Goal: Task Accomplishment & Management: Use online tool/utility

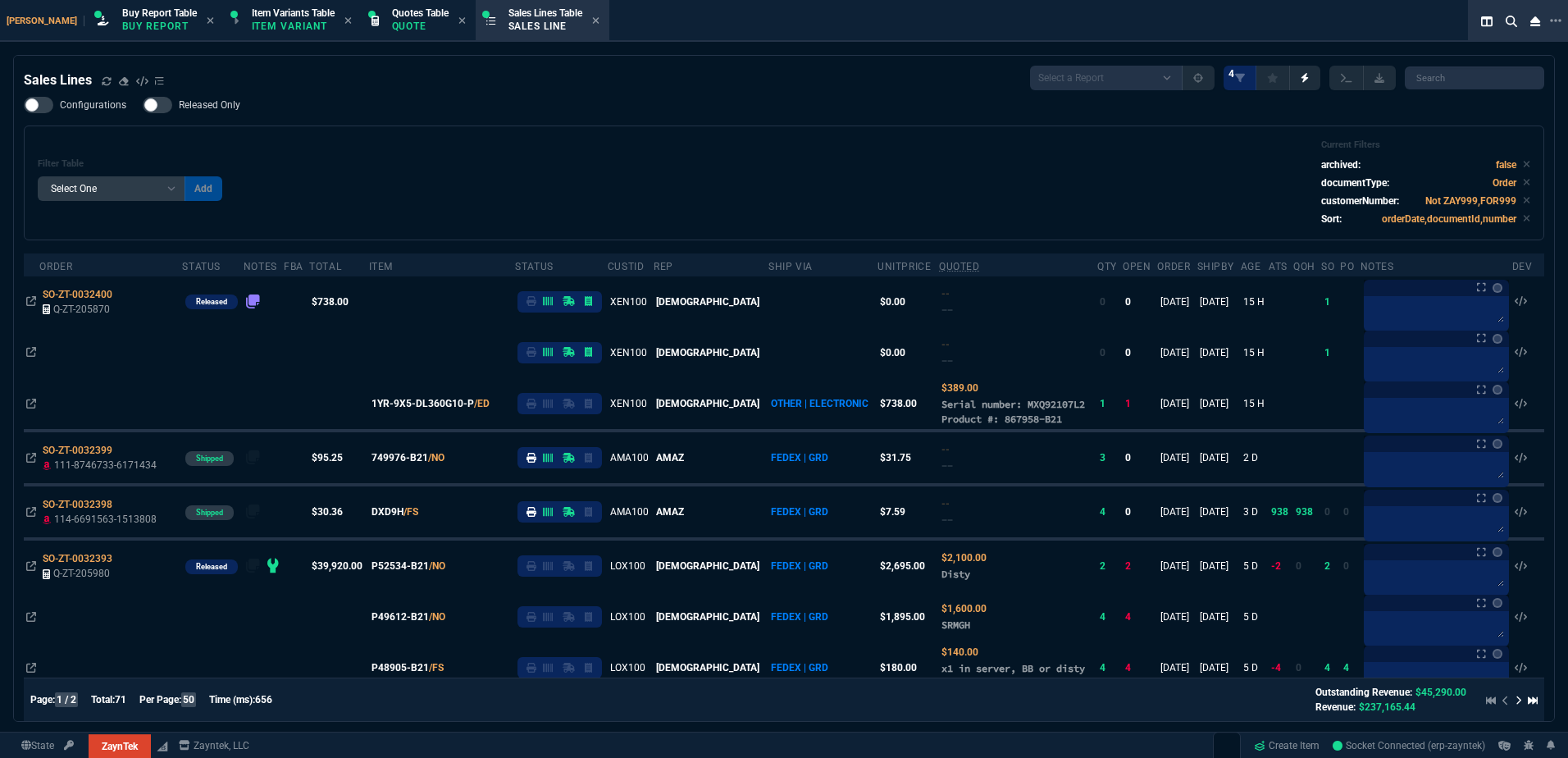
select select "1: BROV"
select select
click at [446, 78] on div "Sales Lines Select a Report NEW QUERY SonicWall Sale AMZ (MTD) NEW QUERY INS100…" at bounding box center [784, 78] width 1521 height 25
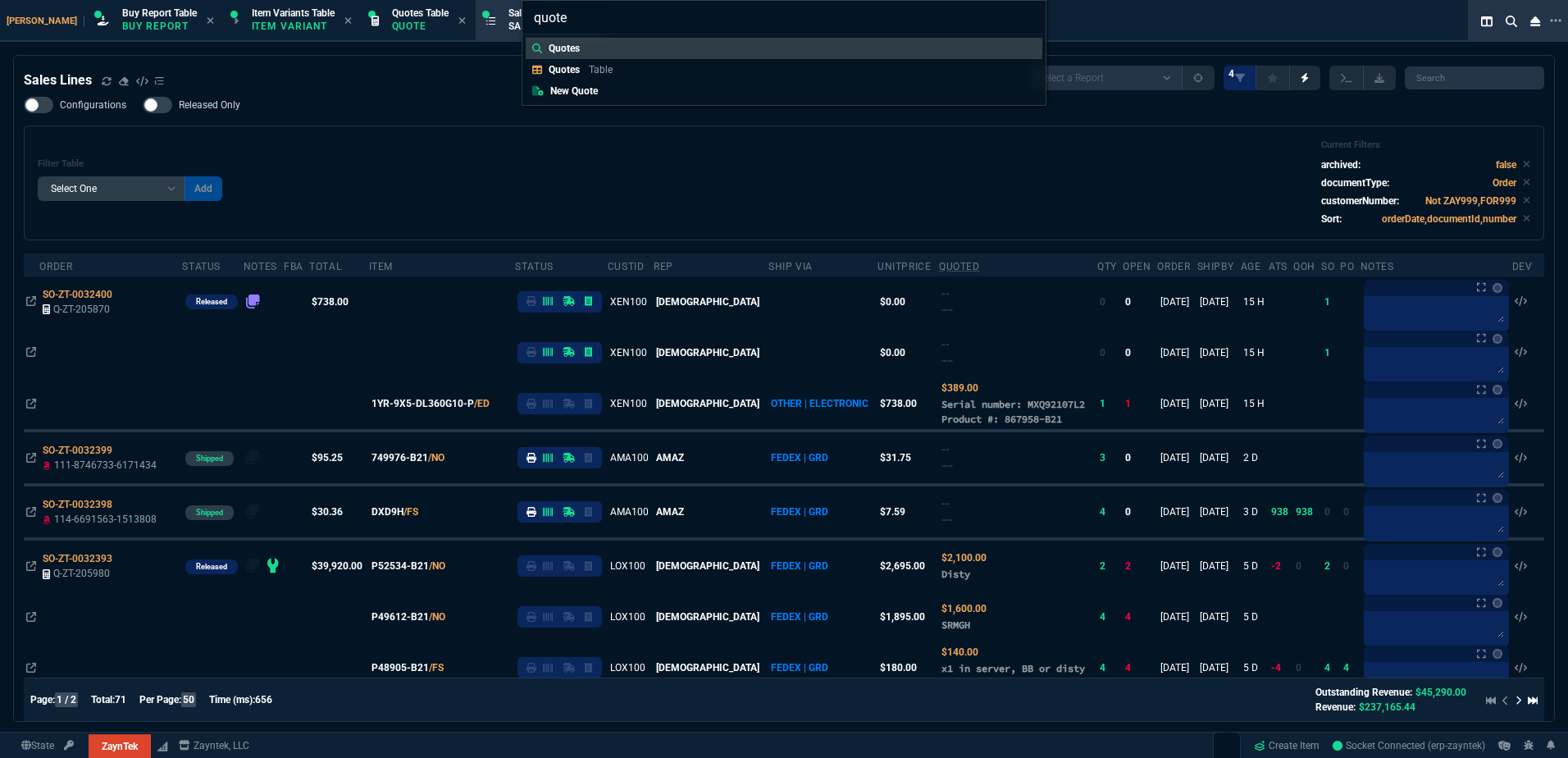
type input "quote"
click at [446, 78] on div "quote Quotes Quotes Table New Quote" at bounding box center [784, 379] width 1568 height 758
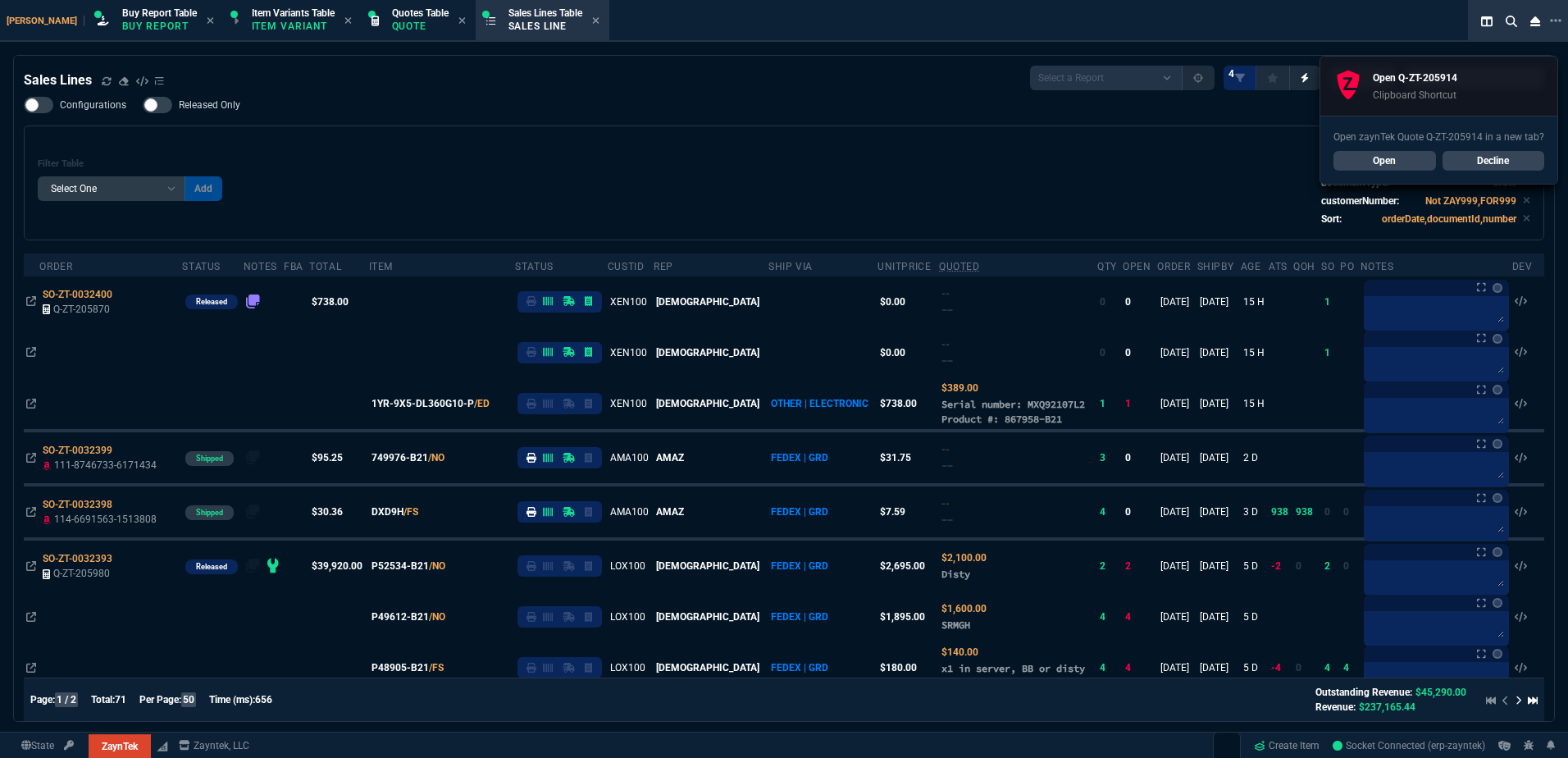
click at [525, 124] on div "Configurations Released Only Filter Table Select One Add Filter () Age () ATS (…" at bounding box center [784, 168] width 1521 height 143
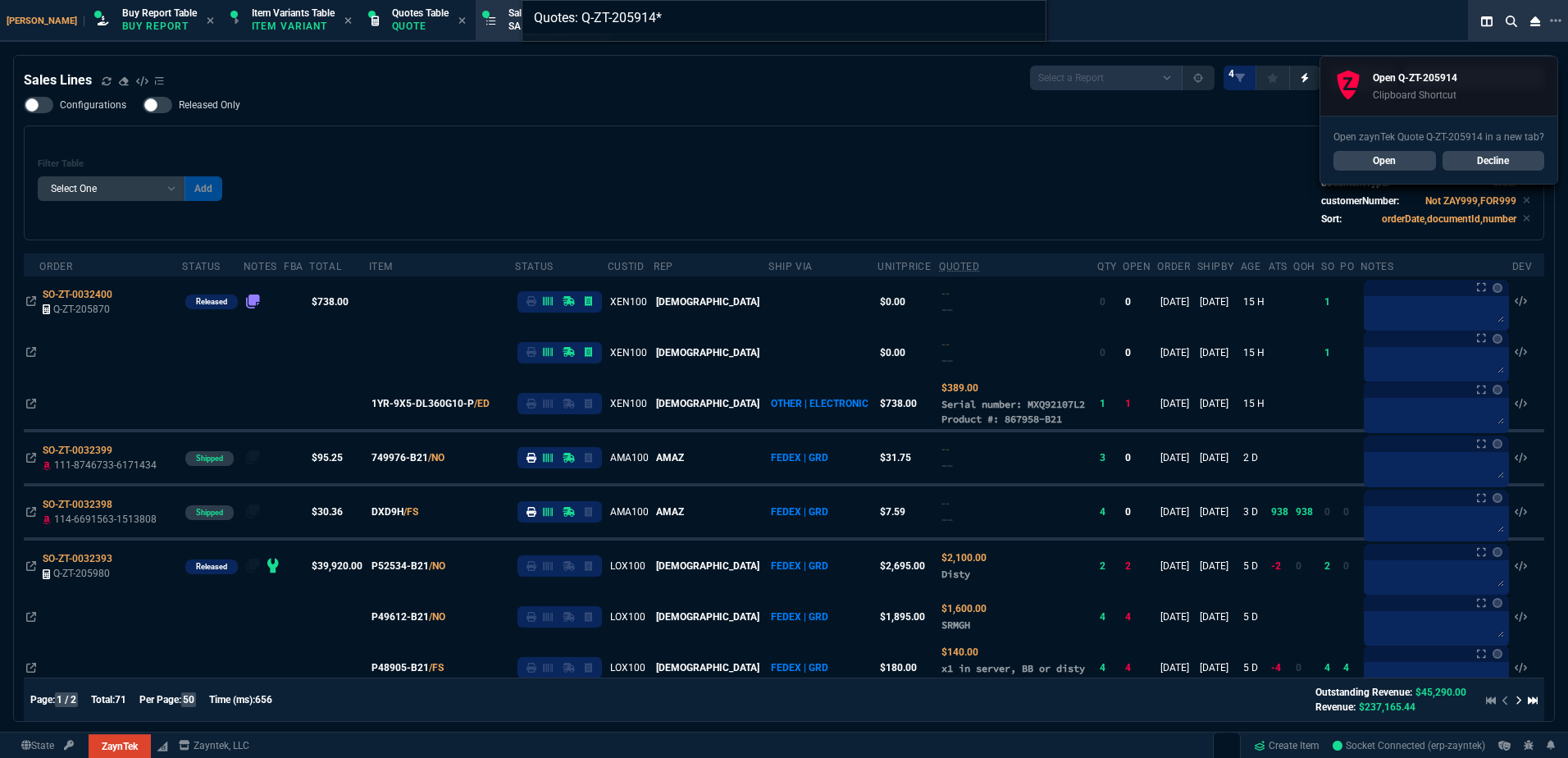
type input "Quotes: Q-ZT-205914"
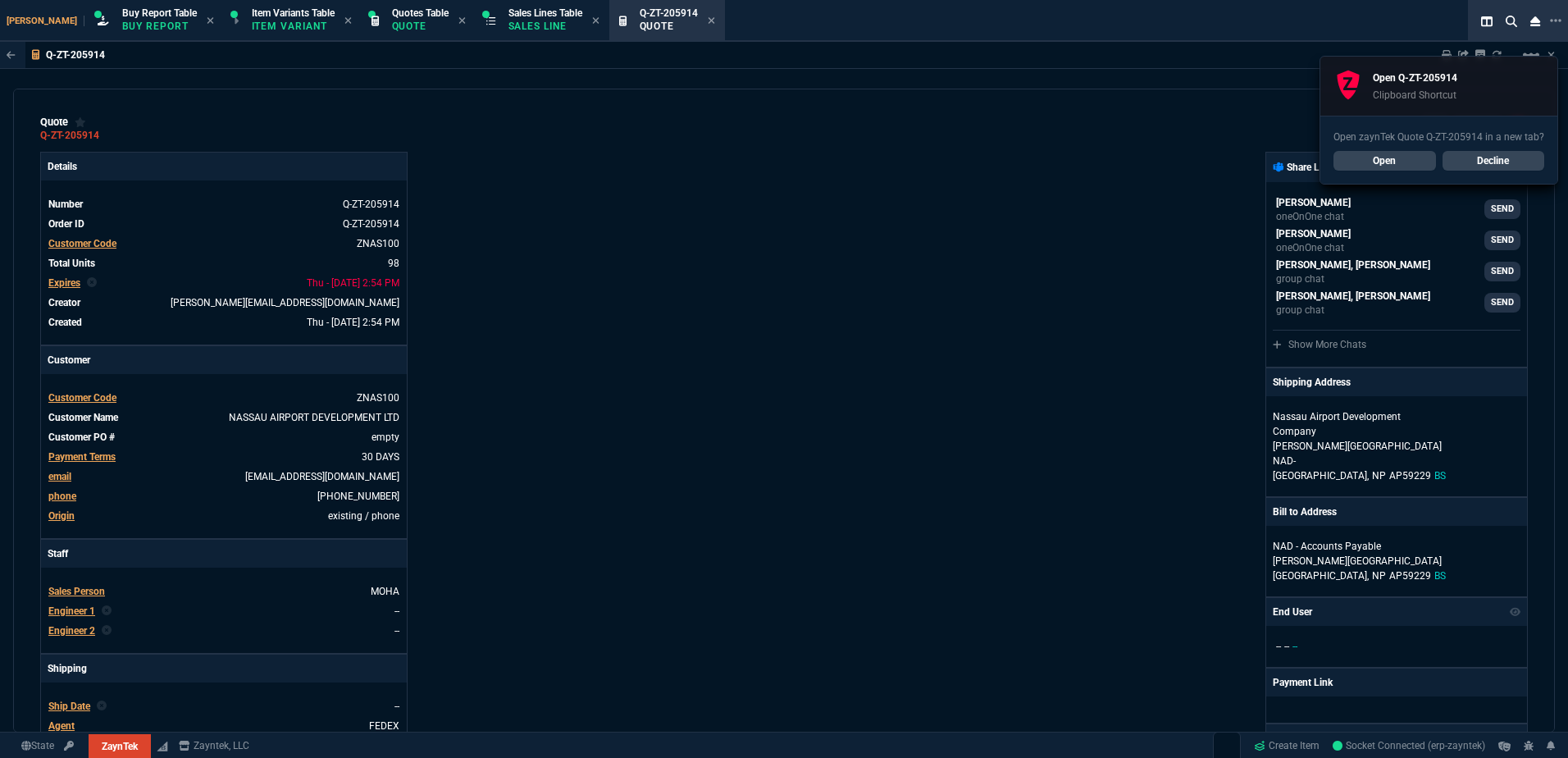
type input "44"
type input "12403"
type input "39"
type input "917"
type input "42"
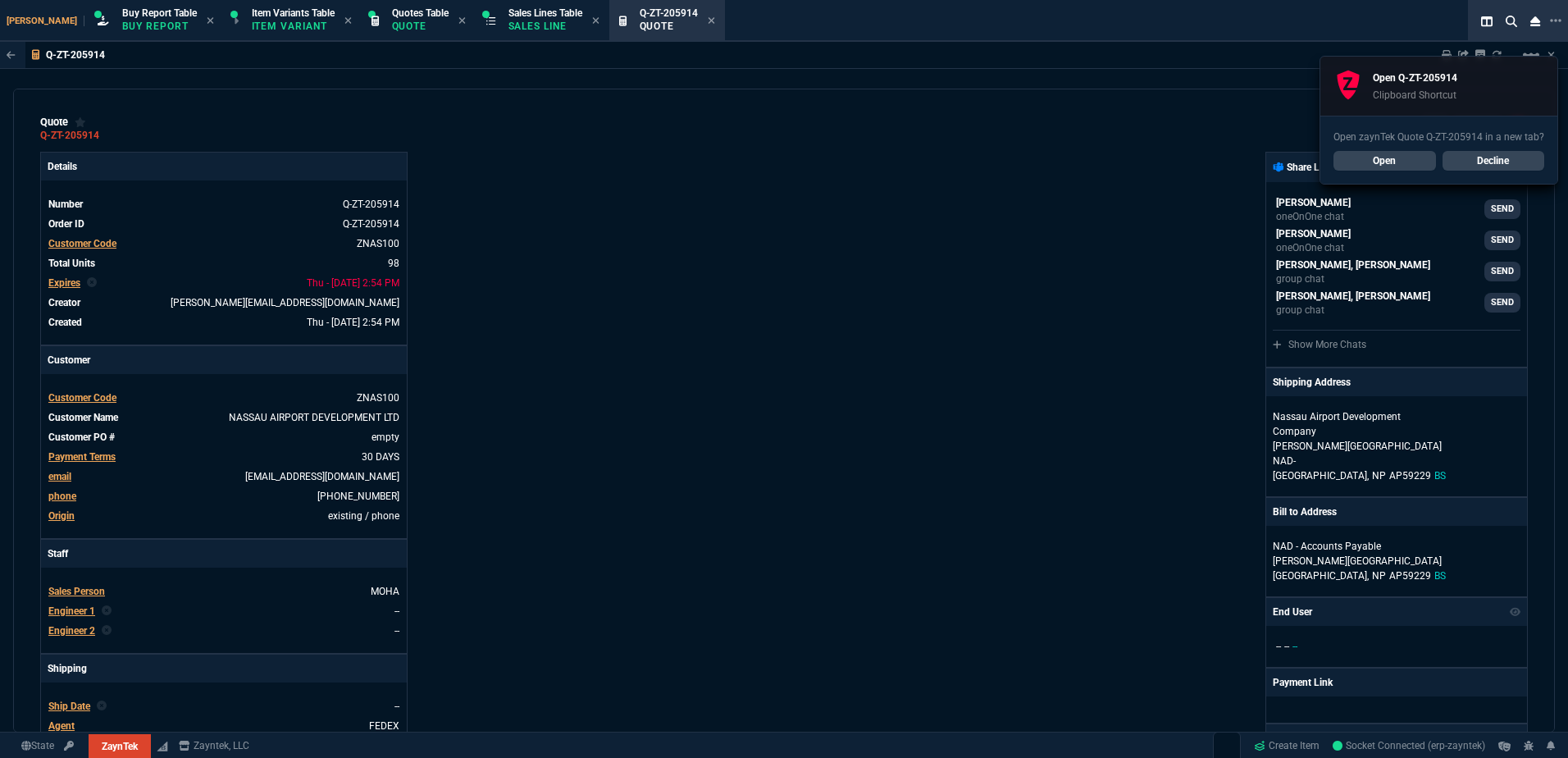
type input "23129"
type input "23"
type input "1500"
type input "13"
type input "277"
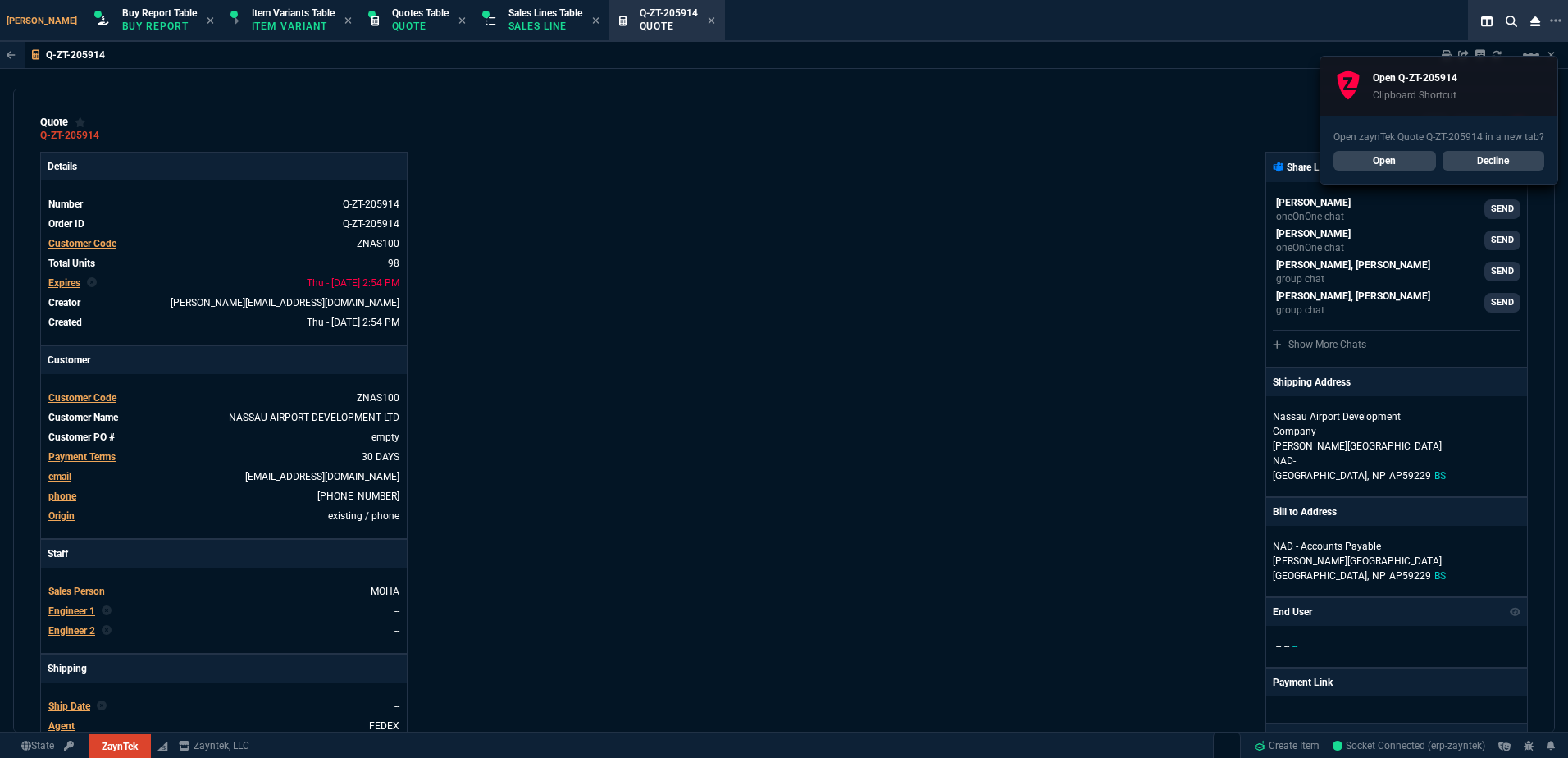
type input "13"
type input "36"
type input "14"
type input "33"
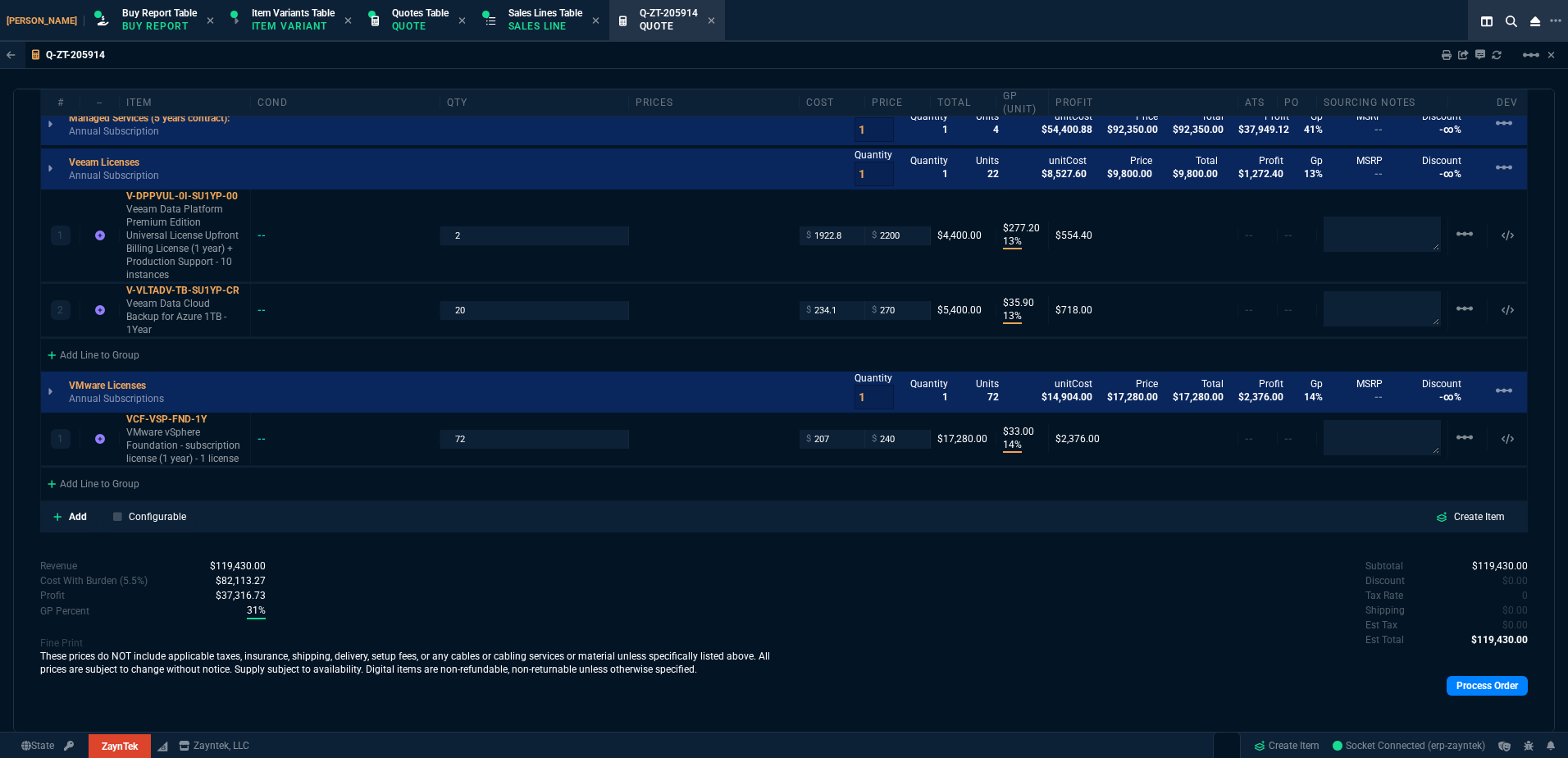
scroll to position [819, 0]
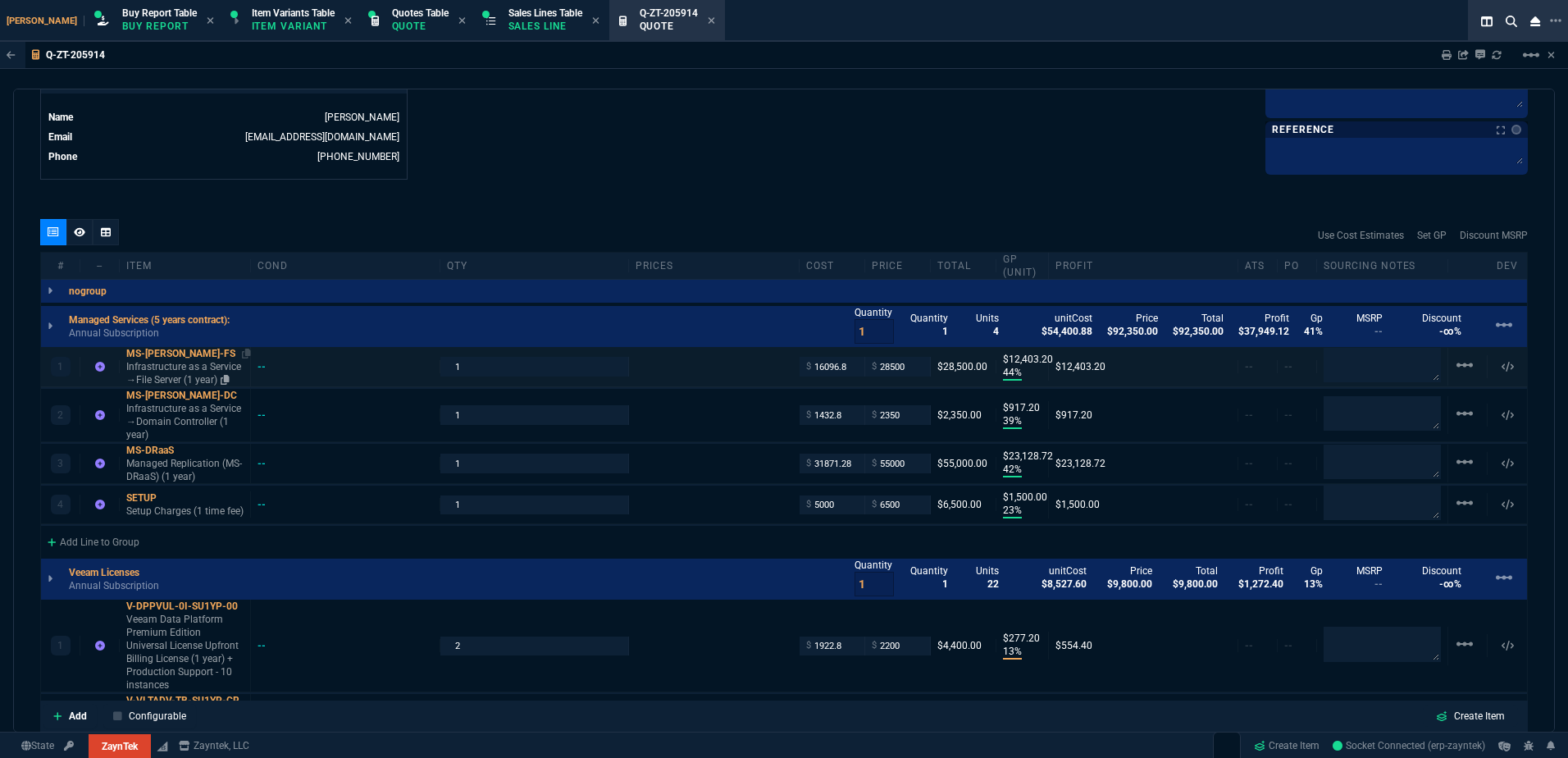
click at [162, 366] on p "Infrastructure as a Service →File Server (1 year)" at bounding box center [185, 372] width 118 height 26
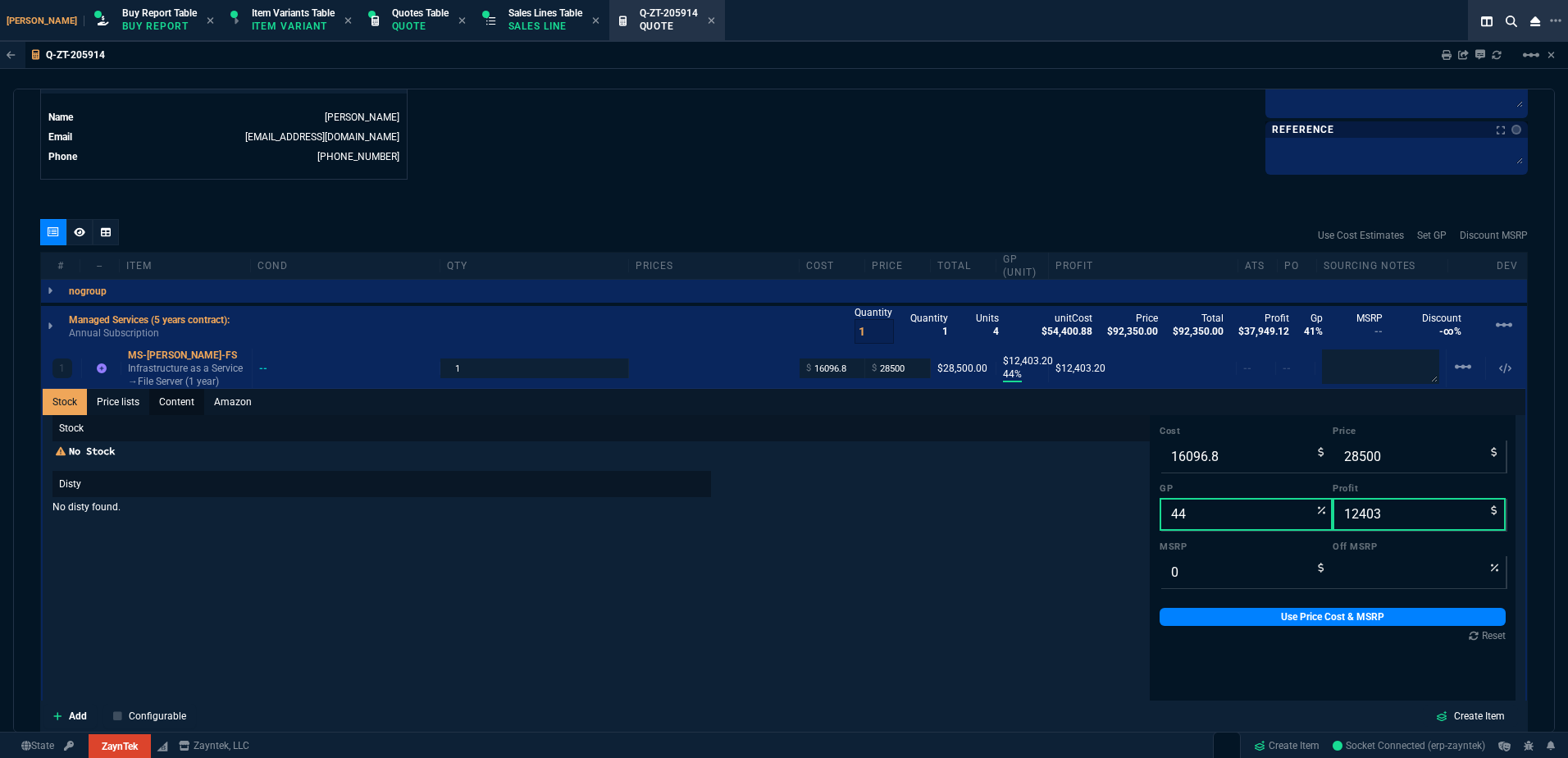
click at [183, 400] on link "Content" at bounding box center [177, 402] width 55 height 26
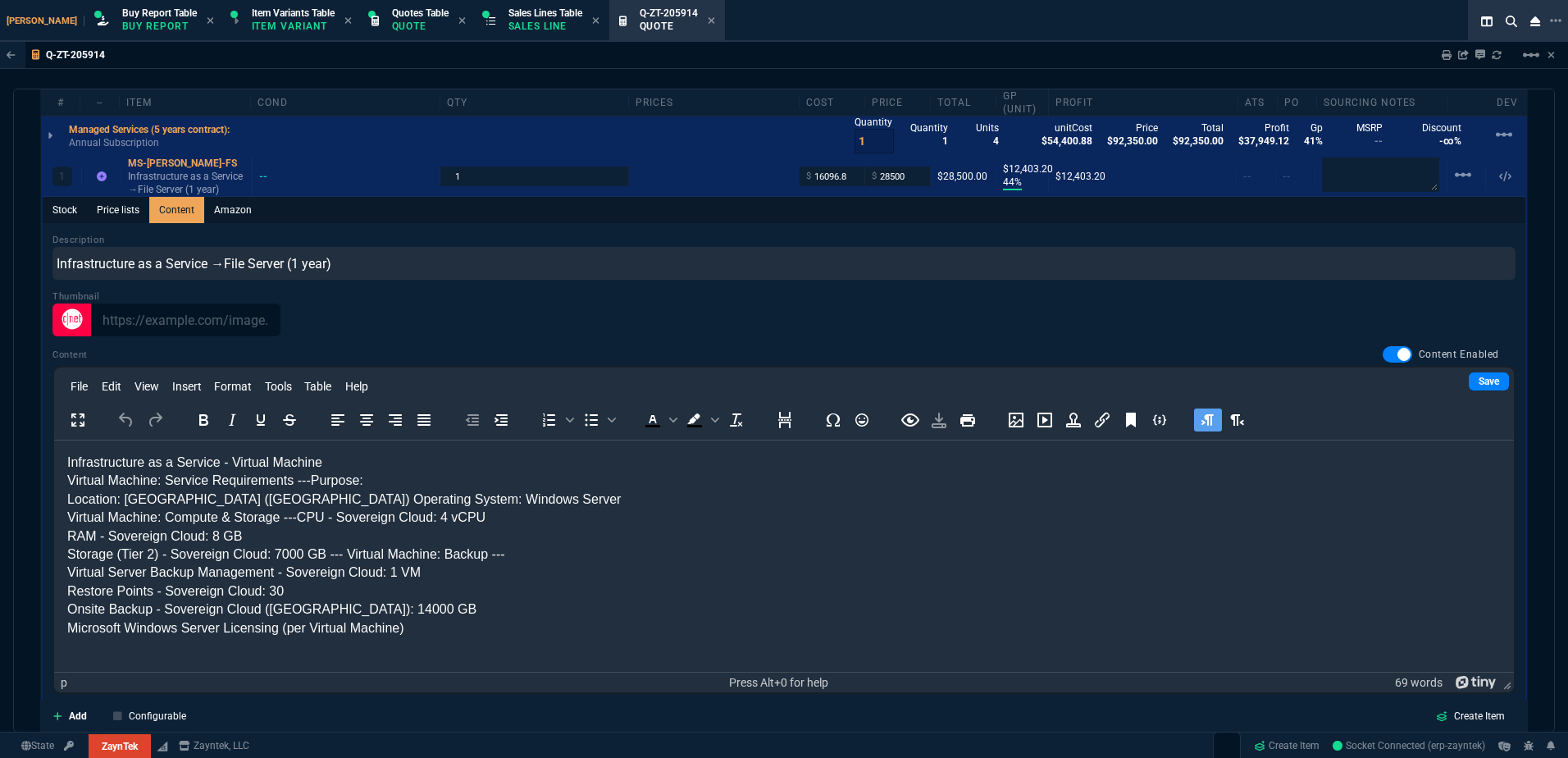
scroll to position [982, 0]
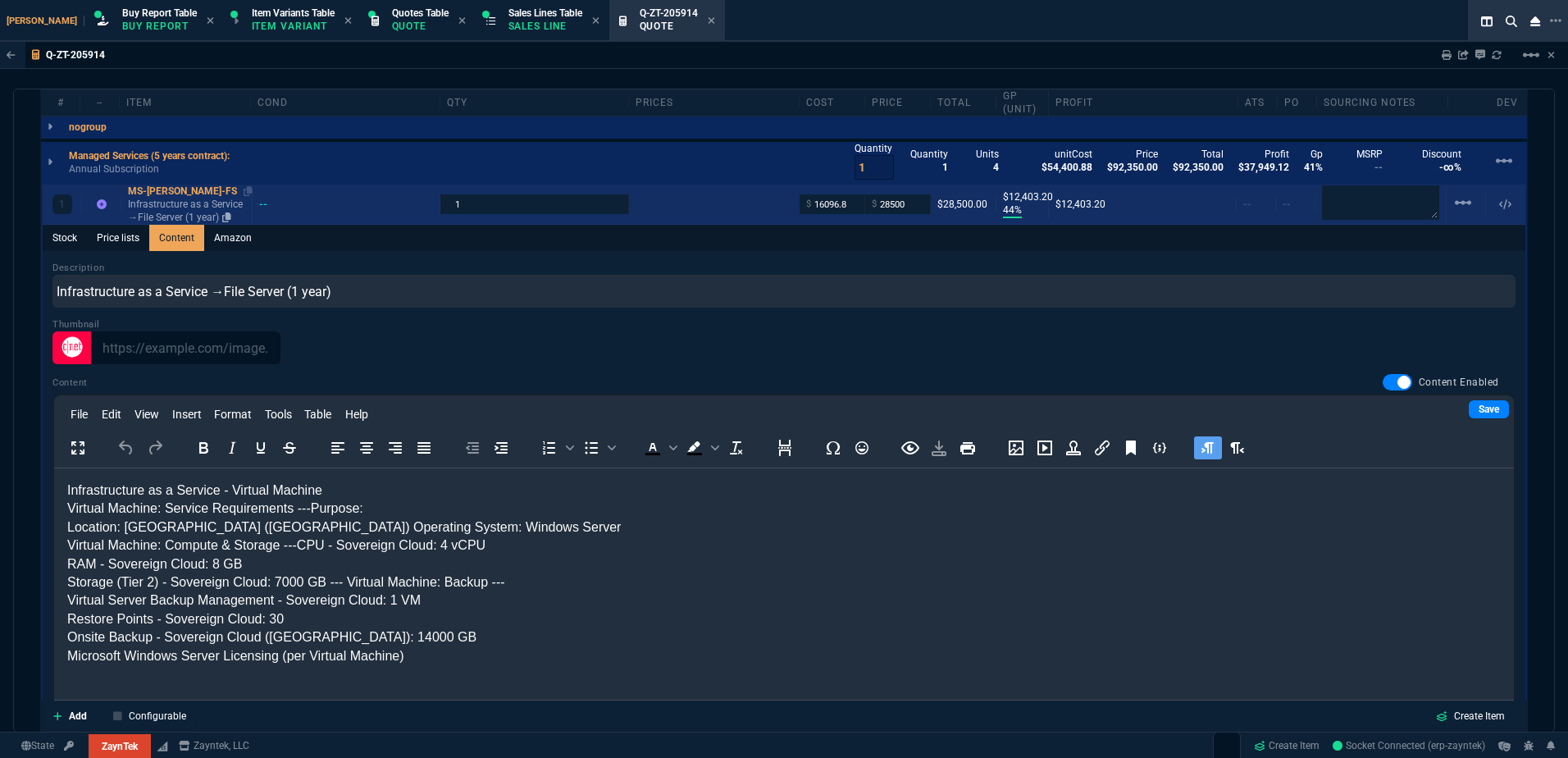
click at [181, 211] on p "Infrastructure as a Service →File Server (1 year)" at bounding box center [187, 210] width 118 height 26
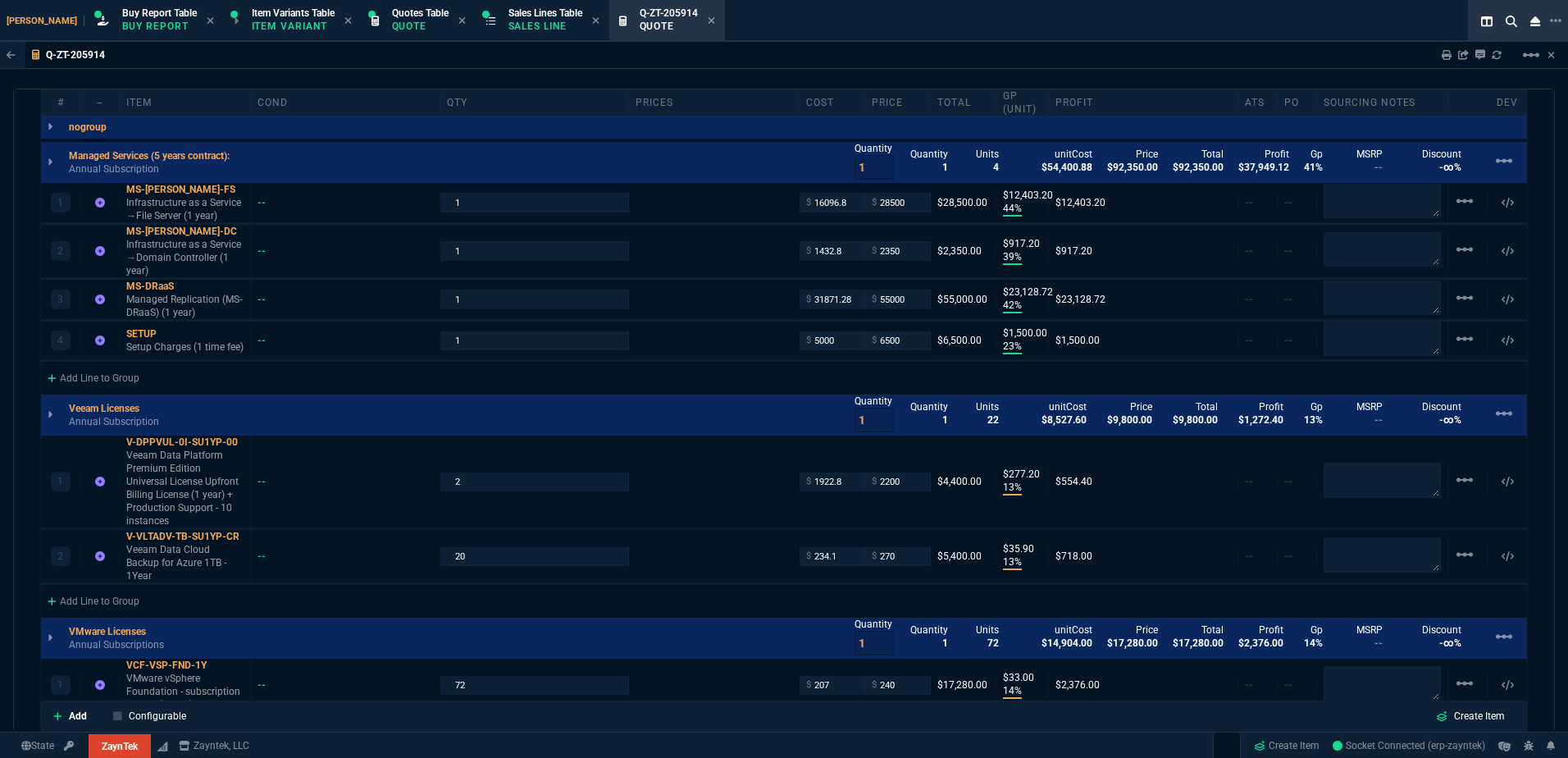
type input "44"
type input "12403"
click at [189, 255] on p "Infrastructure as a Service →Domain Controller (1 year)" at bounding box center [185, 257] width 118 height 39
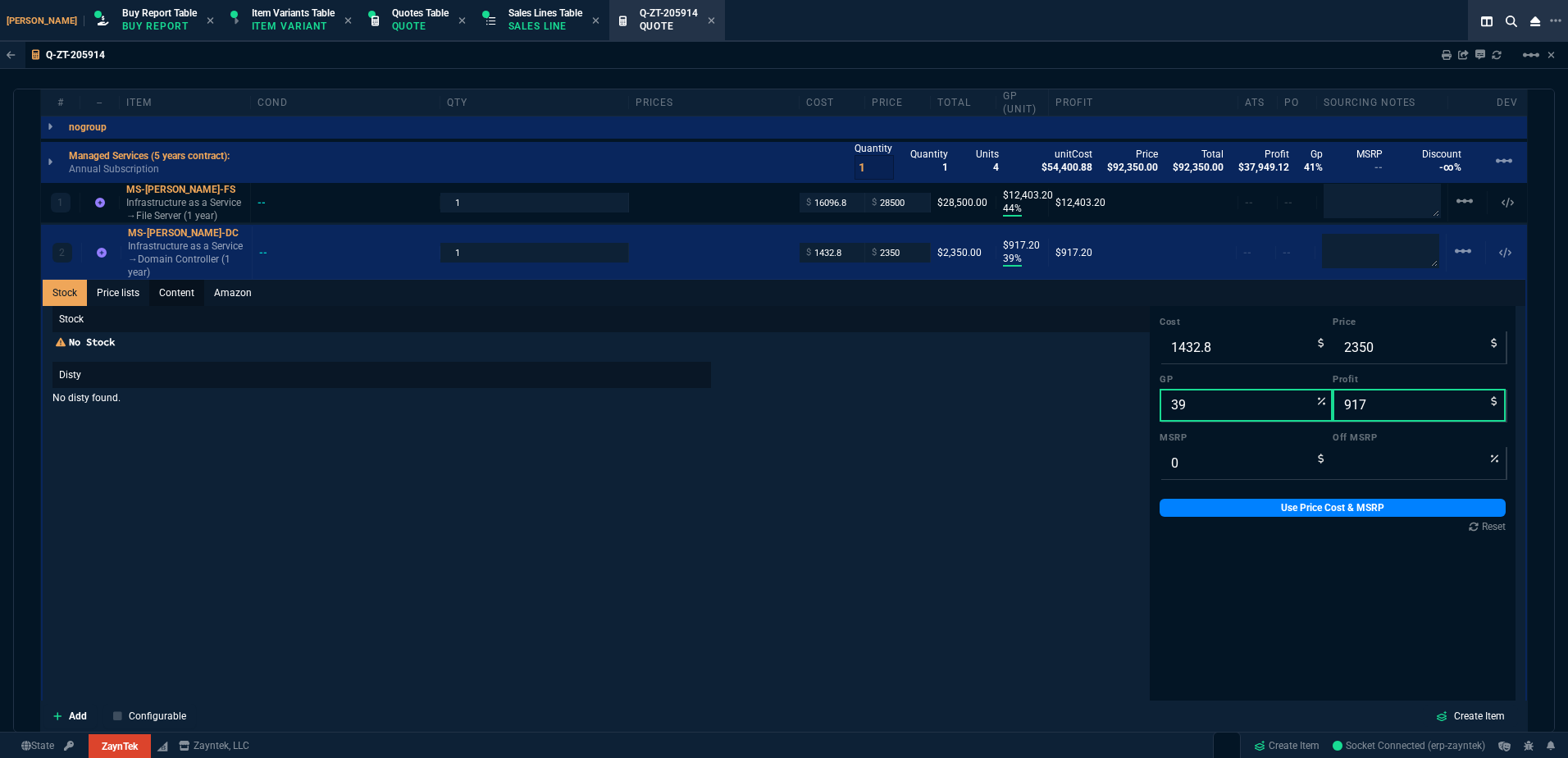
click at [193, 297] on link "Content" at bounding box center [177, 292] width 55 height 26
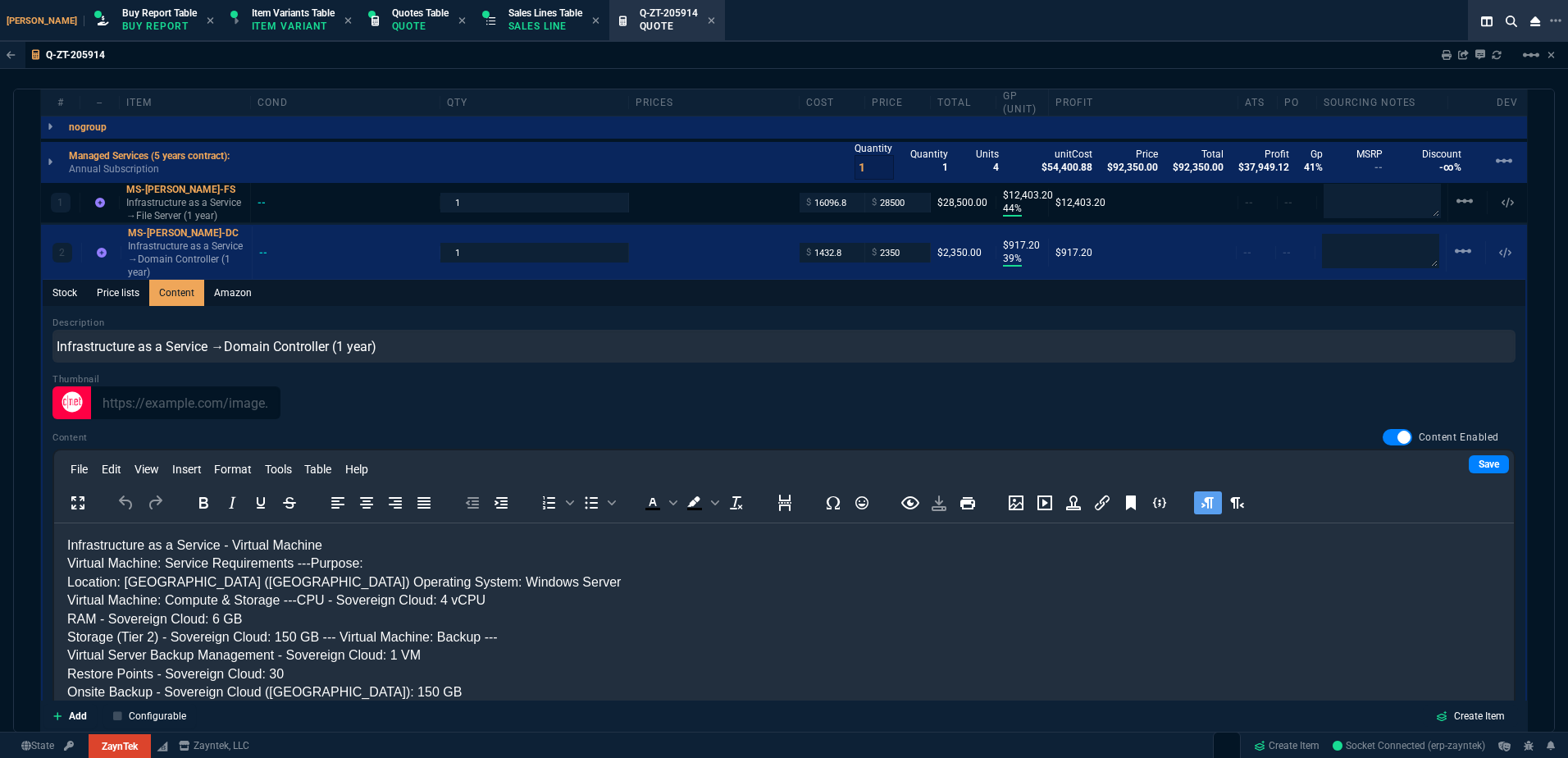
scroll to position [1065, 0]
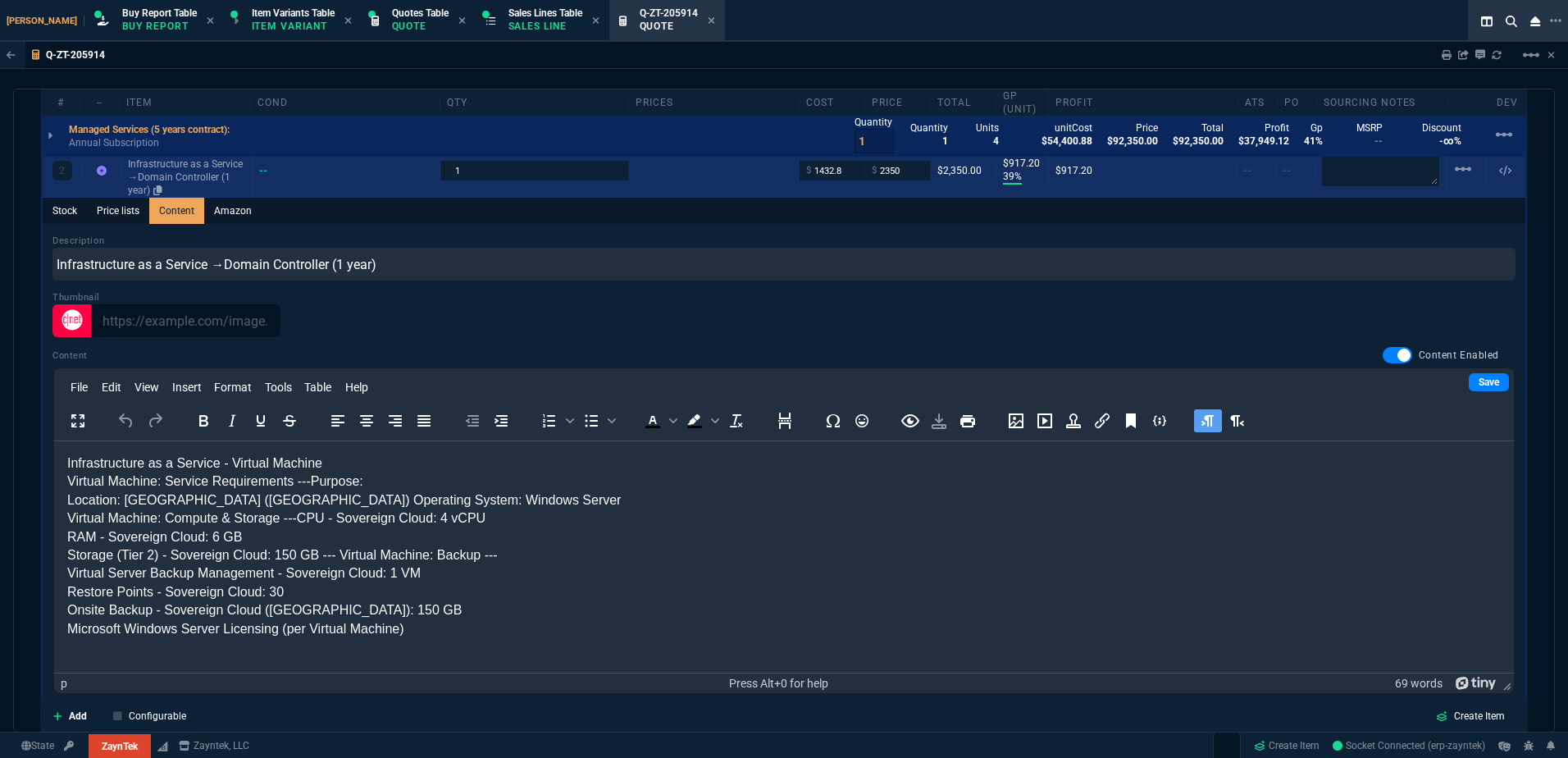
click at [205, 171] on p "Infrastructure as a Service →Domain Controller (1 year)" at bounding box center [187, 177] width 118 height 39
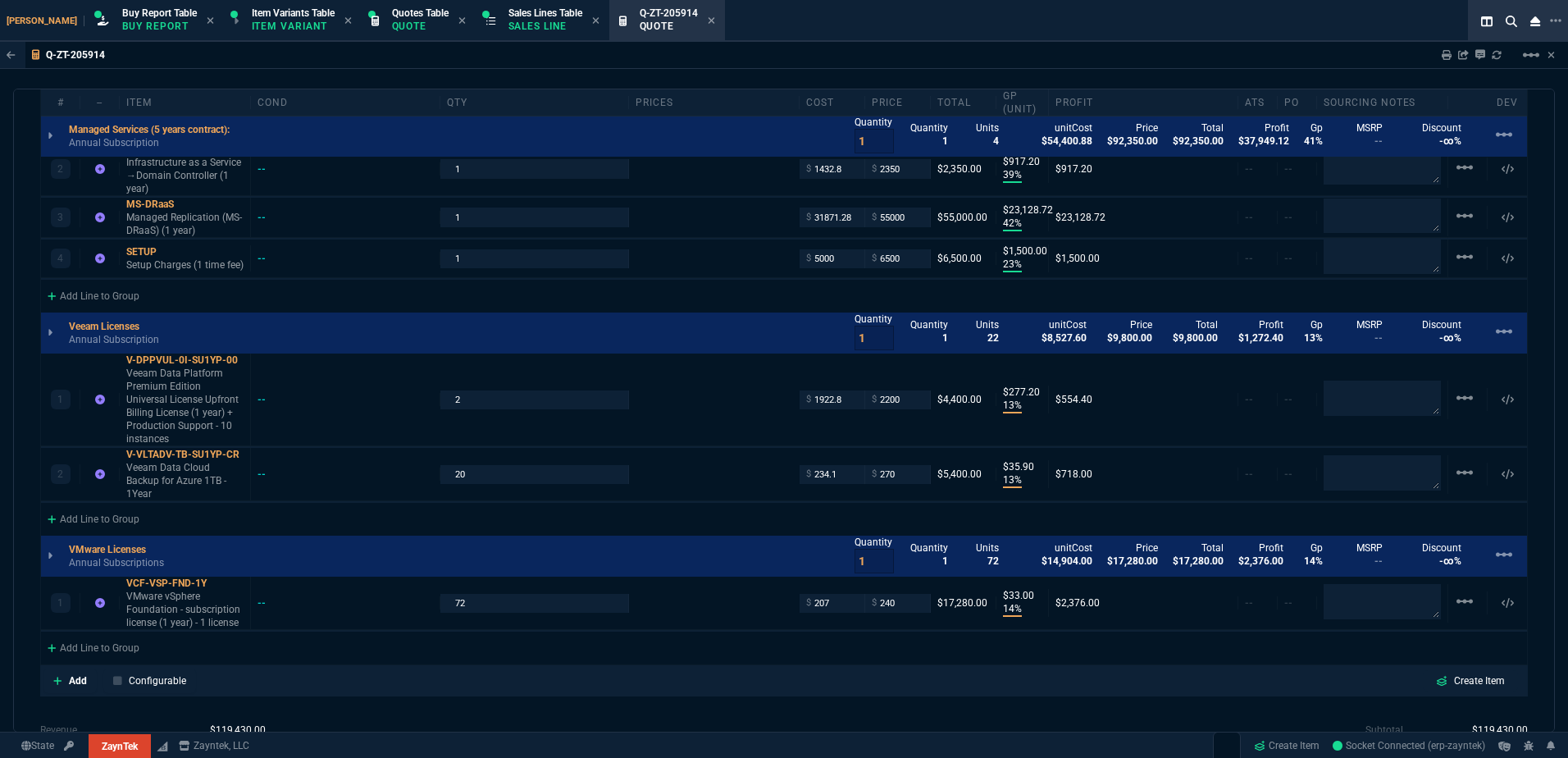
type input "39"
type input "917"
click at [173, 228] on p "Managed Replication (MS-DRaaS) (1 year)" at bounding box center [185, 224] width 118 height 26
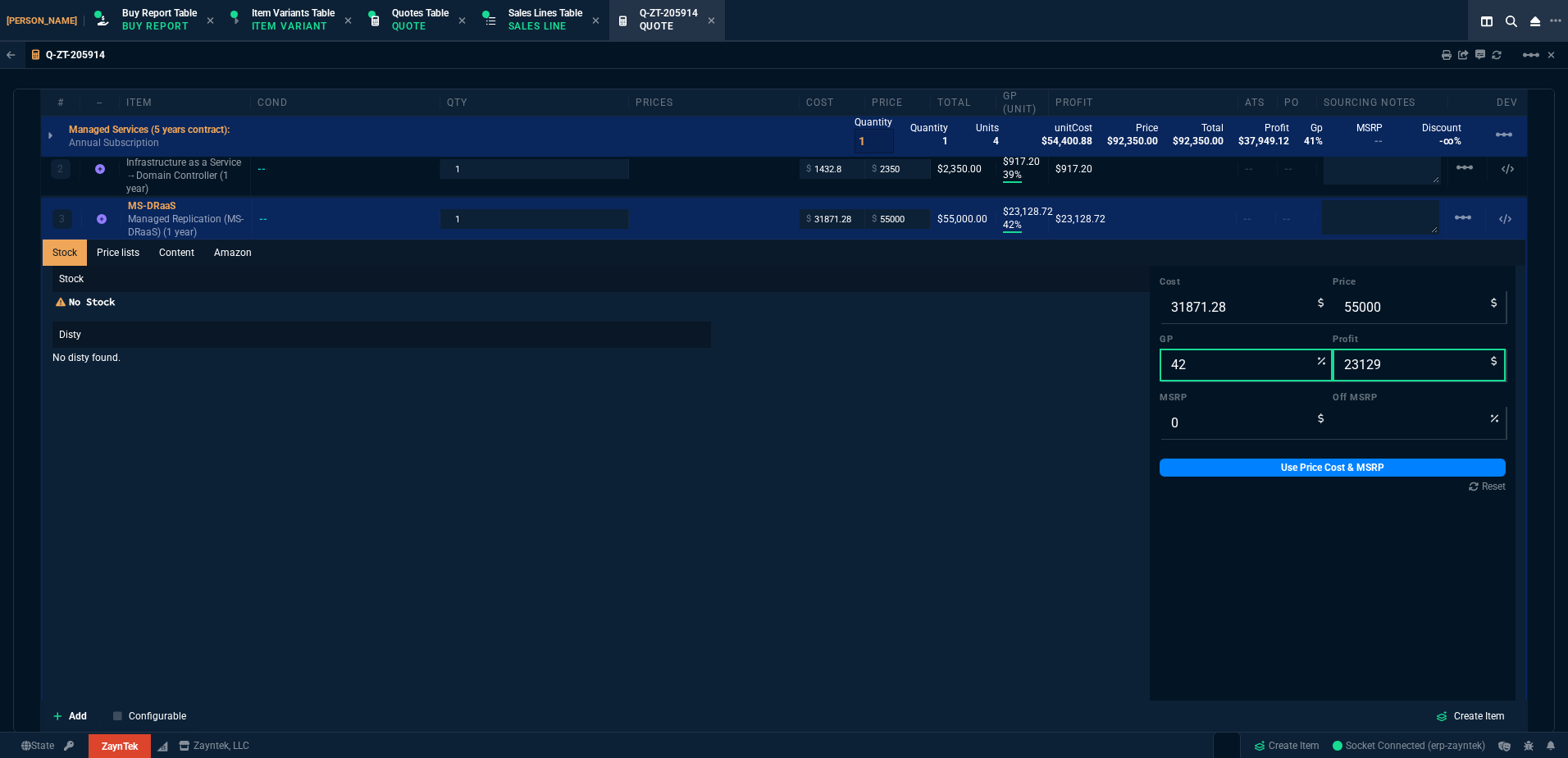
click at [192, 265] on link "Content" at bounding box center [177, 252] width 55 height 26
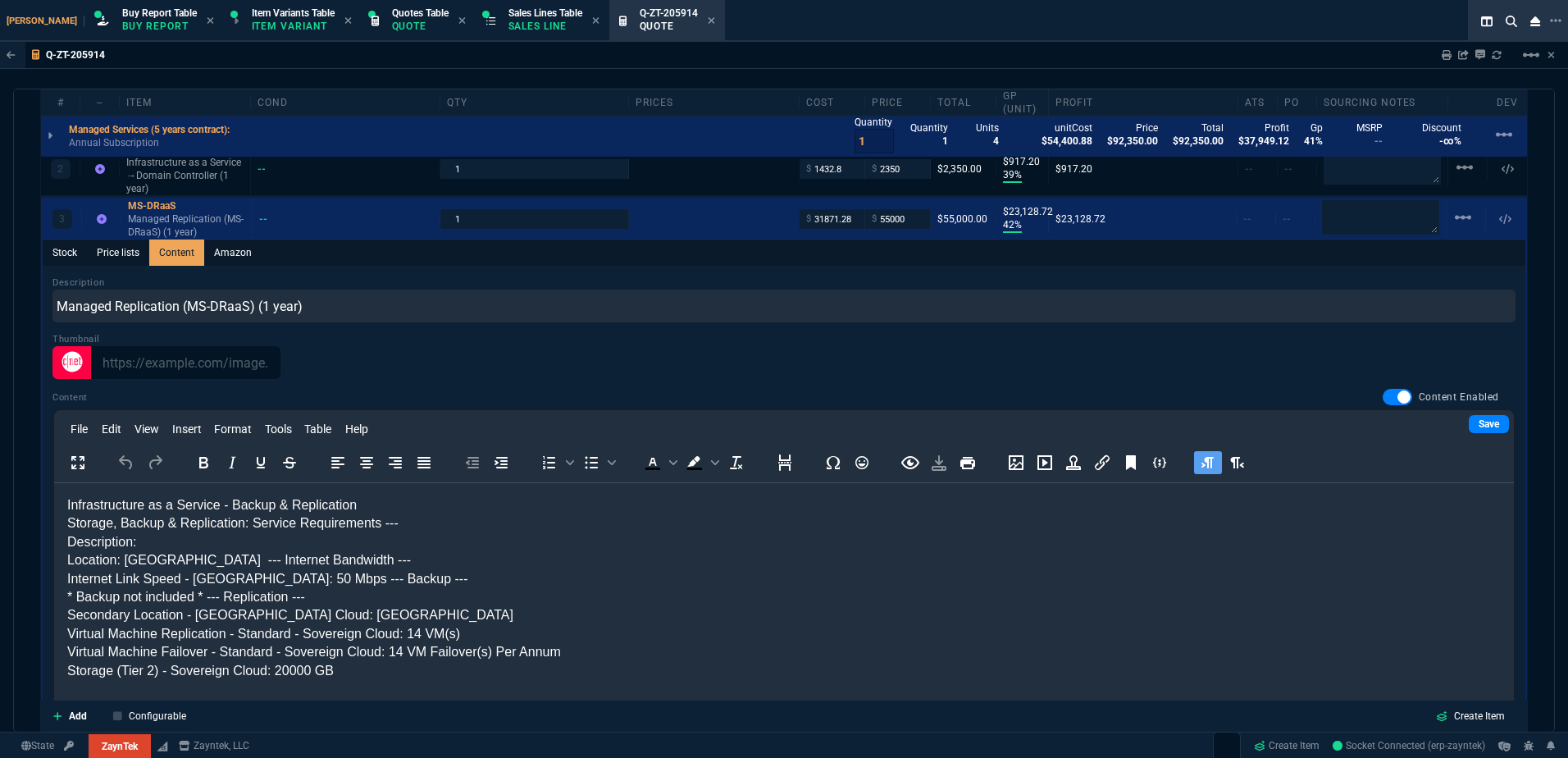
scroll to position [0, 0]
click at [209, 235] on icon at bounding box center [205, 232] width 9 height 10
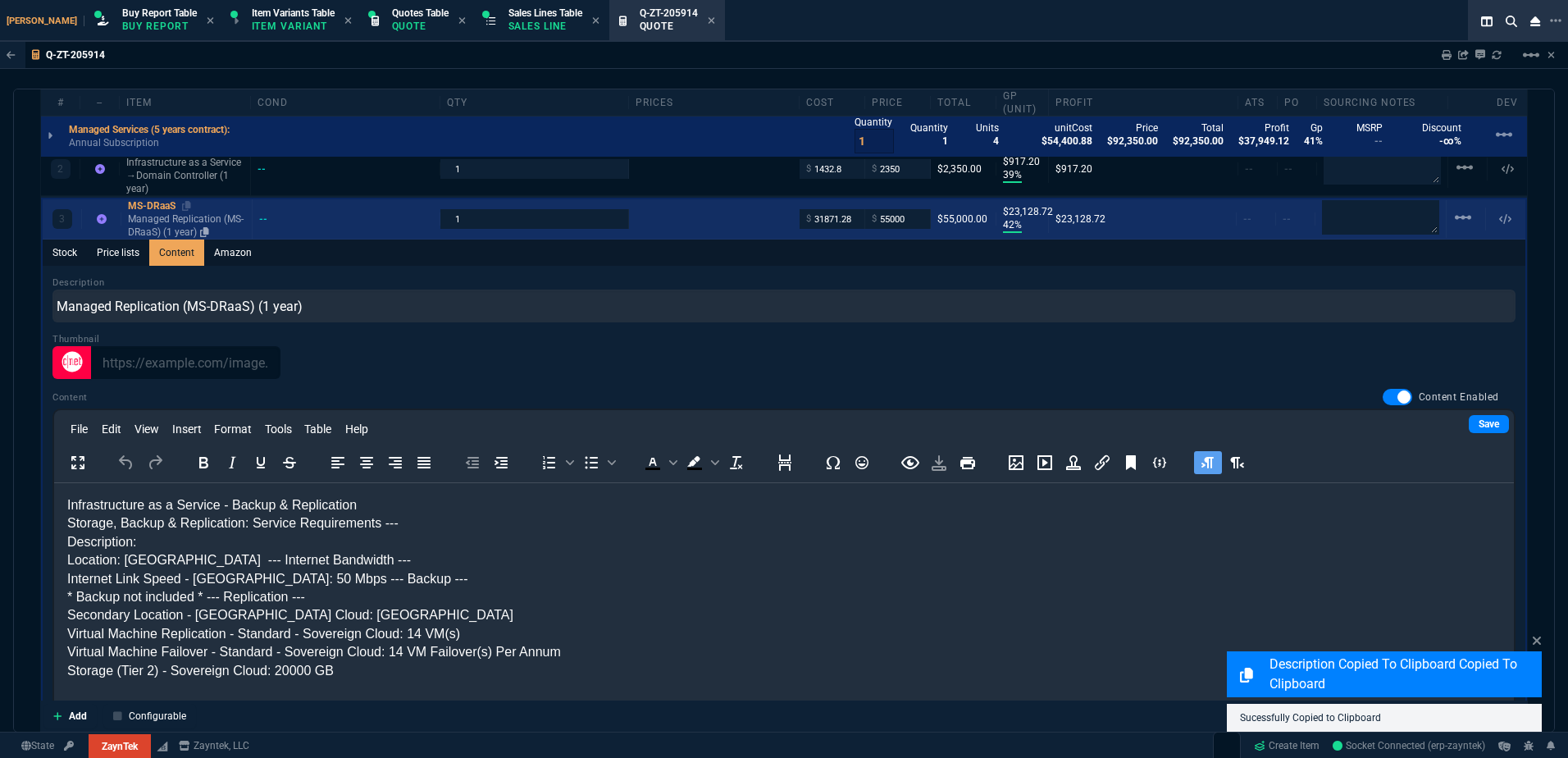
click at [223, 230] on p "Managed Replication (MS-DRaaS) (1 year)" at bounding box center [187, 225] width 118 height 26
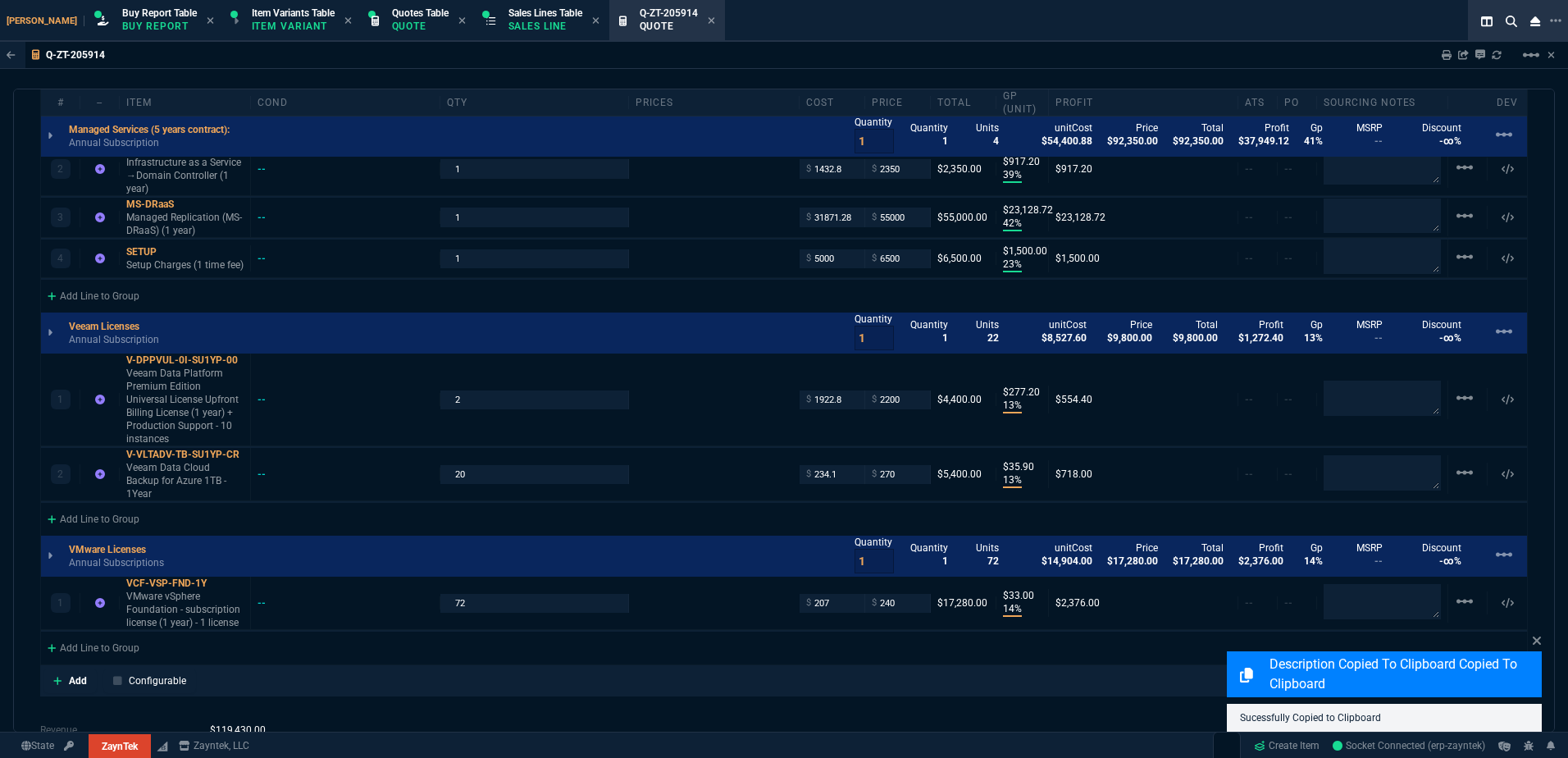
type input "42"
type input "23129"
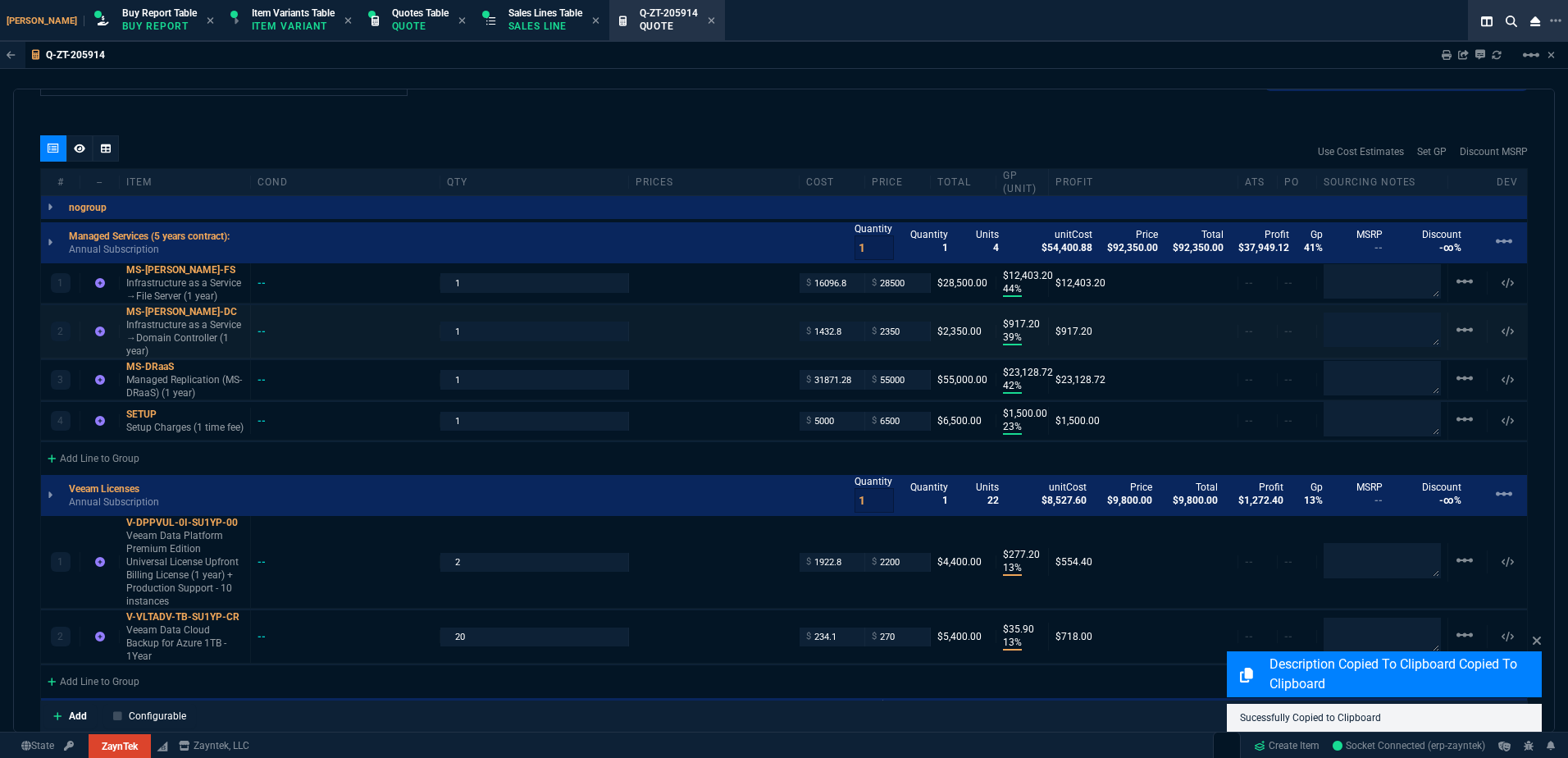
scroll to position [901, 0]
click at [216, 331] on p "Infrastructure as a Service →Domain Controller (1 year)" at bounding box center [185, 339] width 118 height 39
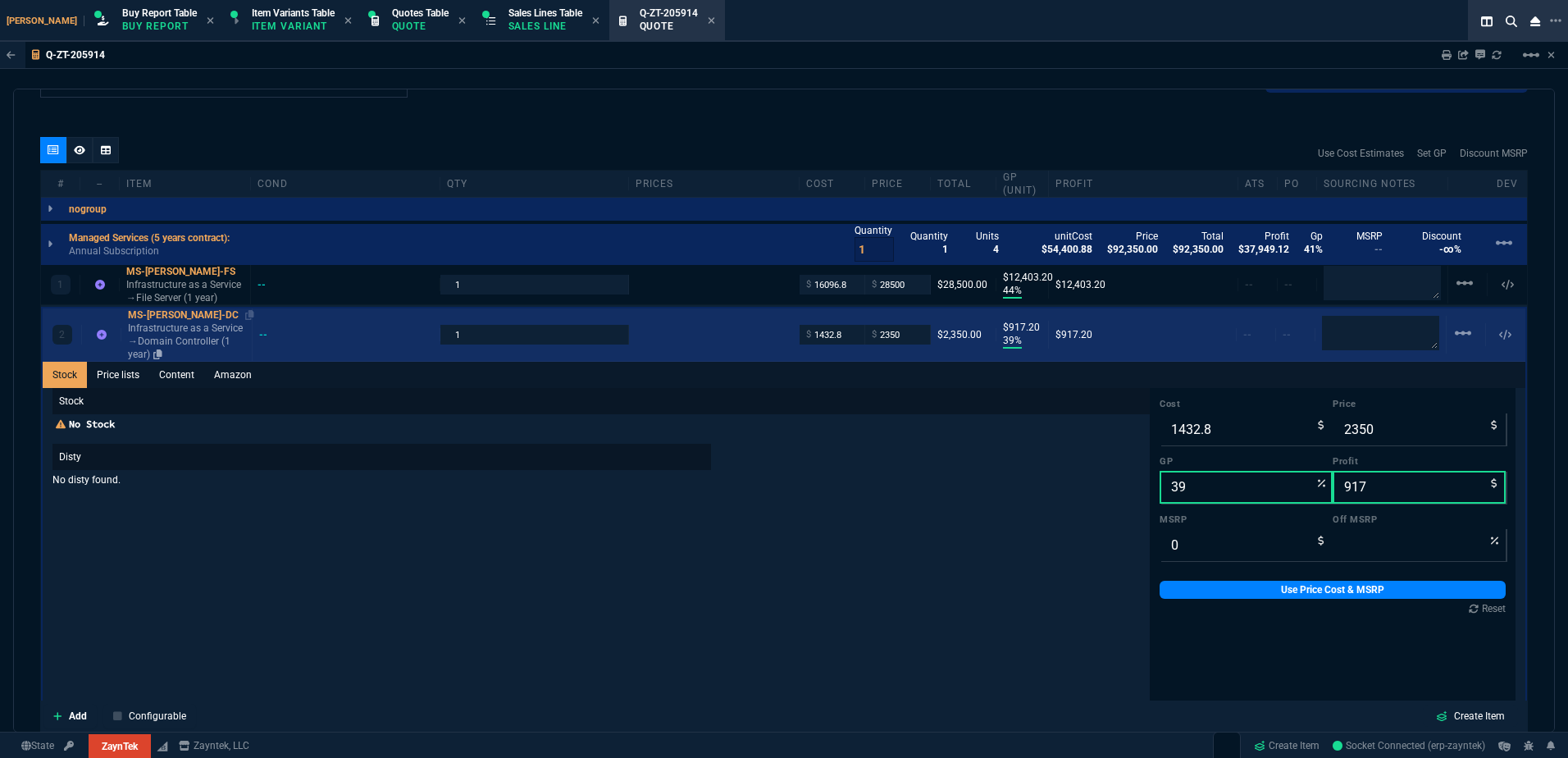
click at [217, 336] on p "Infrastructure as a Service →Domain Controller (1 year)" at bounding box center [187, 341] width 118 height 39
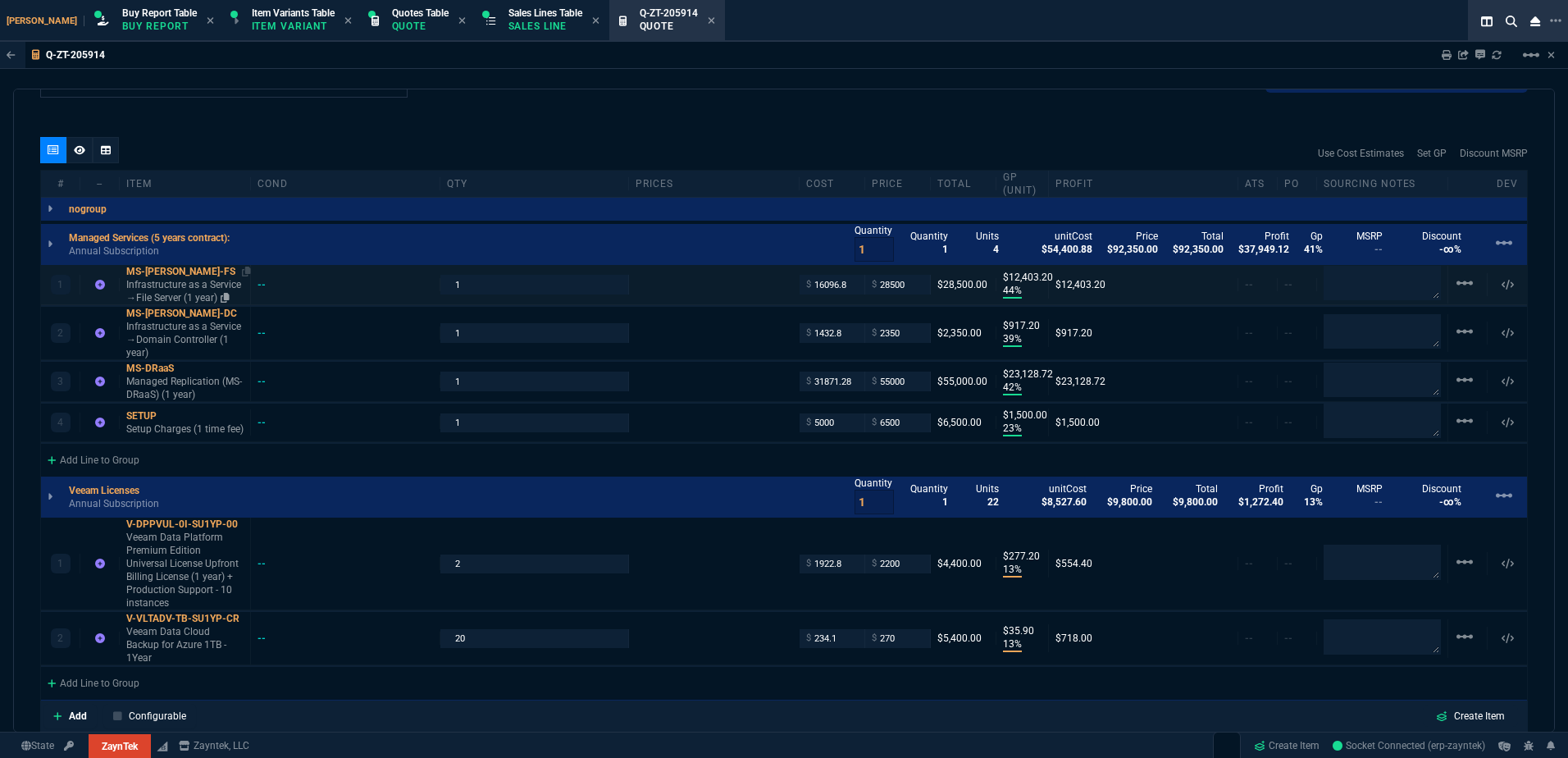
click at [229, 291] on p "Infrastructure as a Service →File Server (1 year)" at bounding box center [185, 290] width 118 height 26
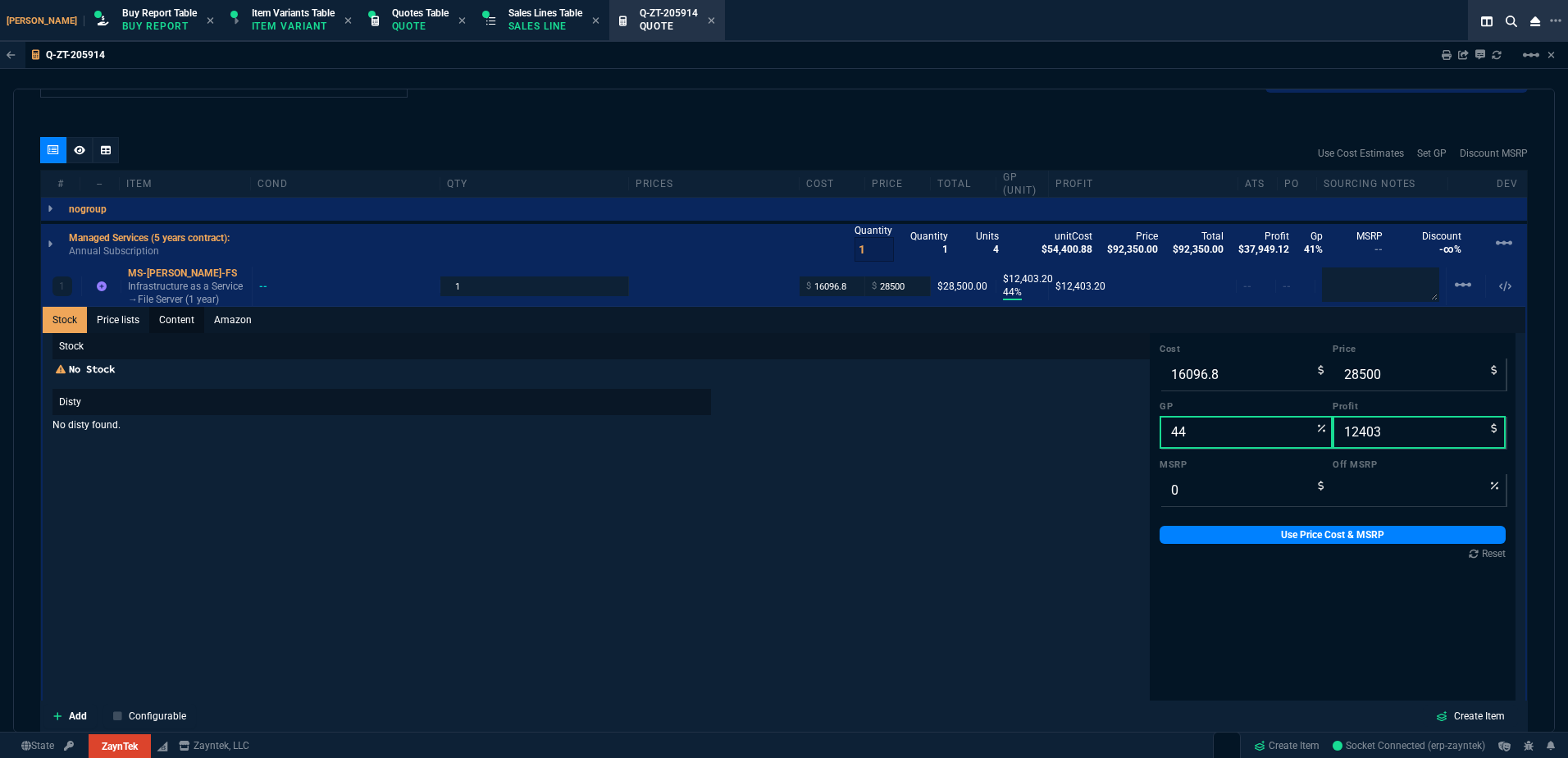
click at [194, 333] on link "Content" at bounding box center [177, 319] width 55 height 26
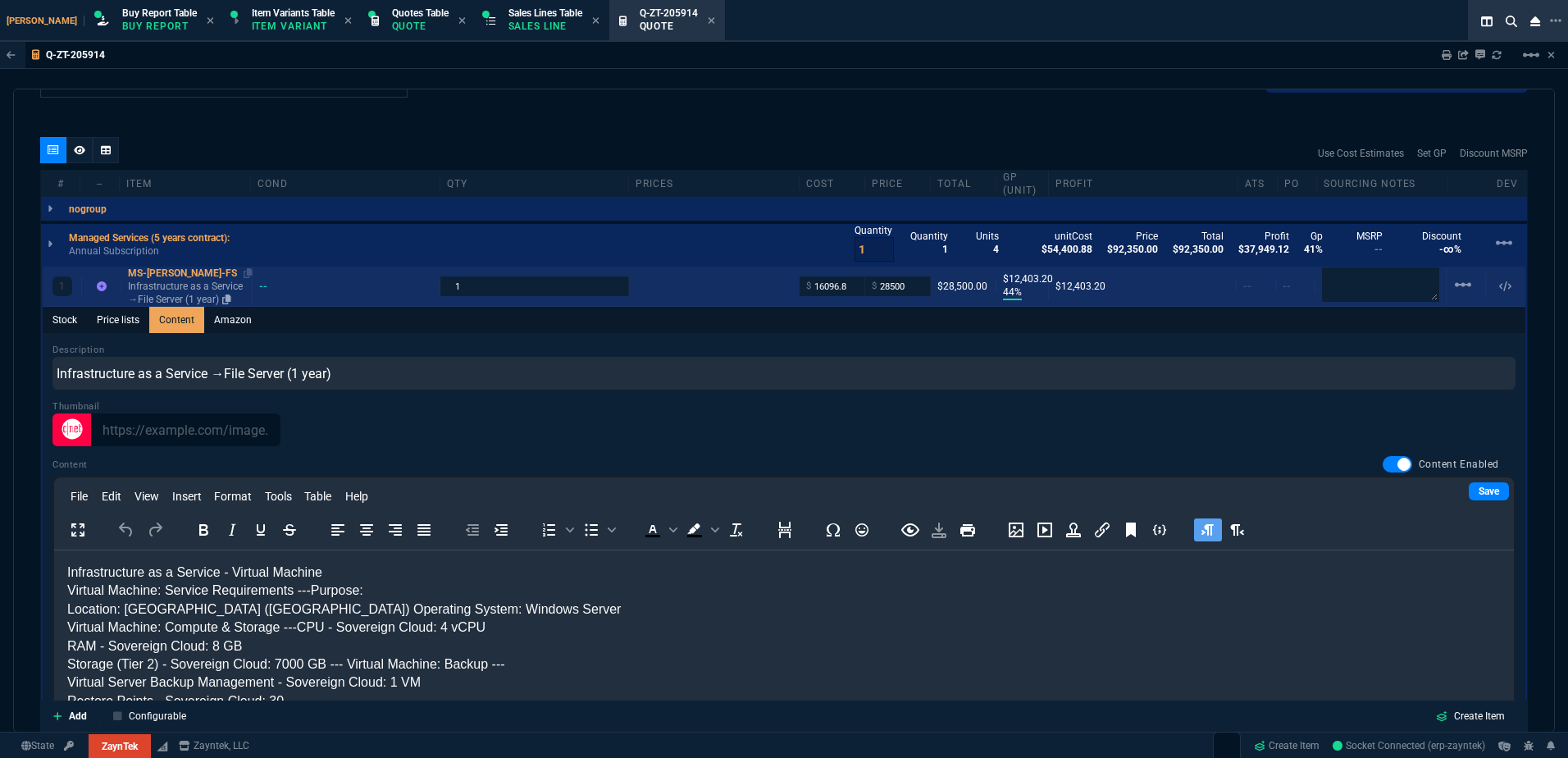
click at [167, 291] on p "Infrastructure as a Service →File Server (1 year)" at bounding box center [187, 292] width 118 height 26
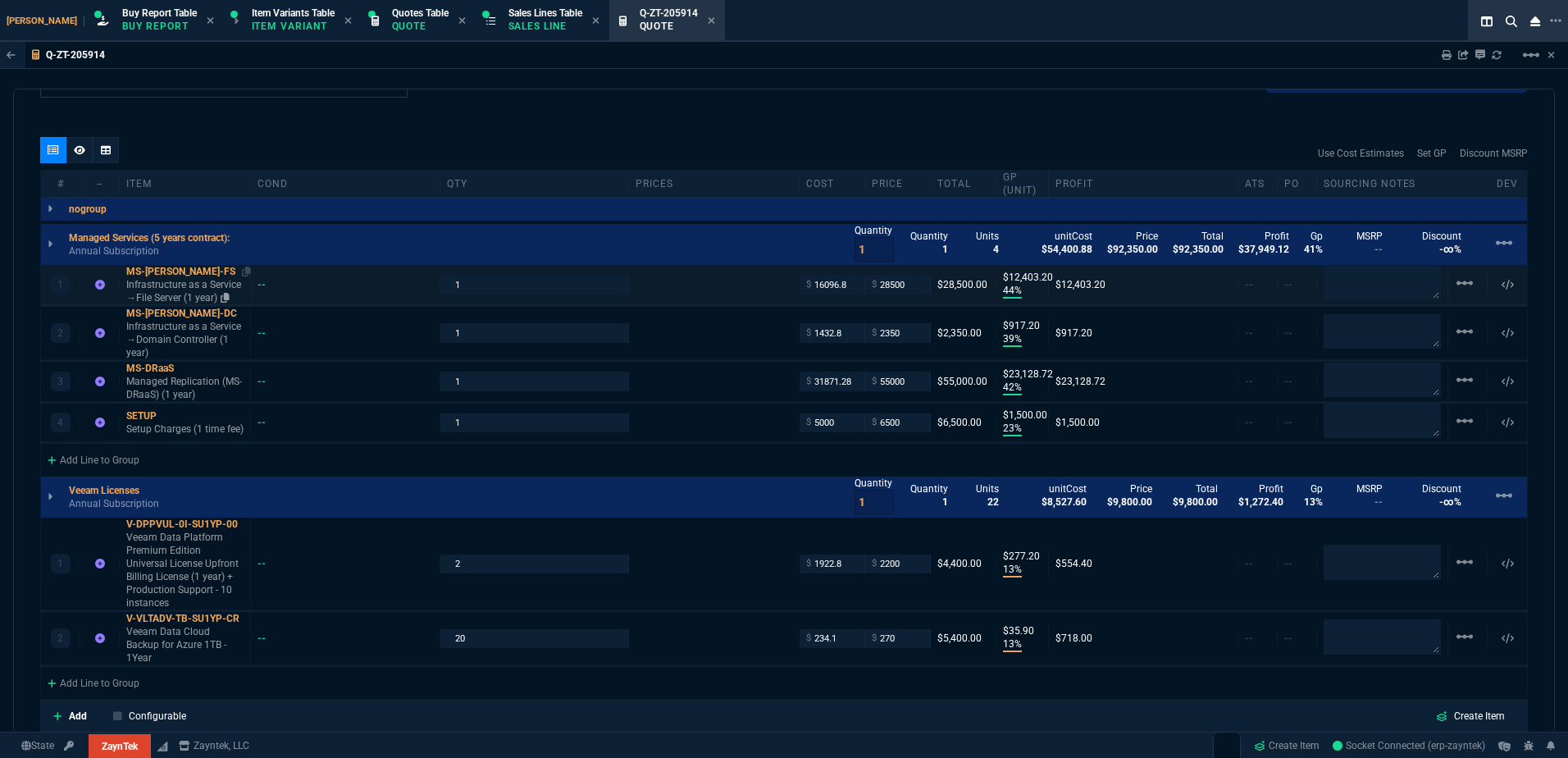
type input "44"
type input "12403"
click at [167, 291] on p "Infrastructure as a Service →File Server (1 year)" at bounding box center [185, 290] width 118 height 26
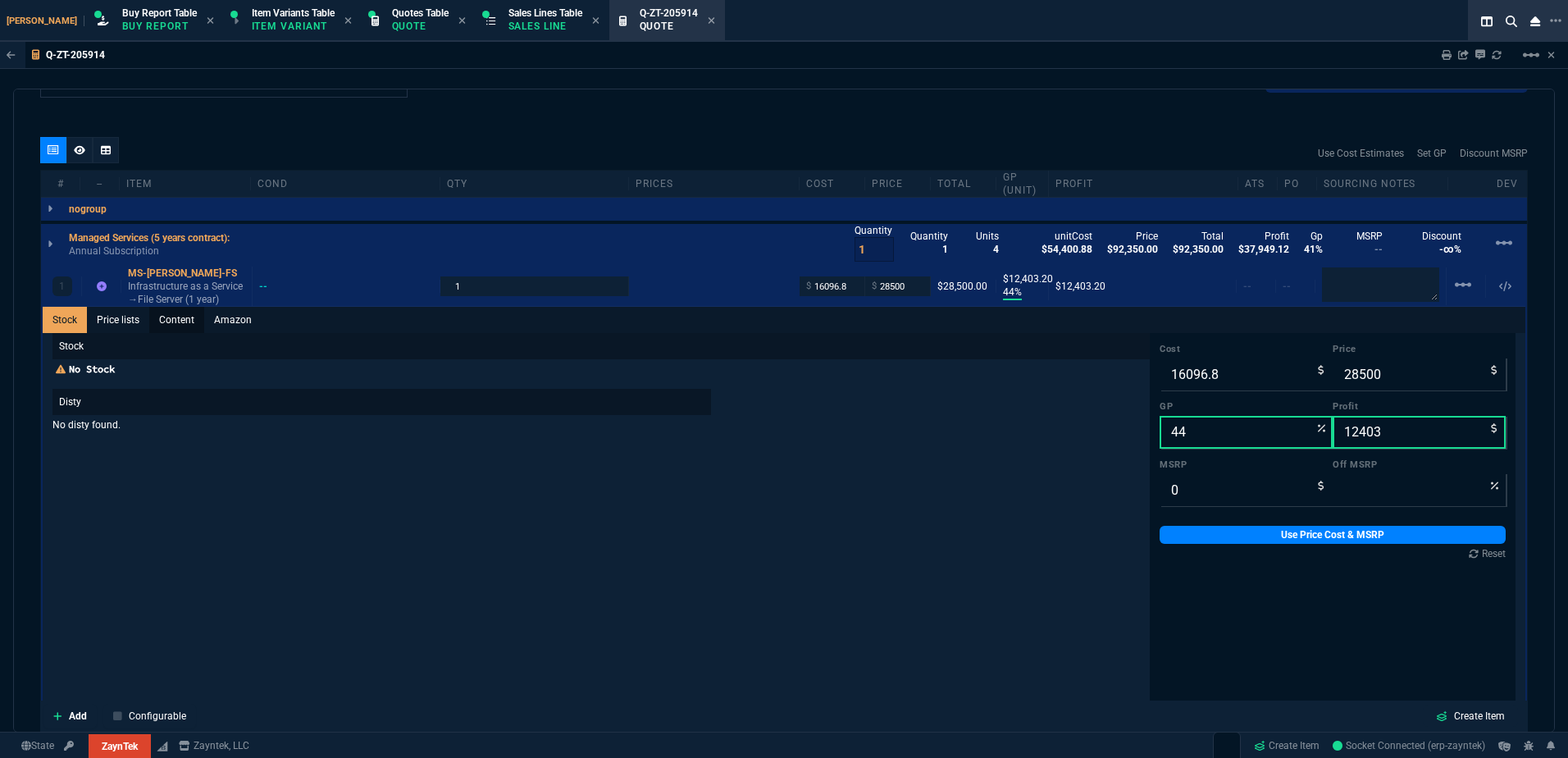
click at [187, 330] on link "Content" at bounding box center [177, 319] width 55 height 26
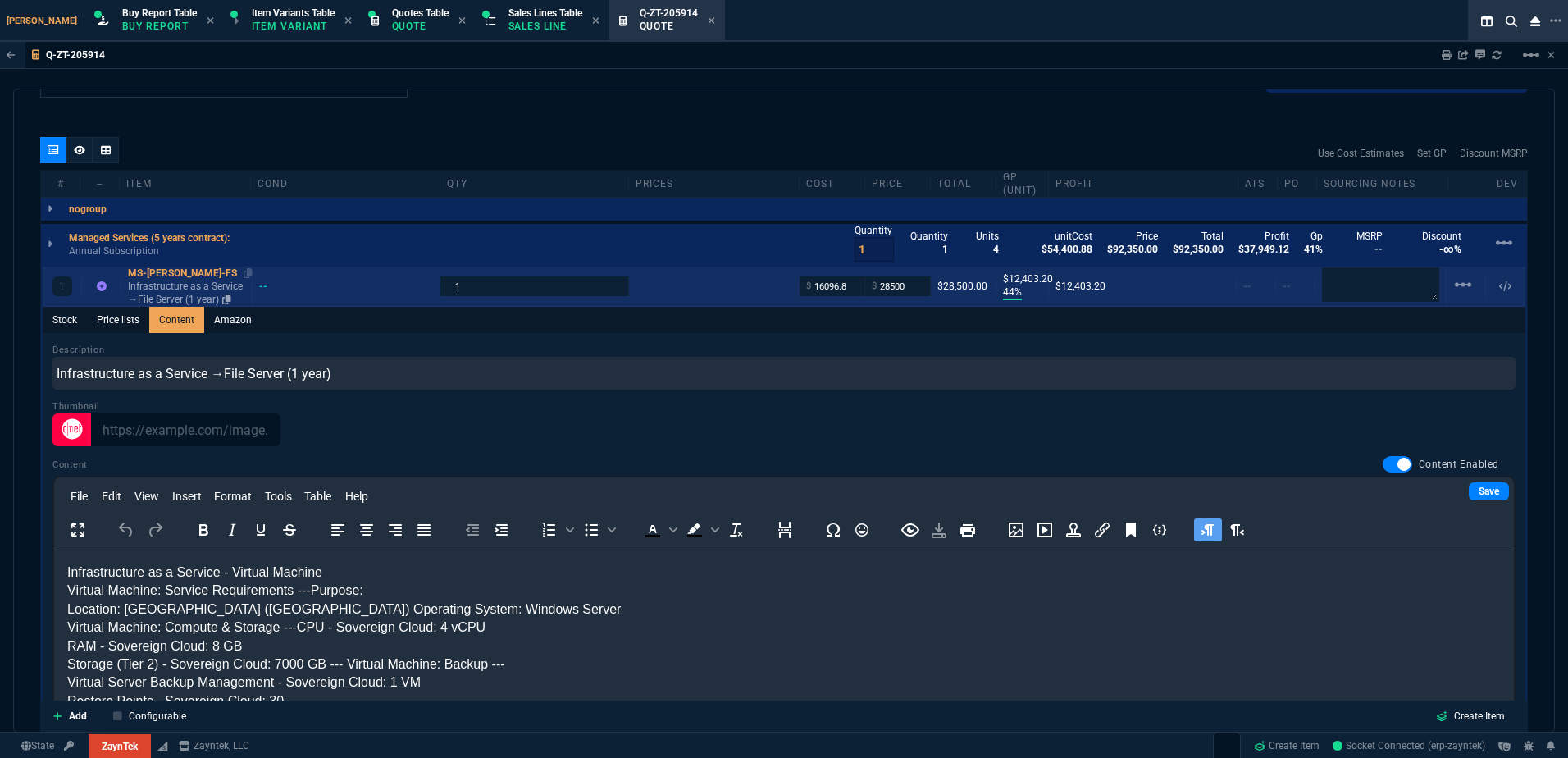
click at [178, 289] on p "Infrastructure as a Service →File Server (1 year)" at bounding box center [187, 292] width 118 height 26
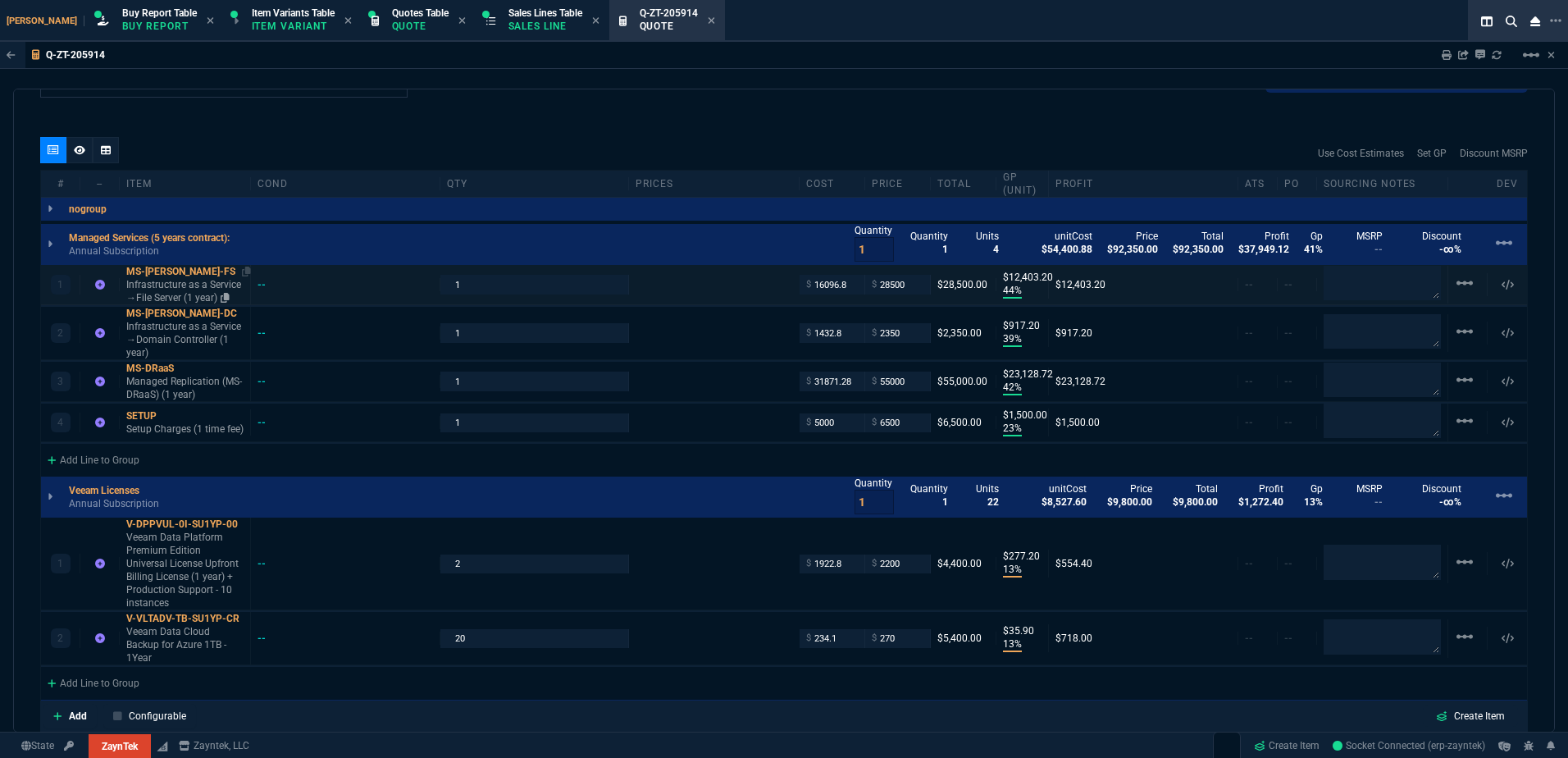
type input "44"
type input "12403"
click at [190, 381] on p "Managed Replication (MS-DRaaS) (1 year)" at bounding box center [185, 387] width 118 height 26
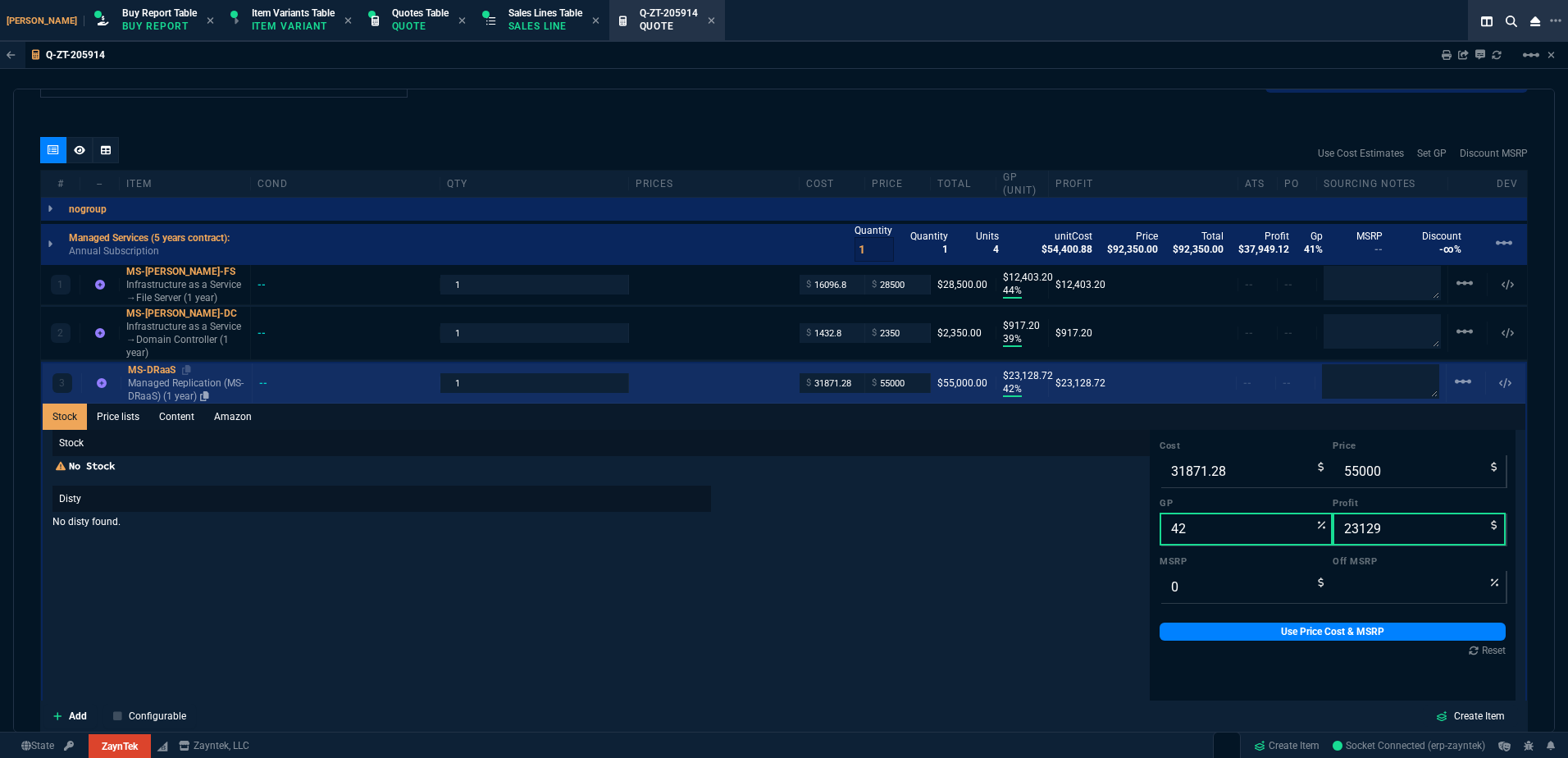
click at [188, 391] on p "Managed Replication (MS-DRaaS) (1 year)" at bounding box center [187, 389] width 118 height 26
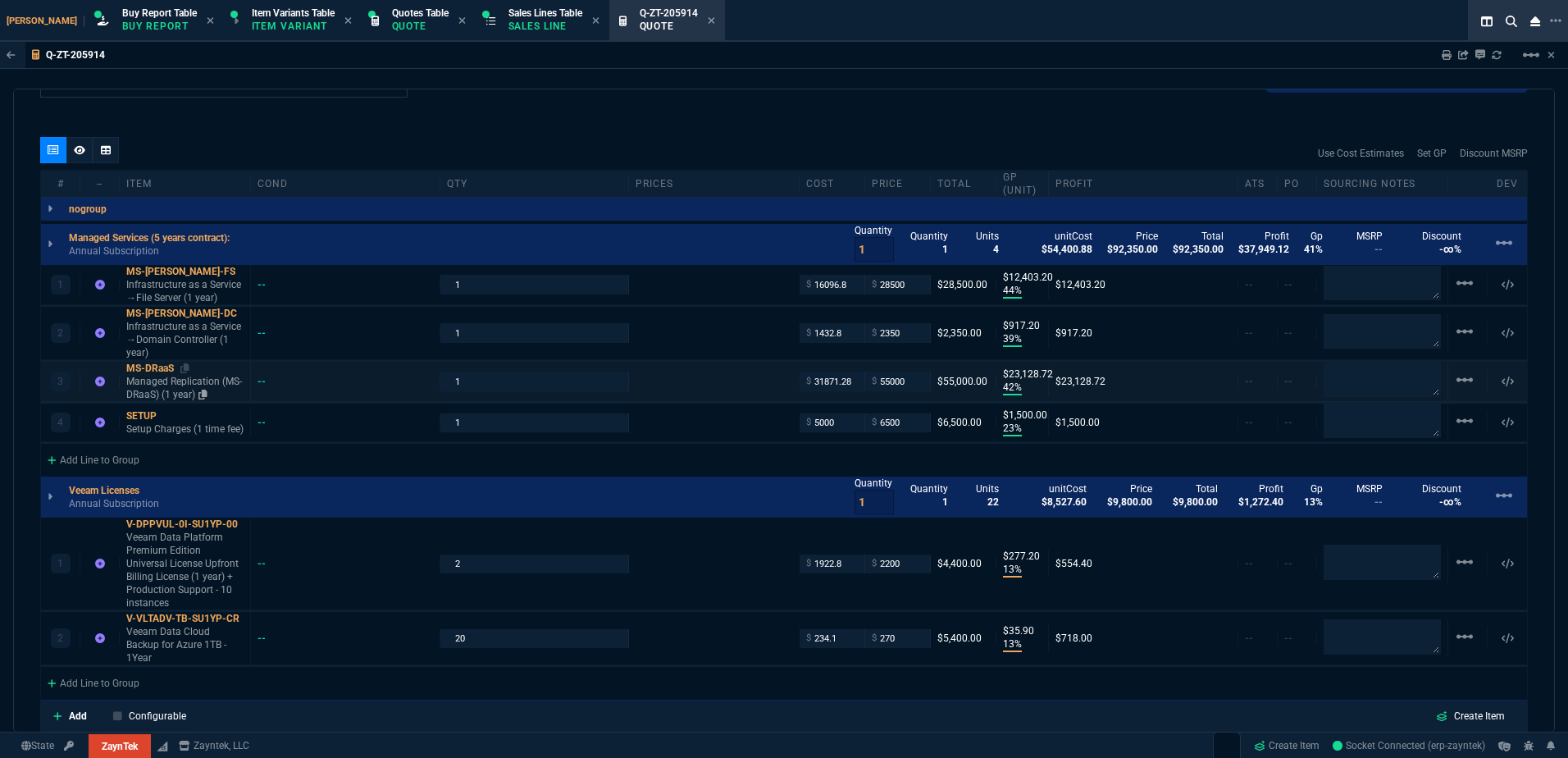
click at [186, 392] on p "Managed Replication (MS-DRaaS) (1 year)" at bounding box center [185, 387] width 118 height 26
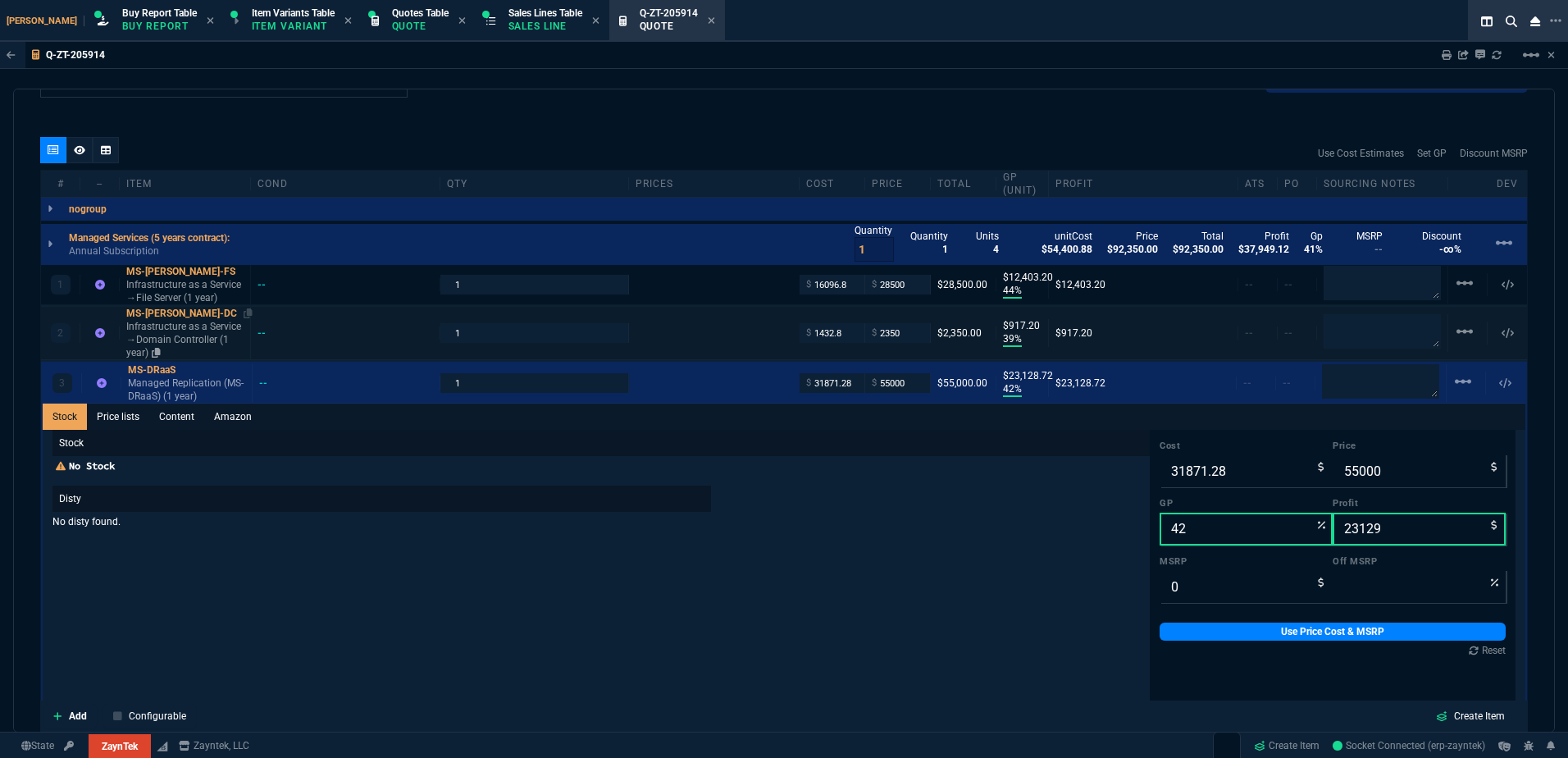
click at [181, 346] on p "Infrastructure as a Service →Domain Controller (1 year)" at bounding box center [185, 339] width 118 height 39
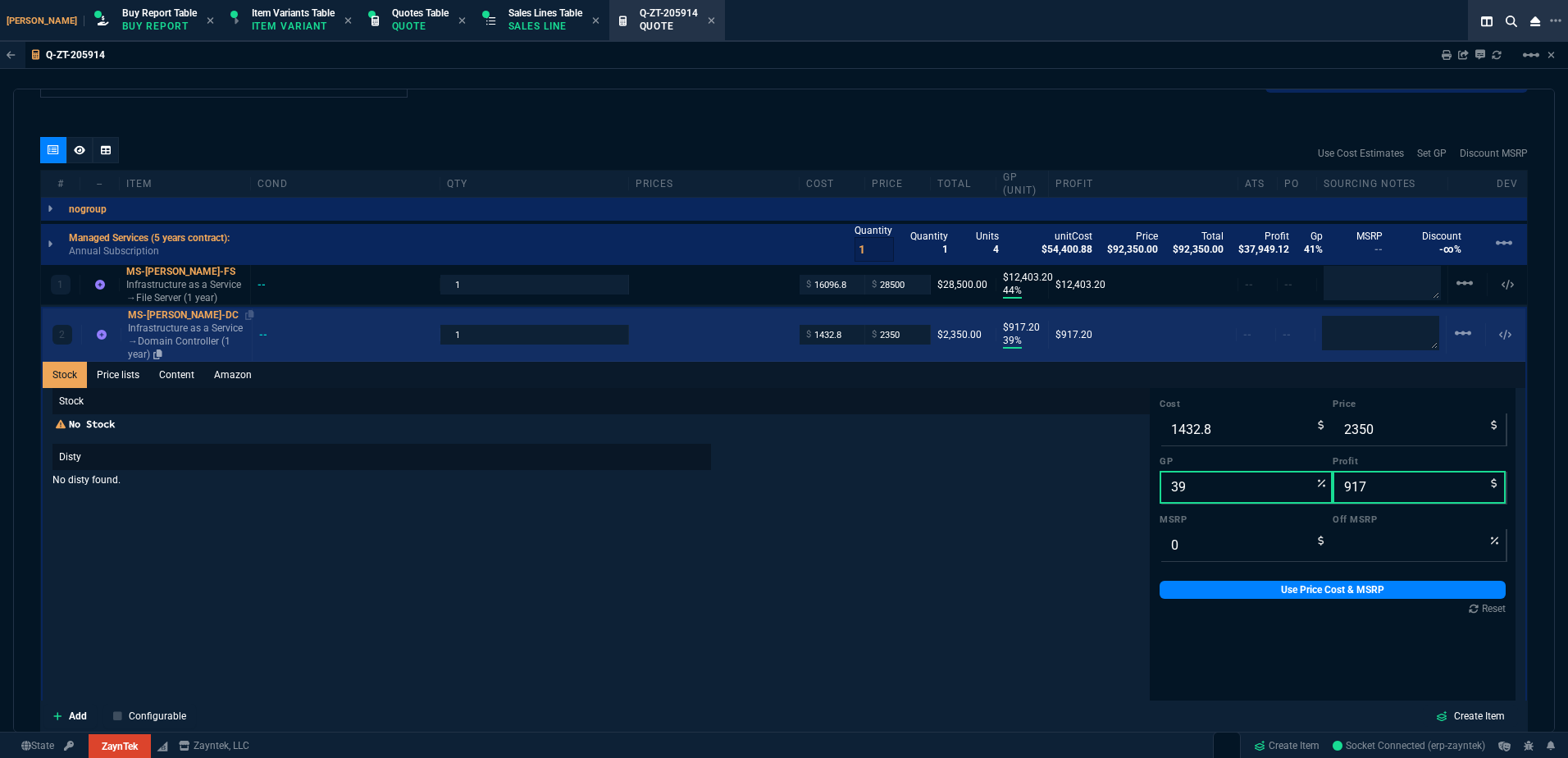
click at [182, 345] on p "Infrastructure as a Service →Domain Controller (1 year)" at bounding box center [187, 341] width 118 height 39
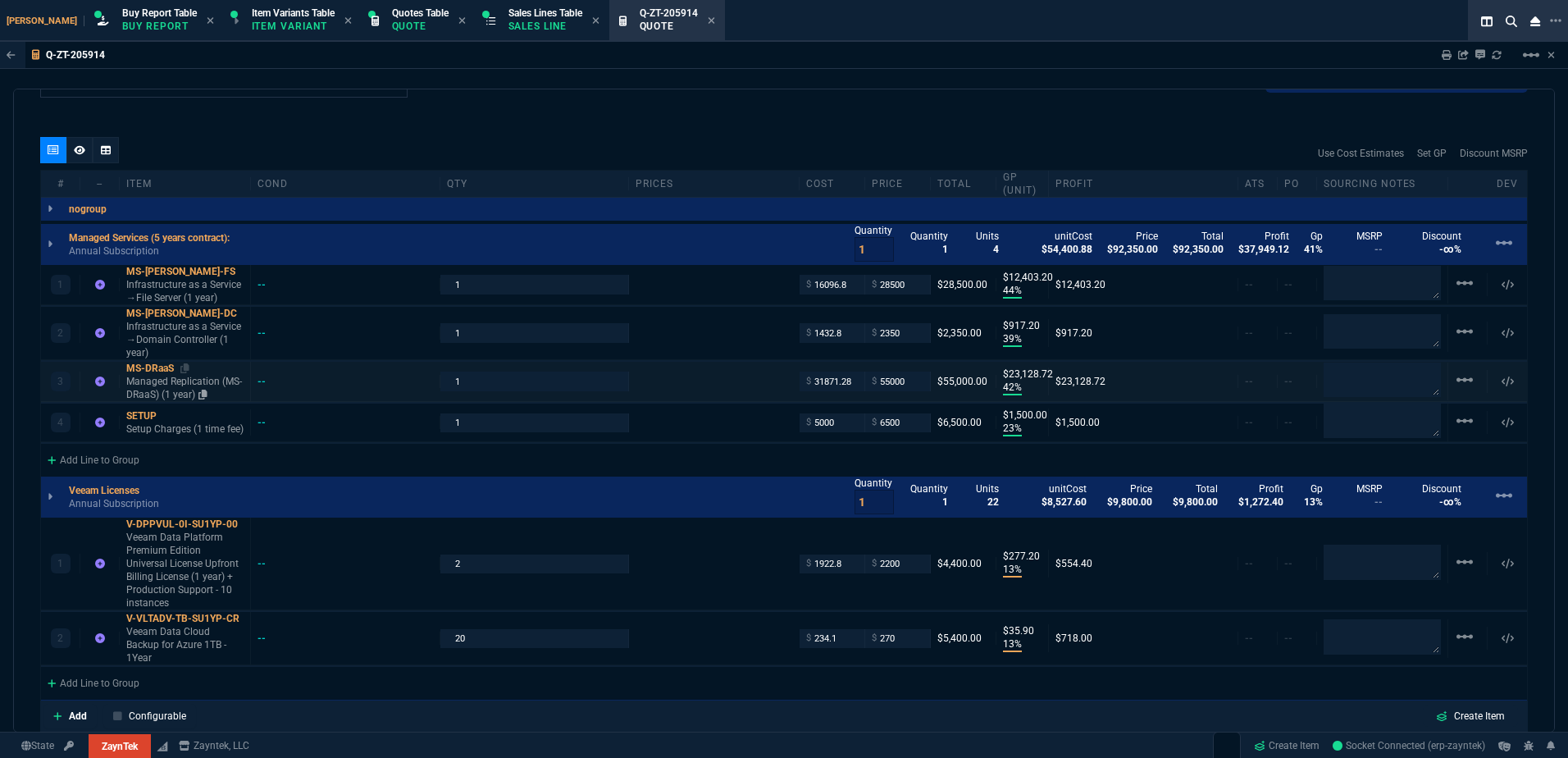
click at [179, 382] on p "Managed Replication (MS-DRaaS) (1 year)" at bounding box center [185, 387] width 118 height 26
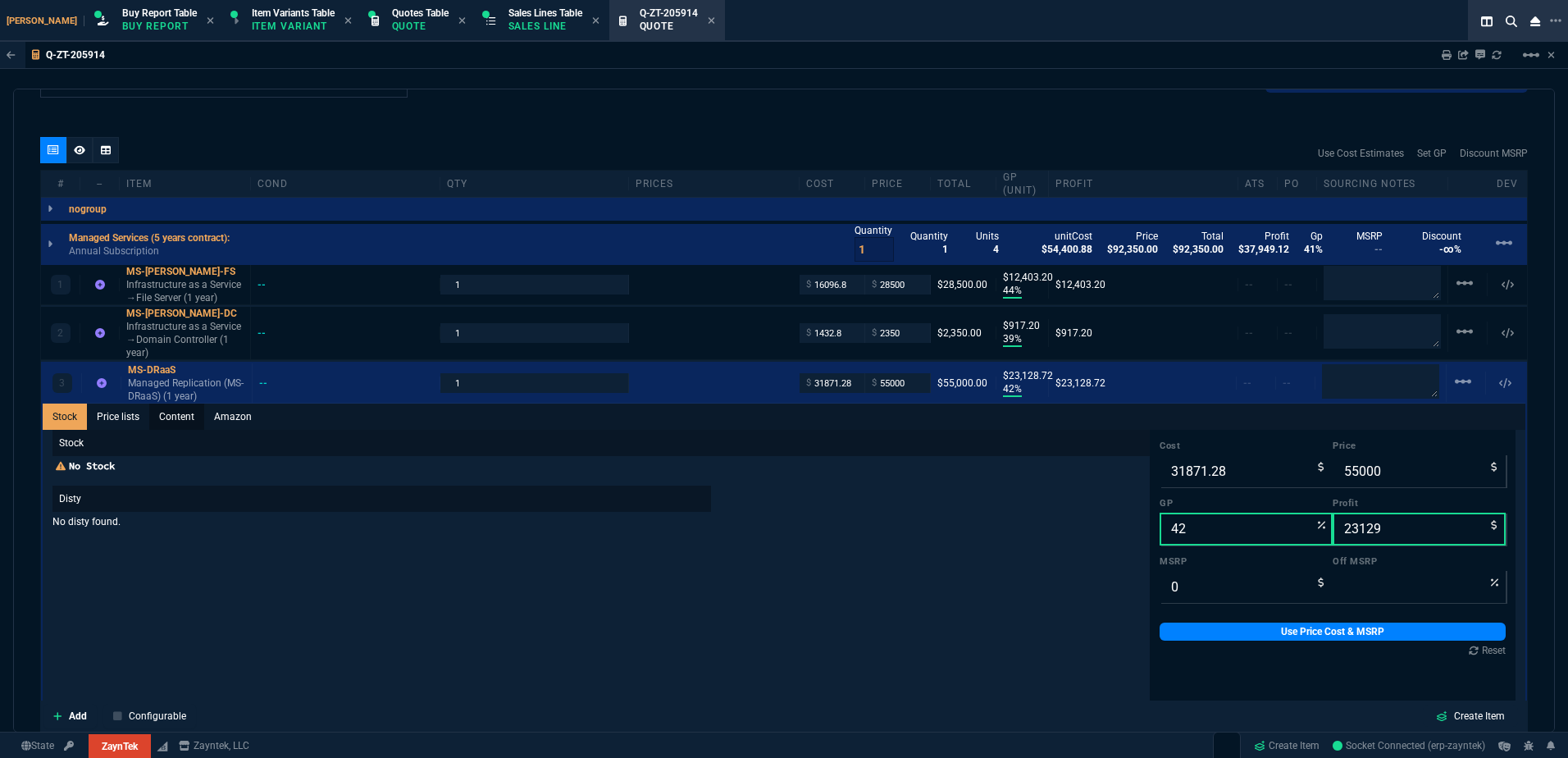
click at [187, 424] on link "Content" at bounding box center [177, 416] width 55 height 26
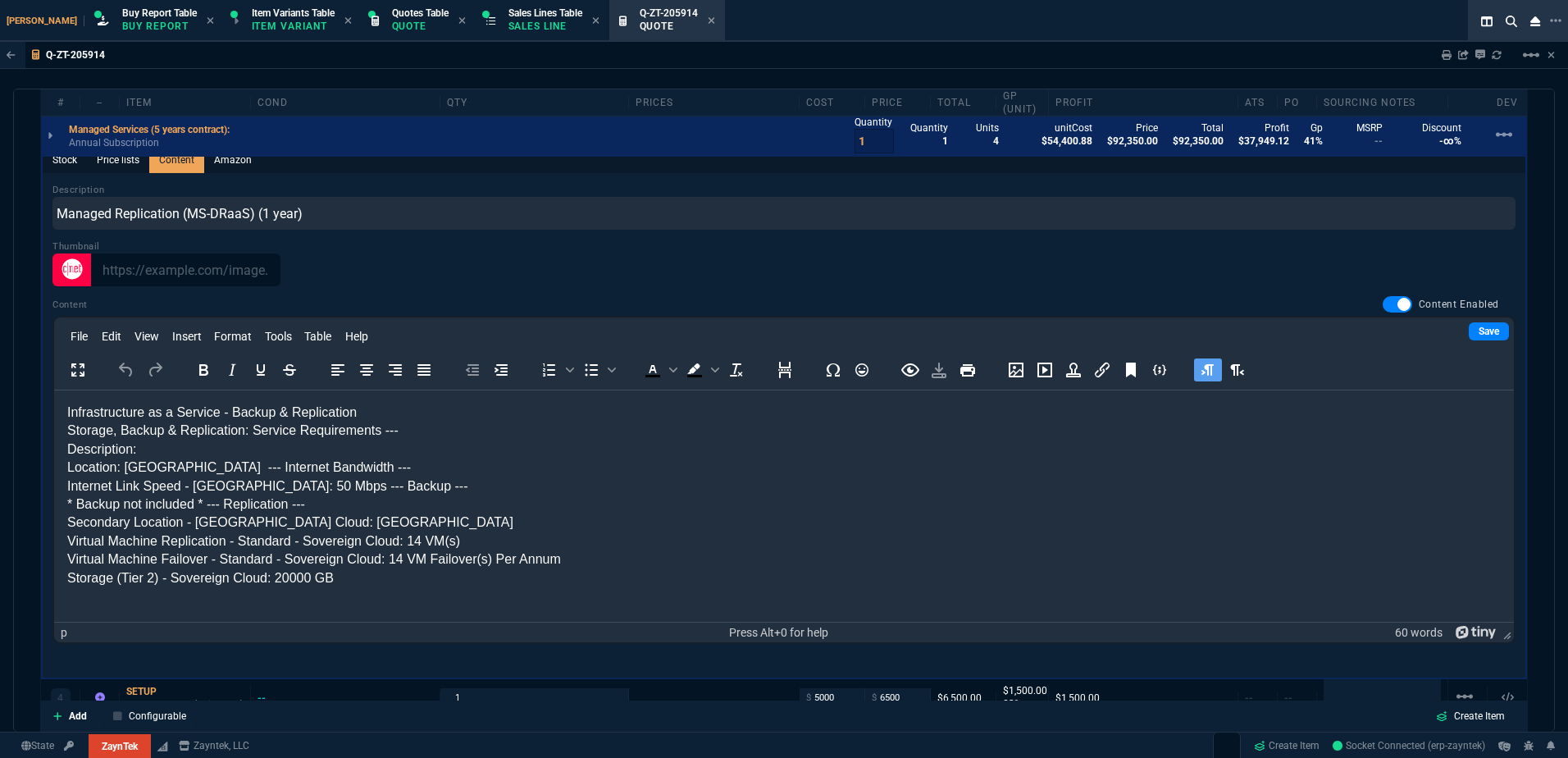
scroll to position [1065, 0]
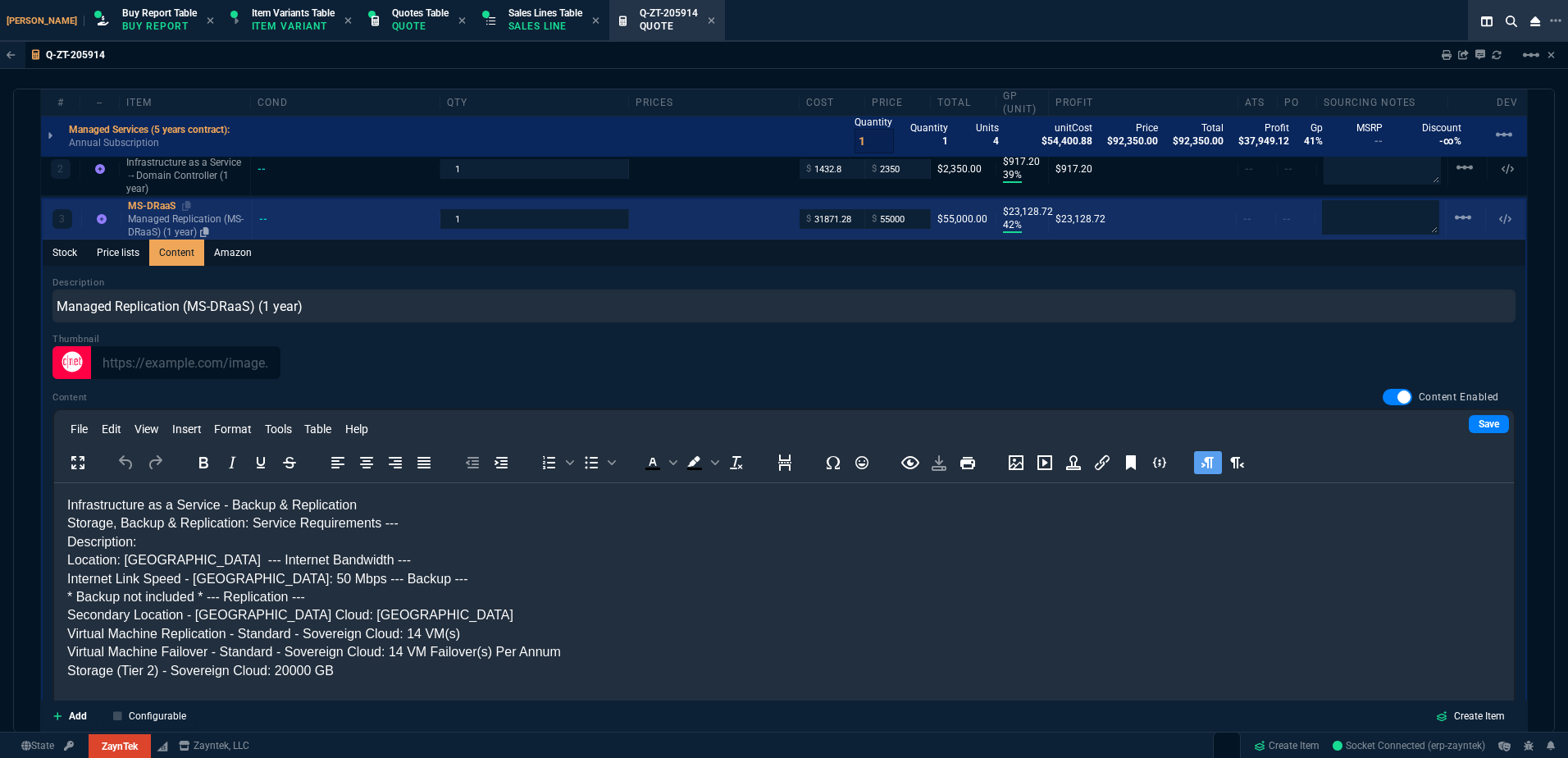
click at [162, 225] on p "Managed Replication (MS-DRaaS) (1 year)" at bounding box center [187, 225] width 118 height 26
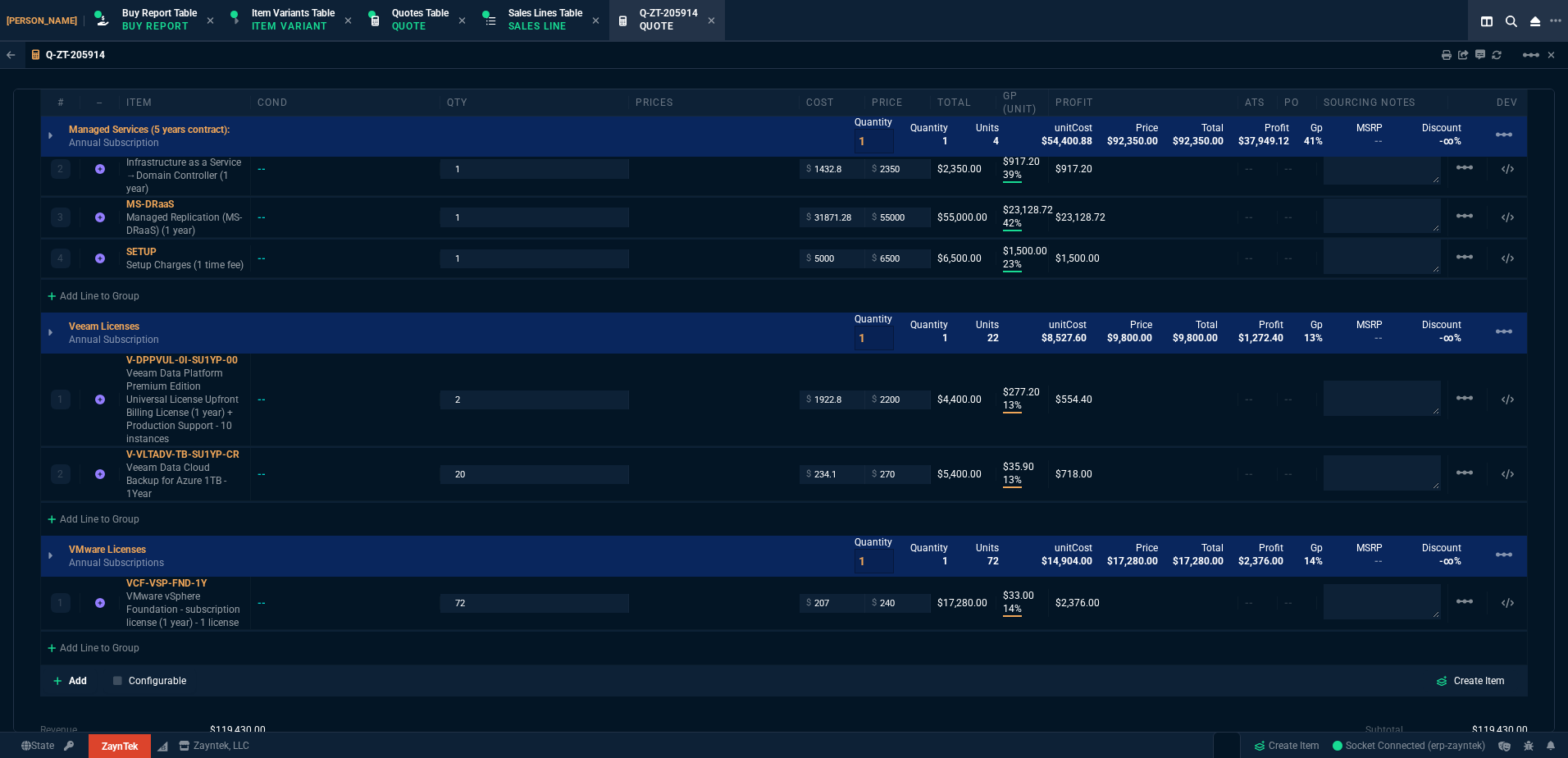
type input "42"
type input "23129"
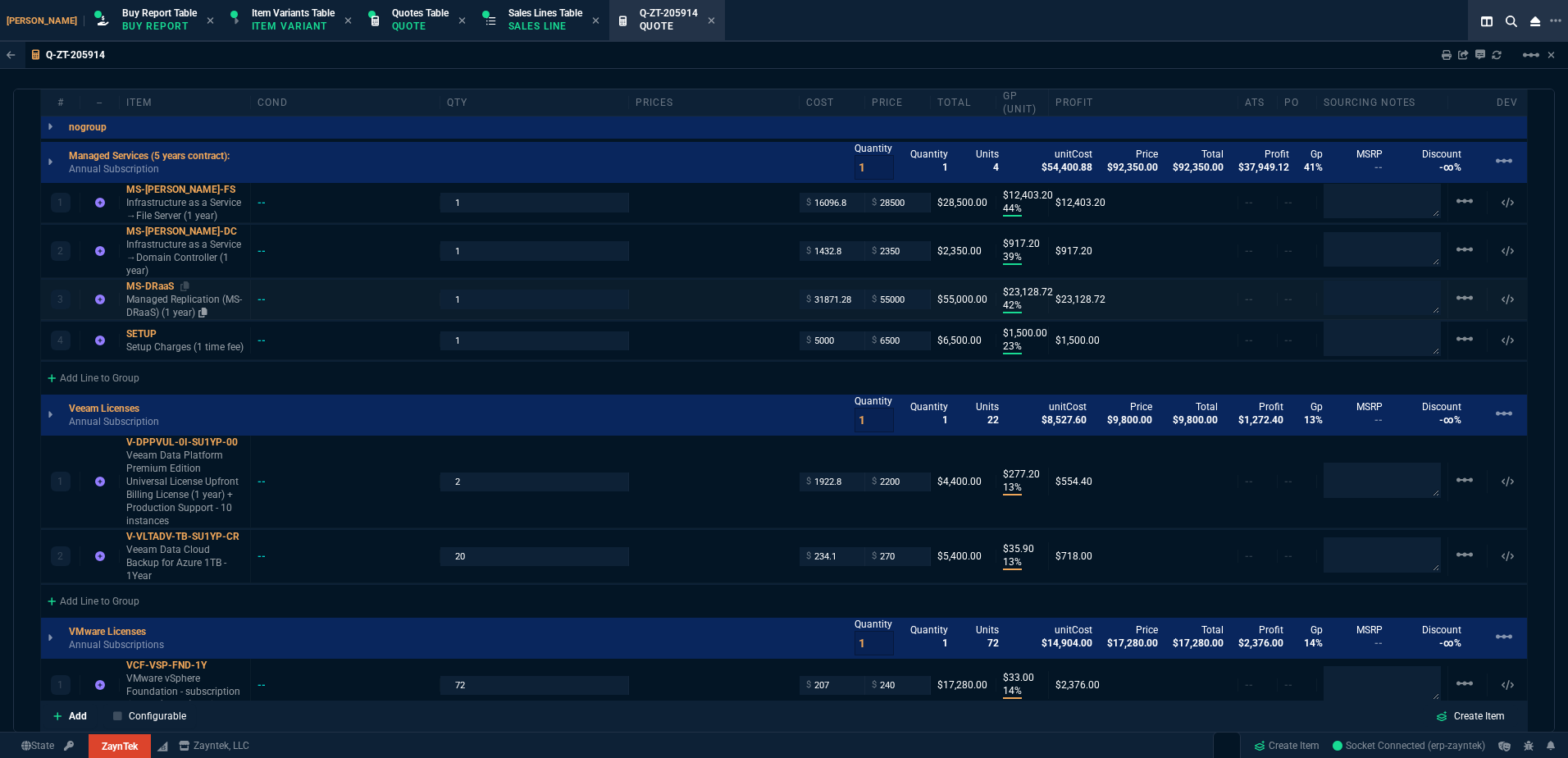
click at [155, 313] on p "Managed Replication (MS-DRaaS) (1 year)" at bounding box center [185, 306] width 118 height 26
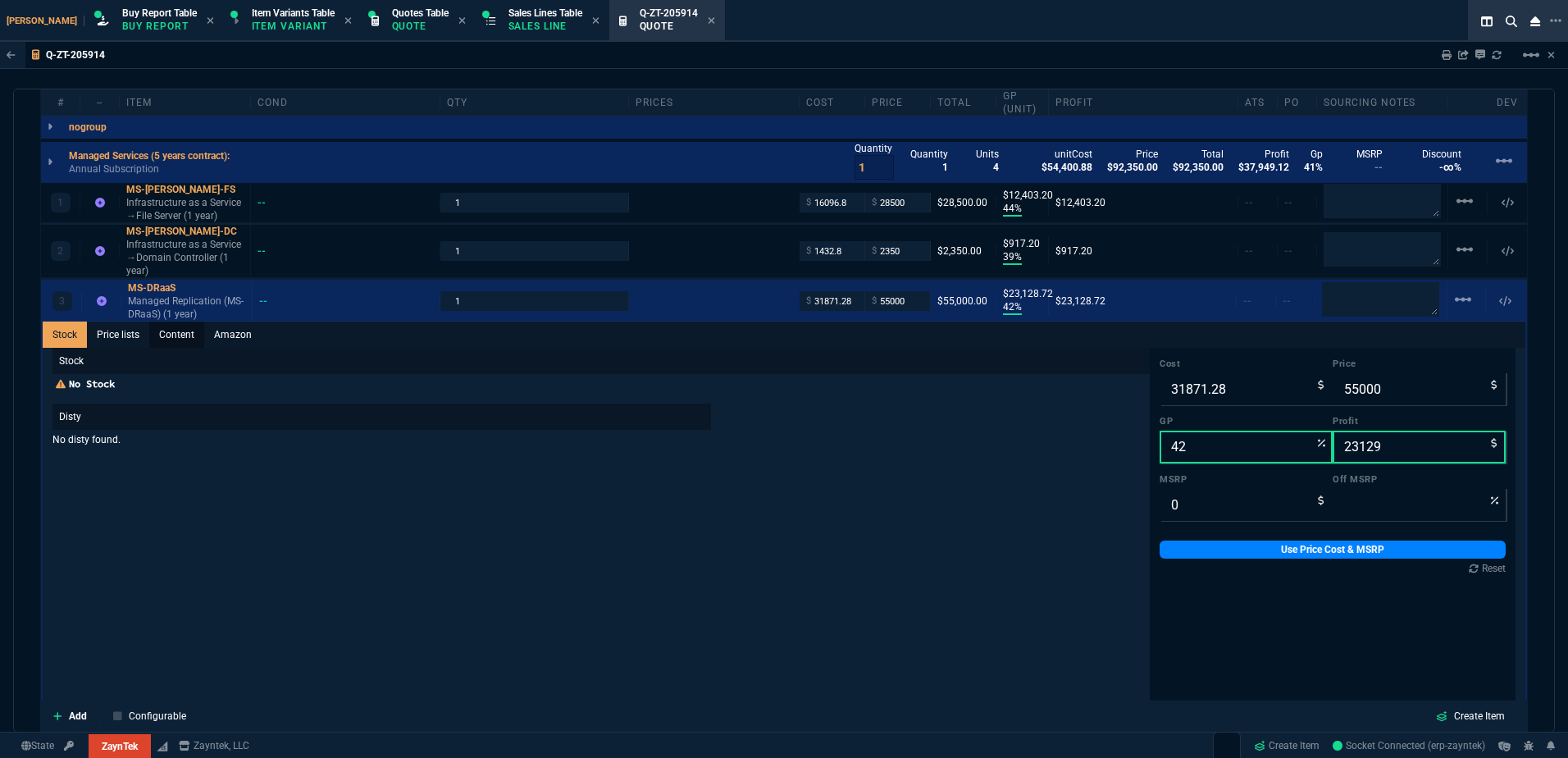
click at [182, 335] on link "Content" at bounding box center [177, 334] width 55 height 26
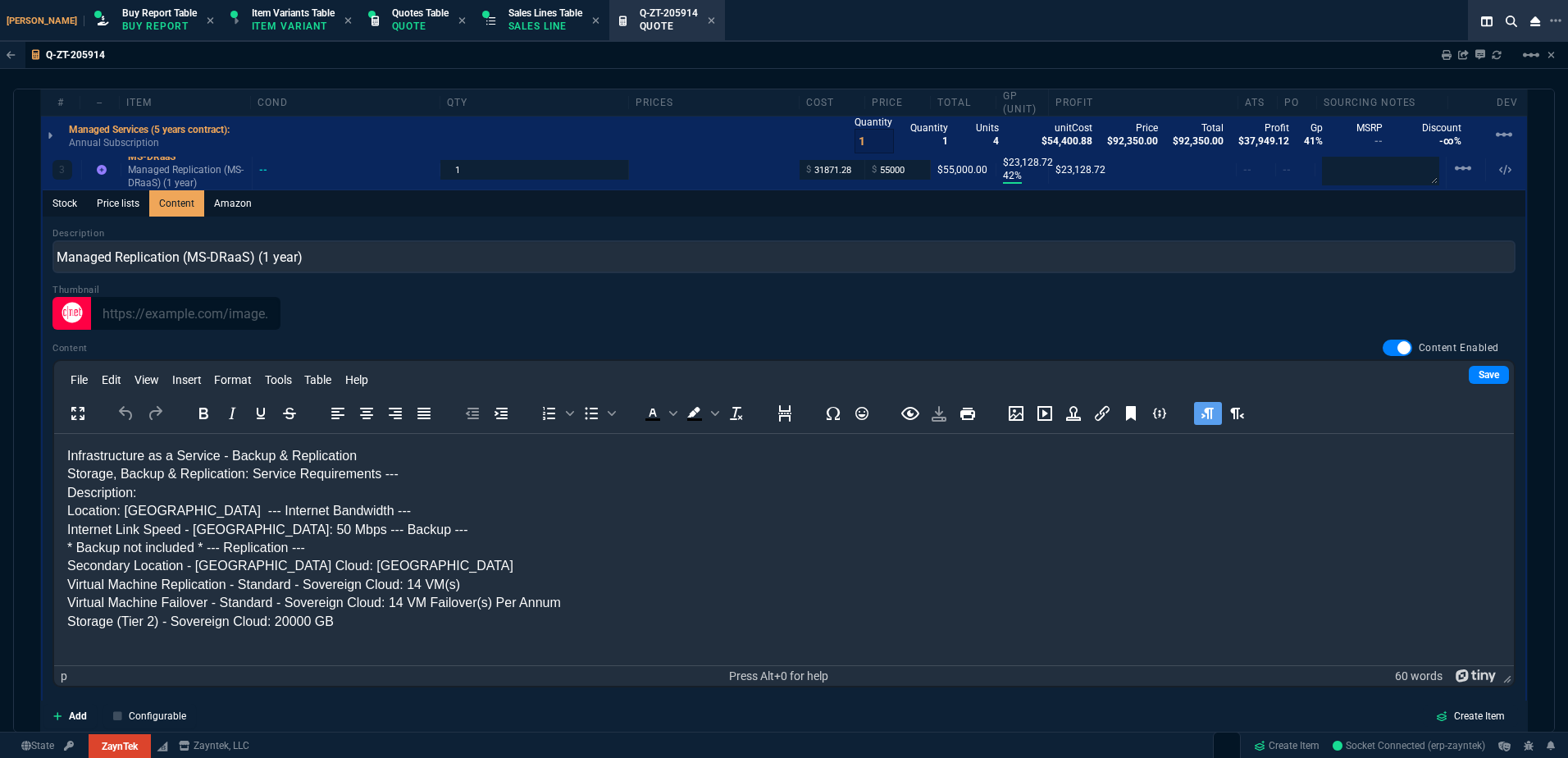
scroll to position [1065, 0]
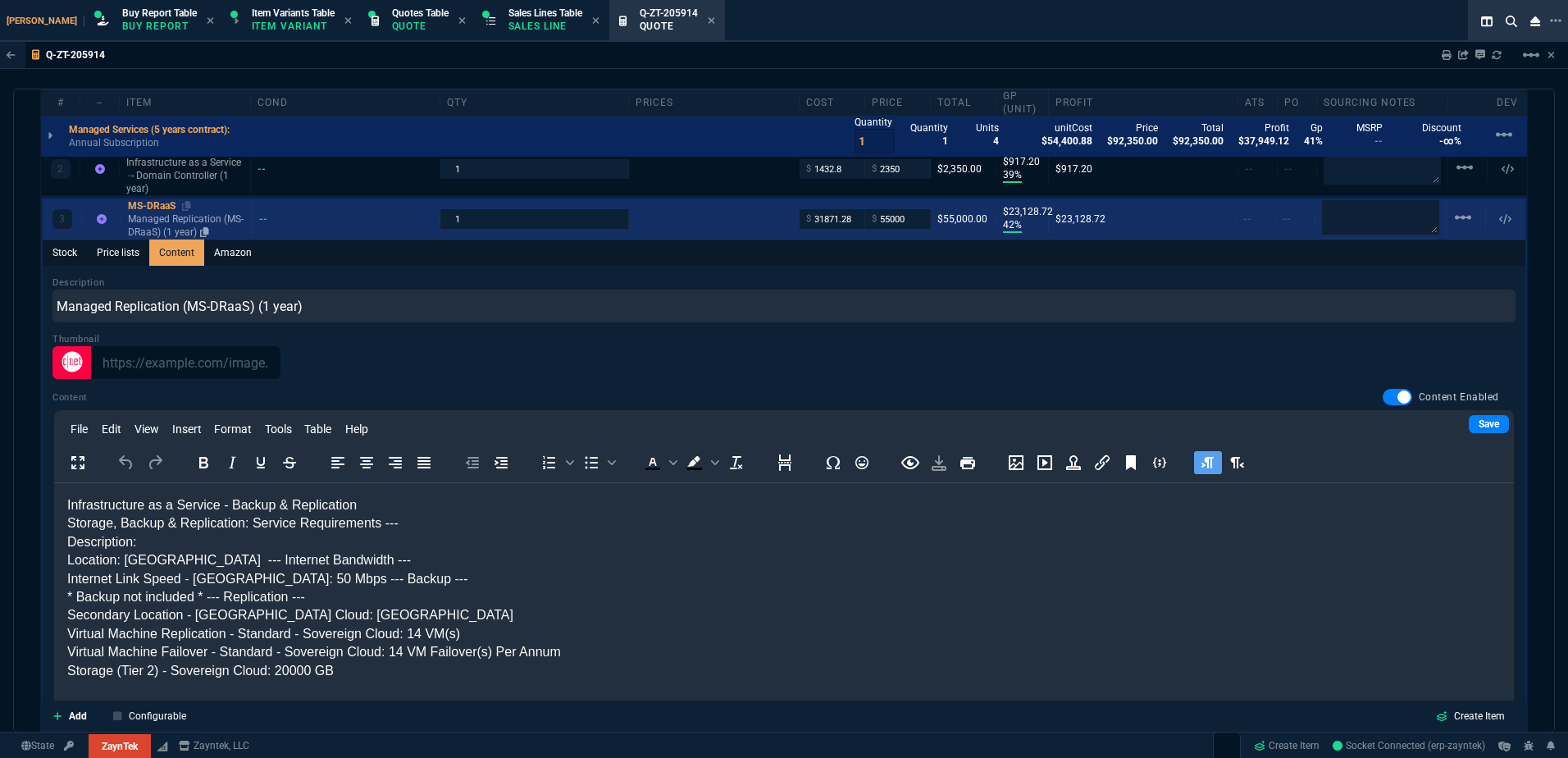
click at [207, 226] on p "Managed Replication (MS-DRaaS) (1 year)" at bounding box center [187, 225] width 118 height 26
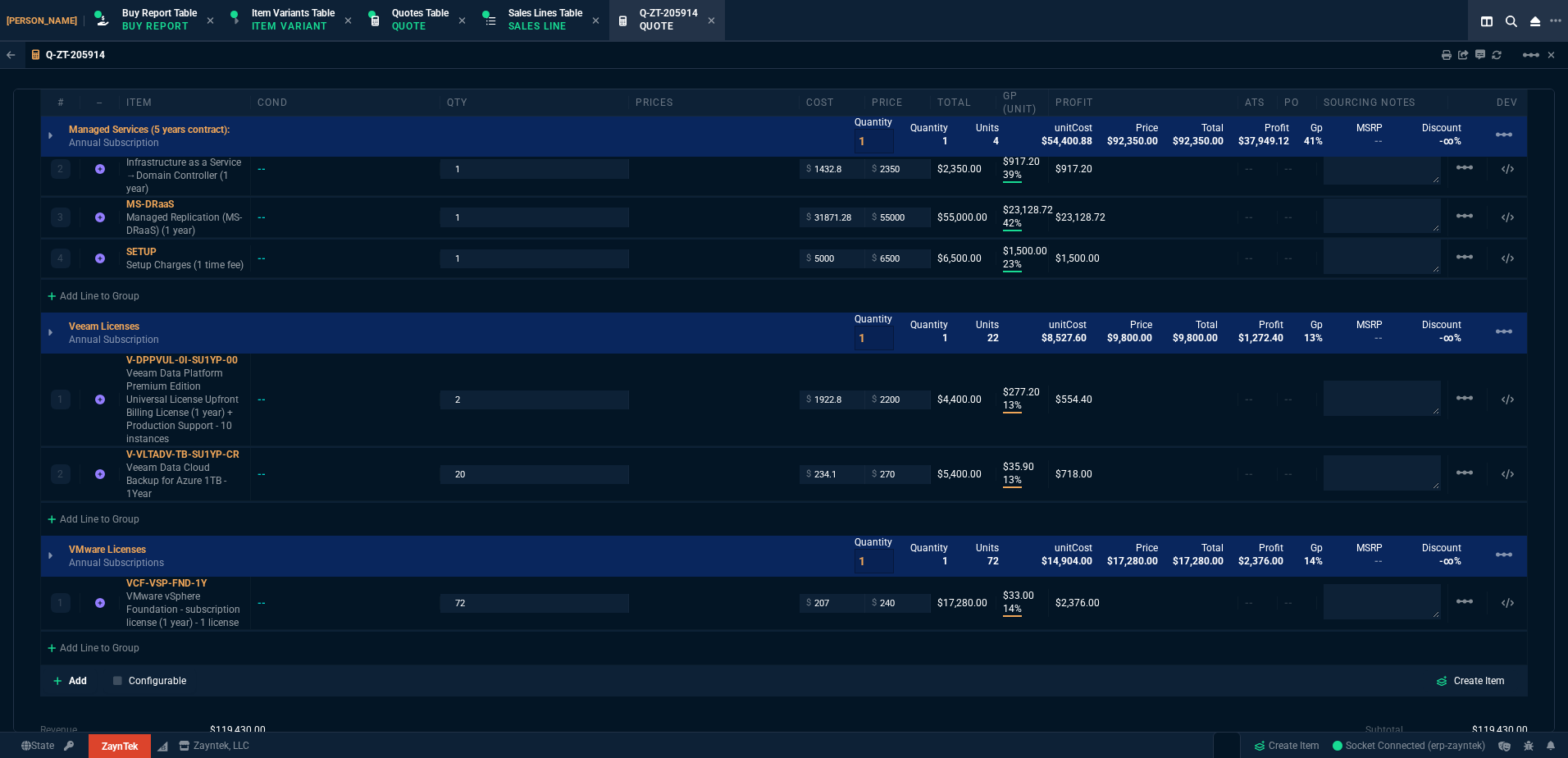
type input "42"
type input "23129"
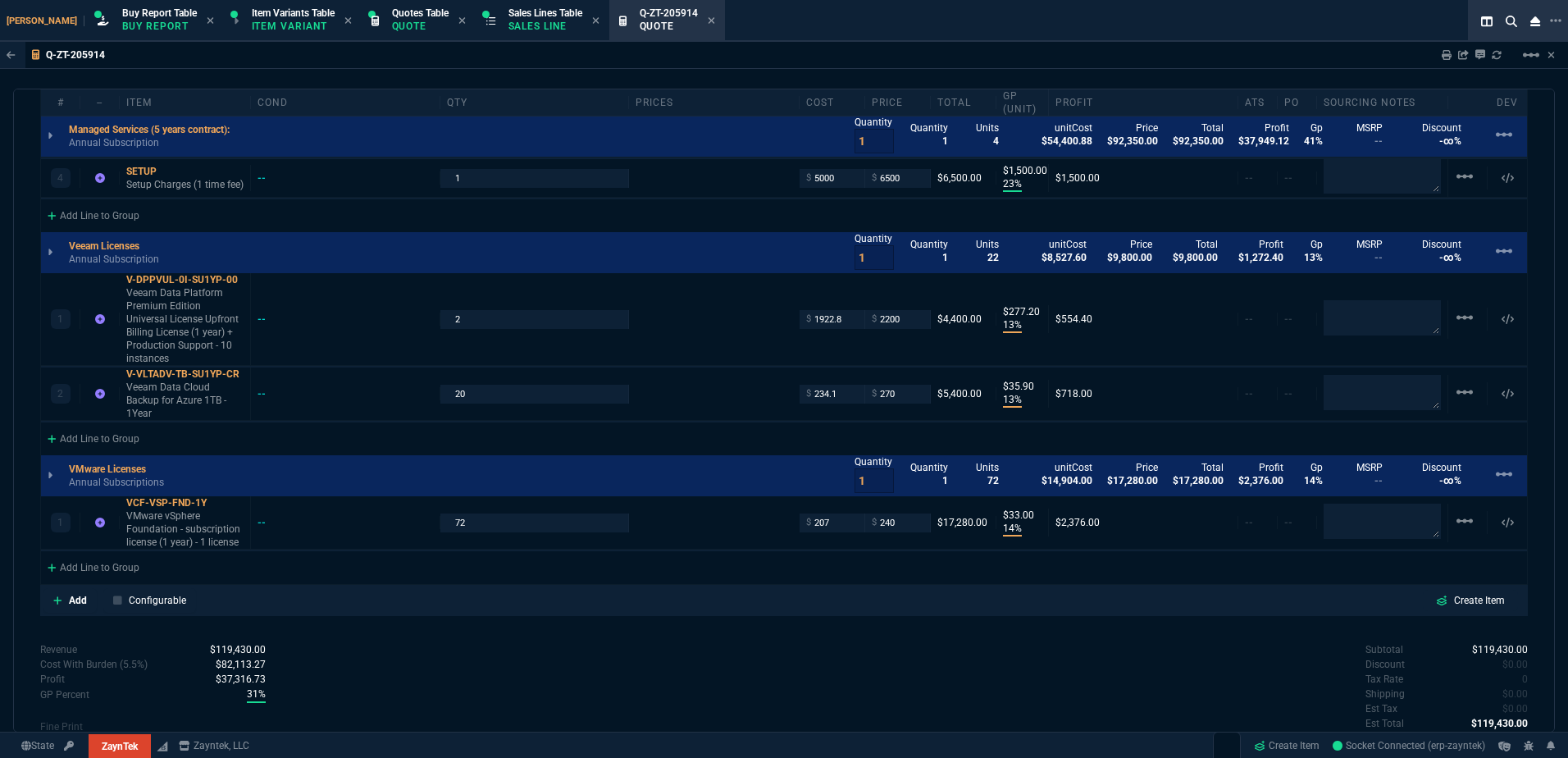
scroll to position [1147, 0]
click at [189, 382] on p "Veeam Data Cloud Backup for Azure 1TB - 1Year" at bounding box center [185, 399] width 118 height 39
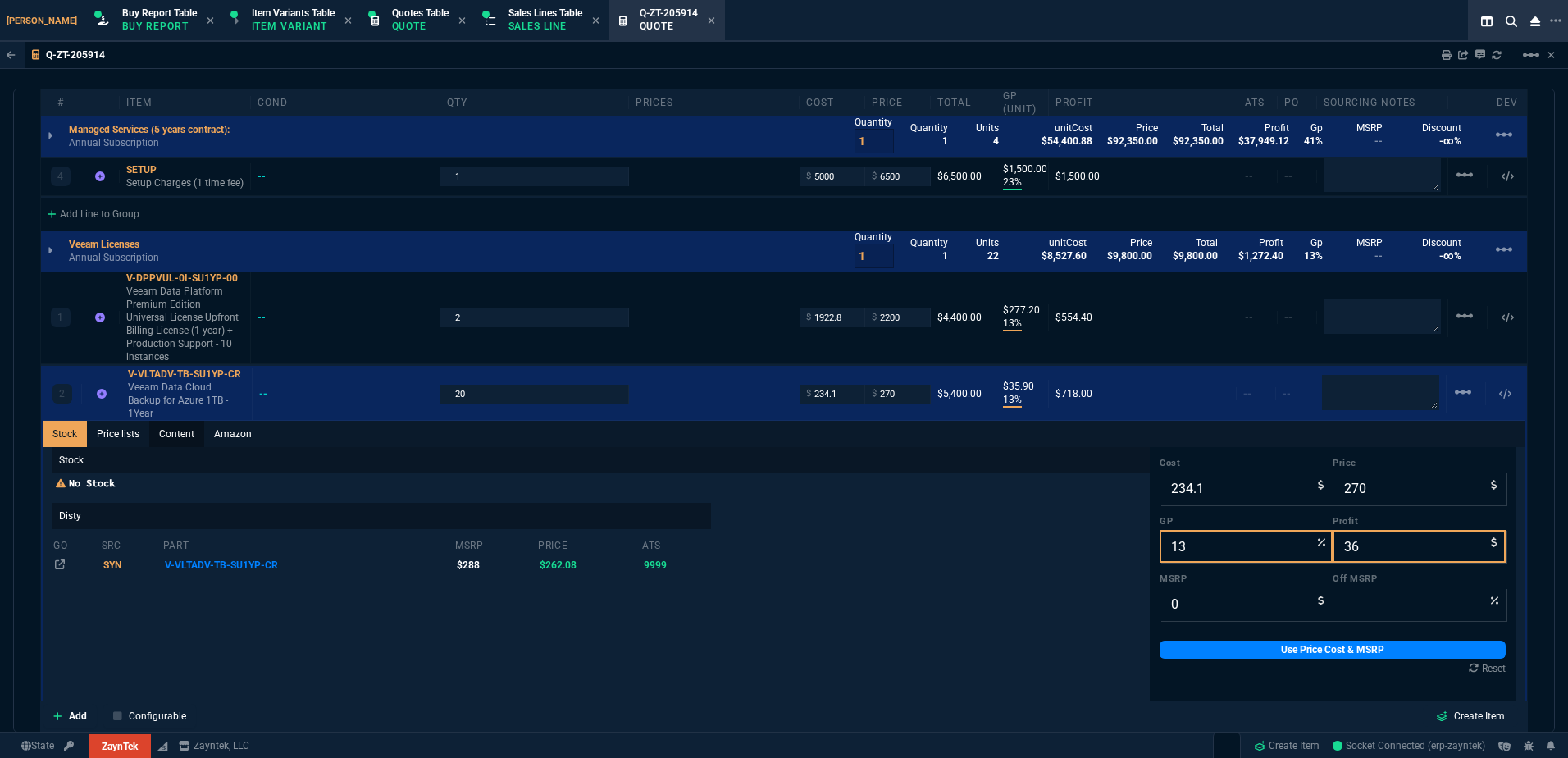
click at [198, 421] on link "Content" at bounding box center [177, 434] width 55 height 26
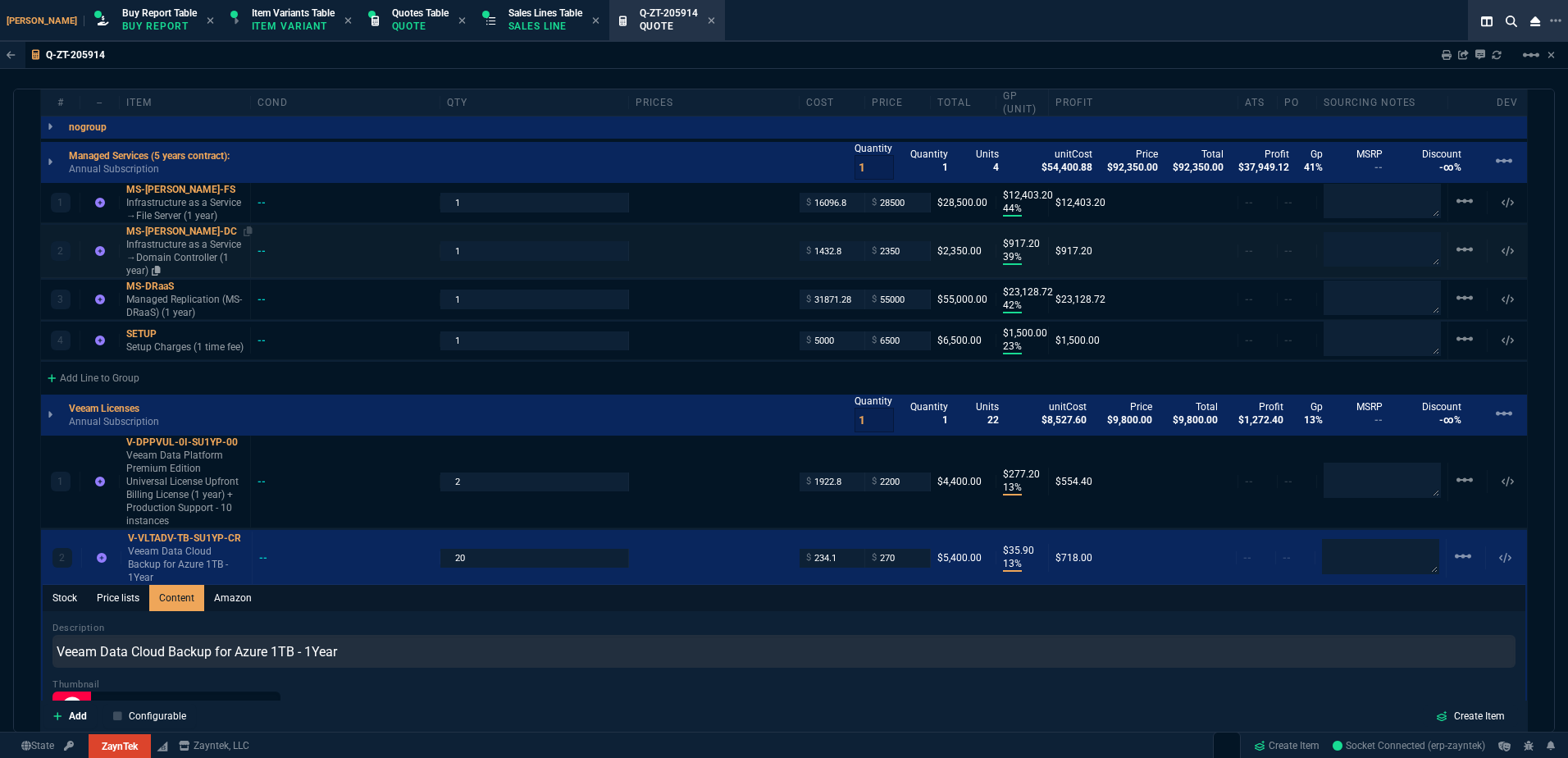
scroll to position [901, 0]
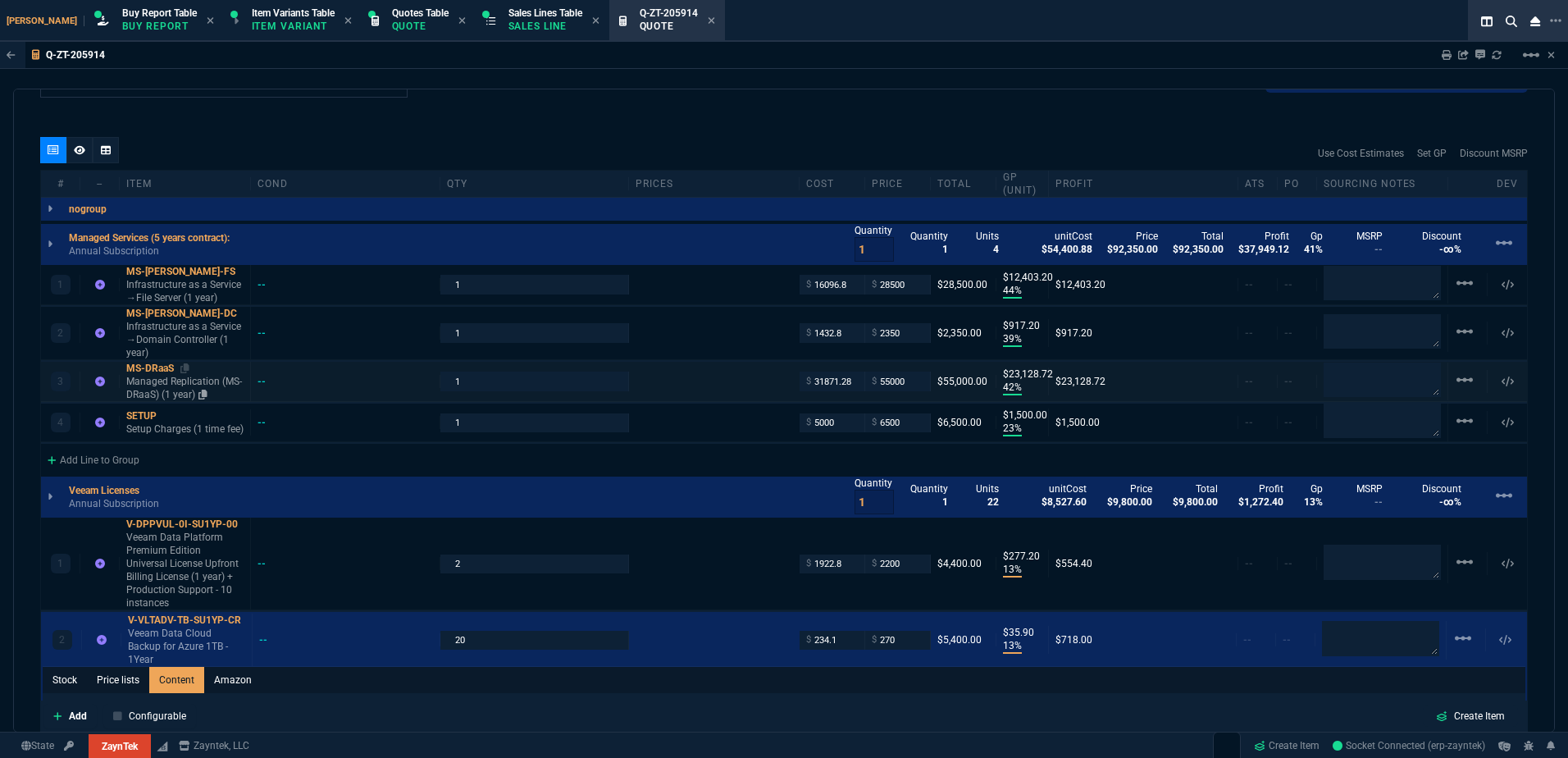
drag, startPoint x: 160, startPoint y: 387, endPoint x: 142, endPoint y: 384, distance: 18.2
click at [160, 387] on p "Managed Replication (MS-DRaaS) (1 year)" at bounding box center [185, 387] width 118 height 26
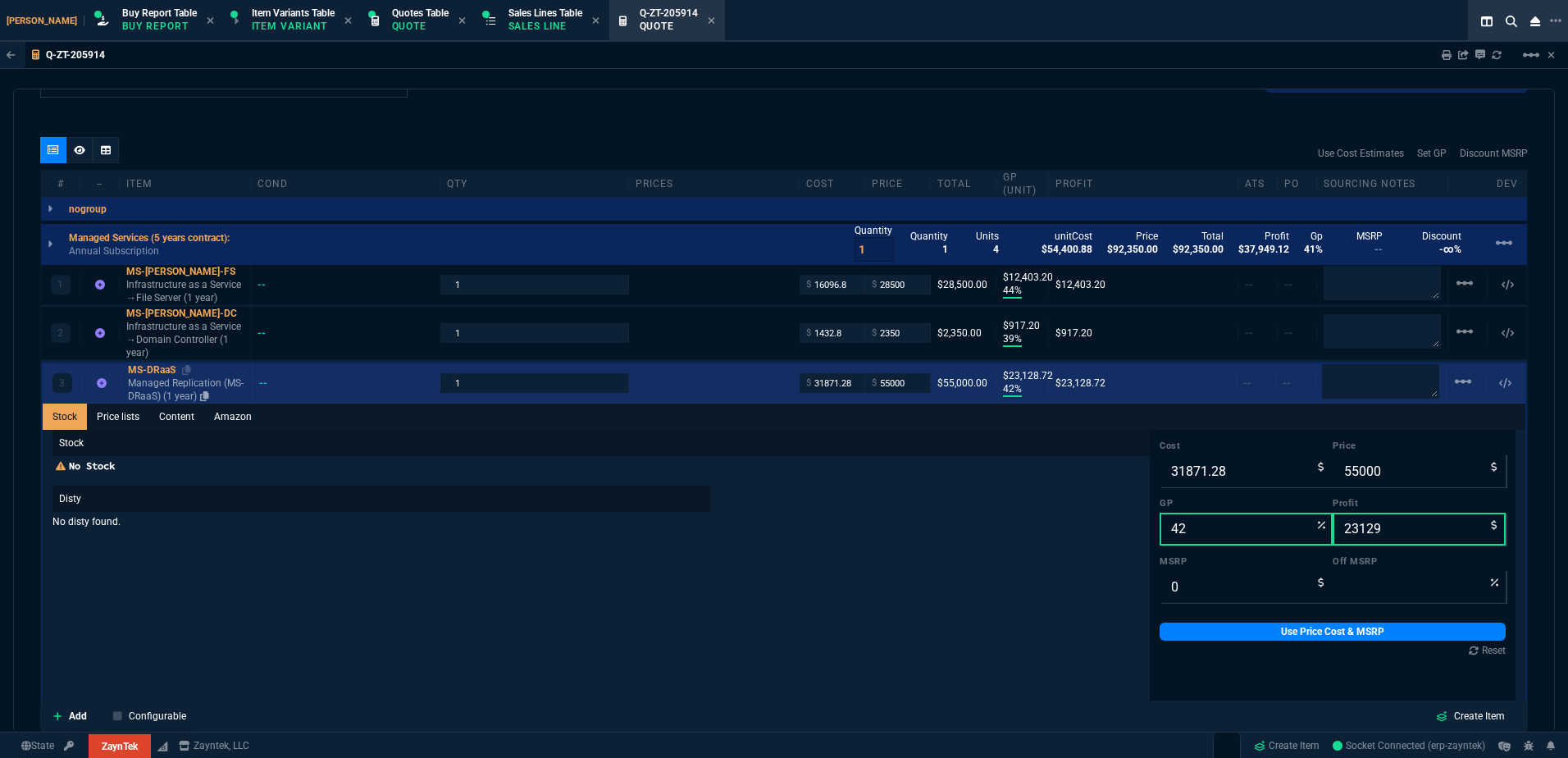
type input "13"
type input "36"
click at [188, 421] on link "Content" at bounding box center [177, 416] width 55 height 26
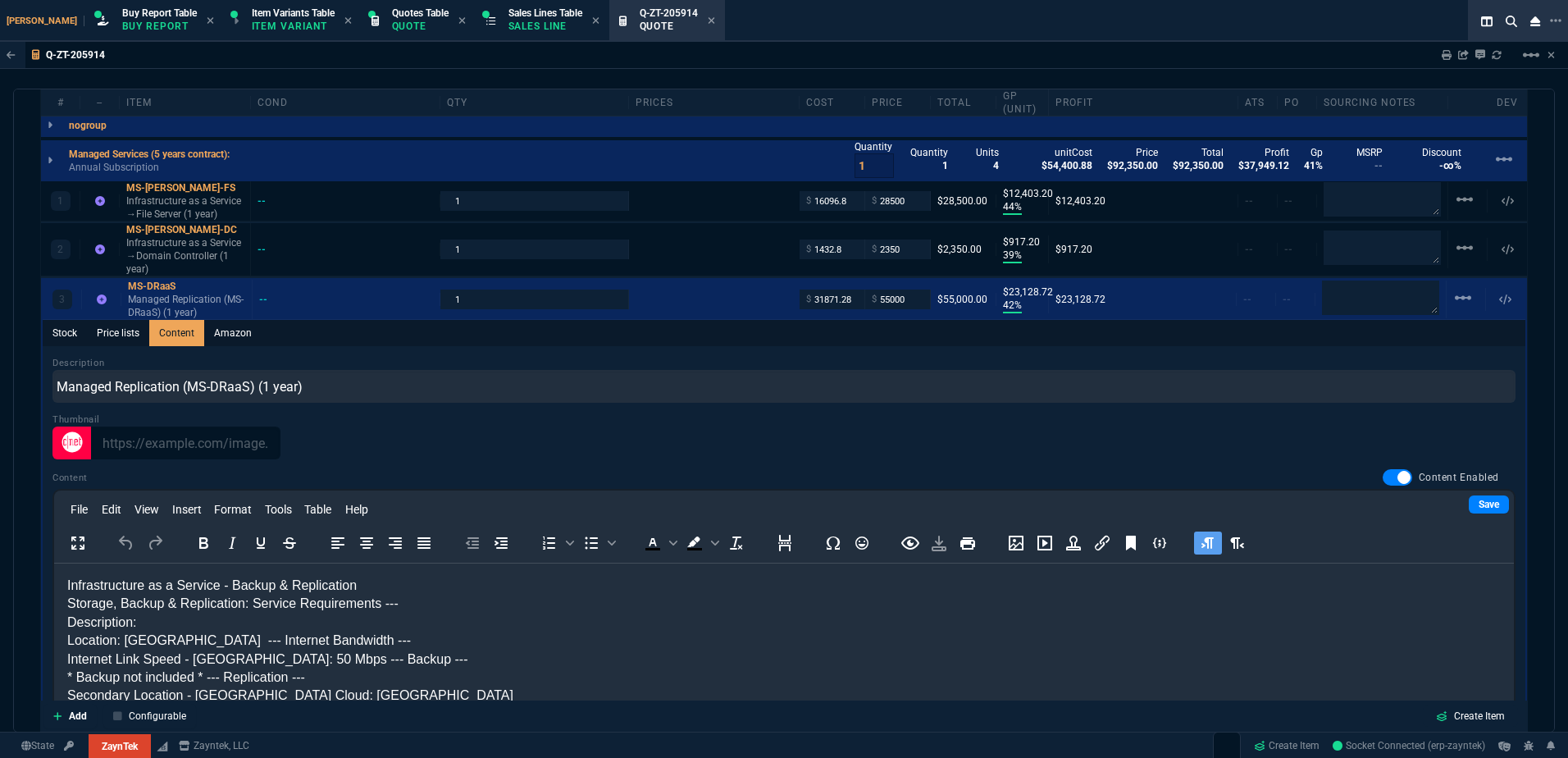
scroll to position [982, 0]
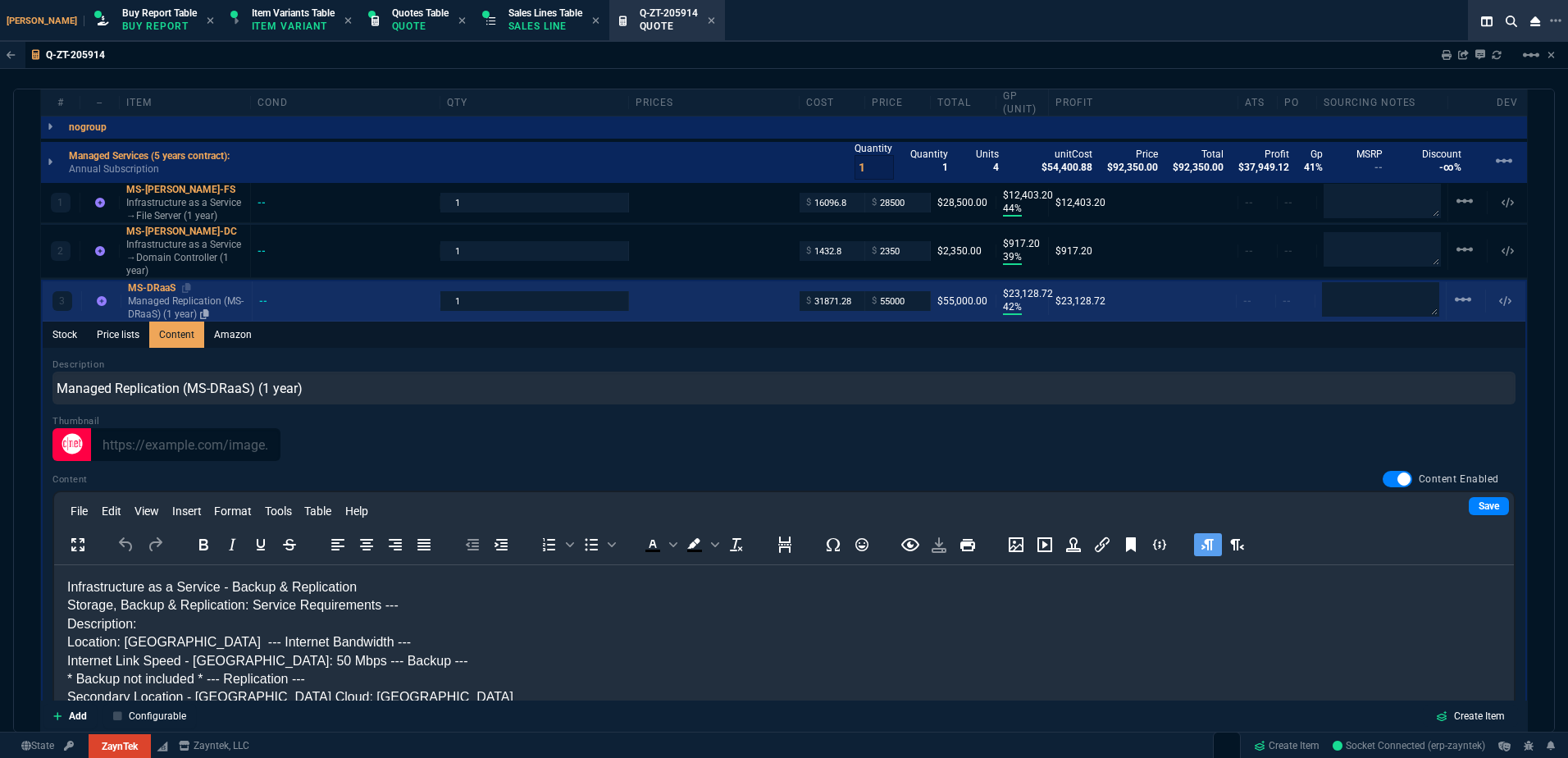
click at [153, 297] on p "Managed Replication (MS-DRaaS) (1 year)" at bounding box center [187, 307] width 118 height 26
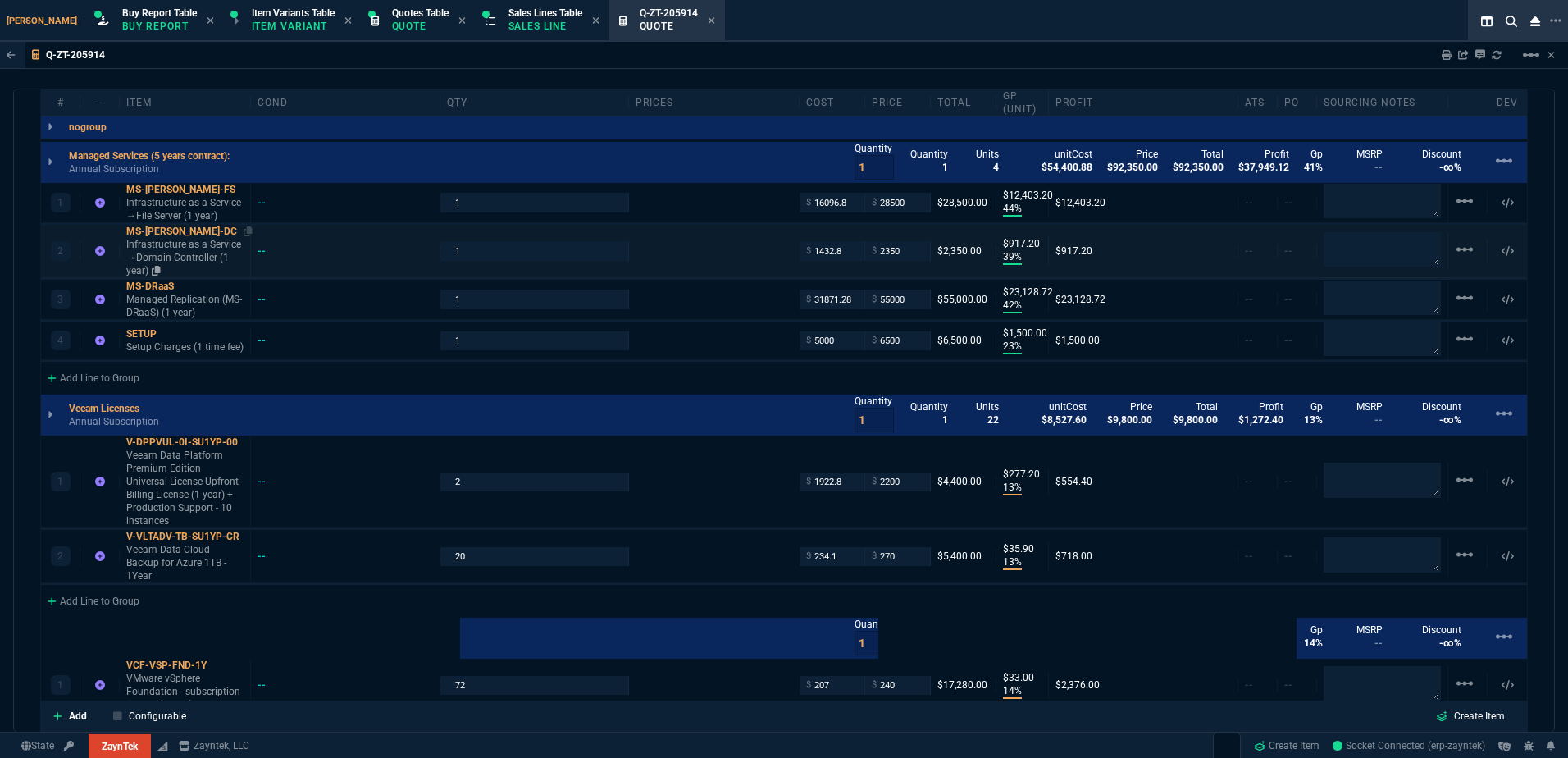
type input "42"
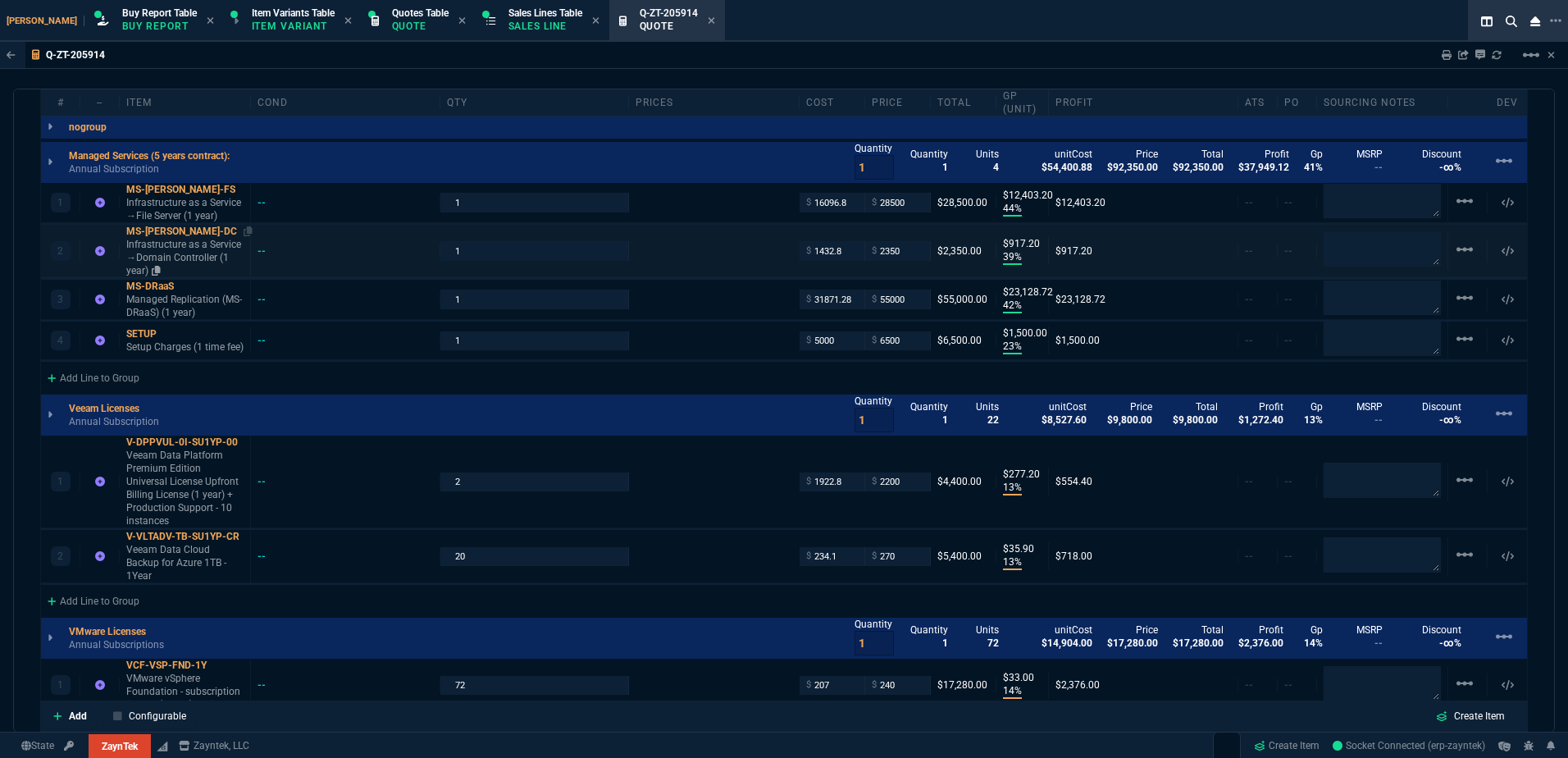
type input "23129"
click at [162, 305] on p "Managed Replication (MS-DRaaS) (1 year)" at bounding box center [185, 306] width 118 height 26
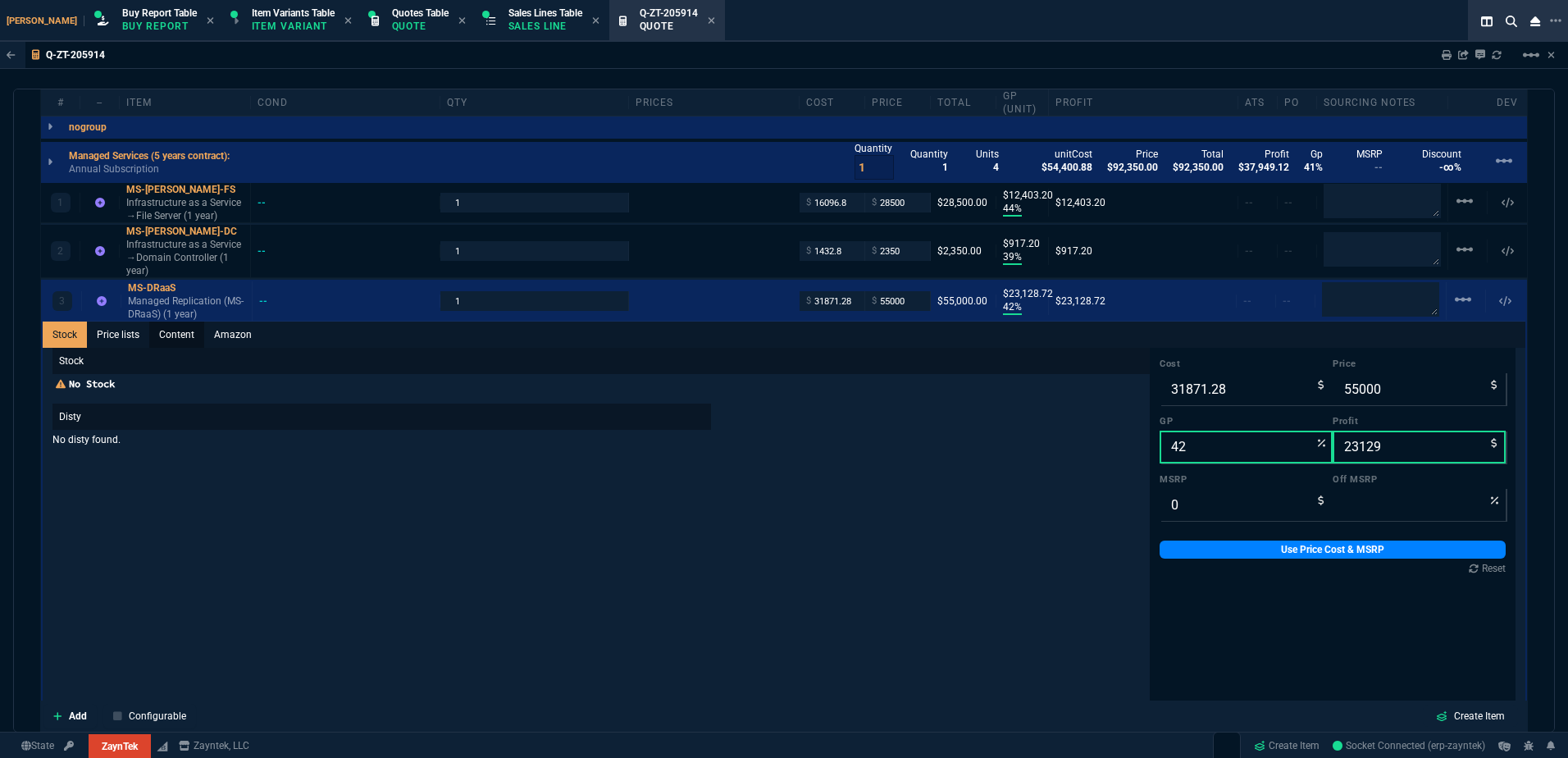
click at [172, 329] on link "Content" at bounding box center [177, 334] width 55 height 26
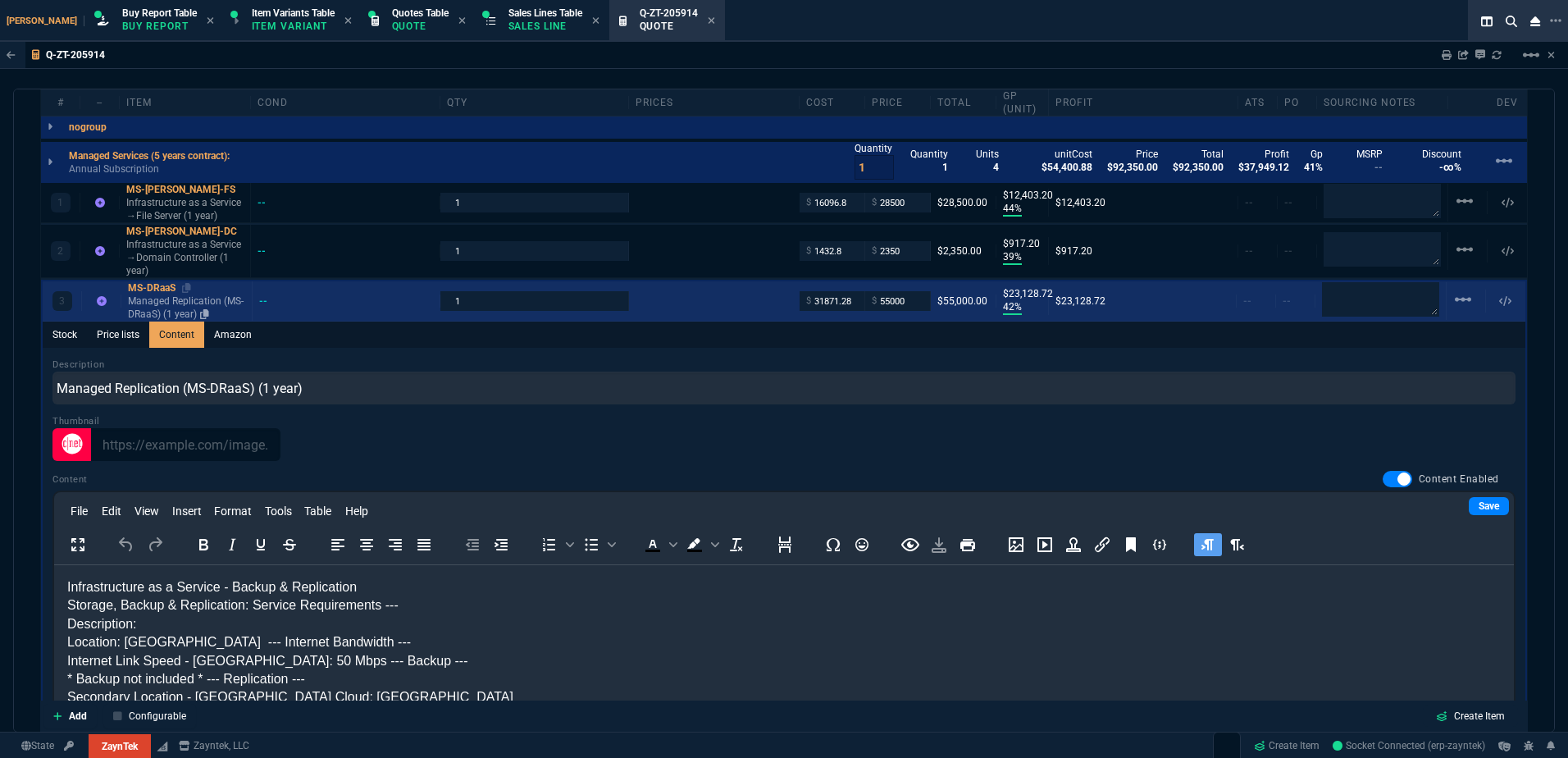
click at [187, 304] on p "Managed Replication (MS-DRaaS) (1 year)" at bounding box center [187, 307] width 118 height 26
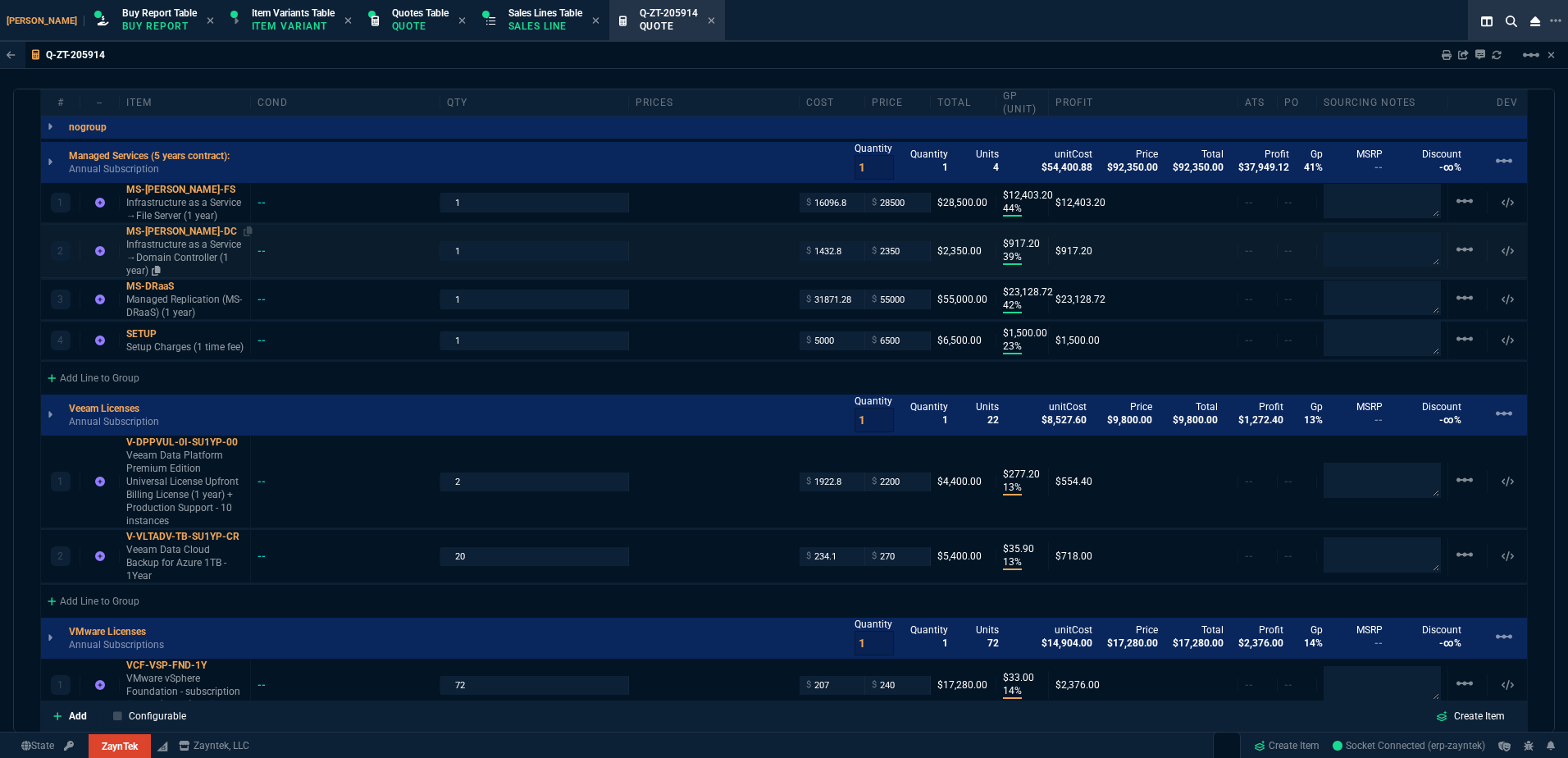
drag, startPoint x: 202, startPoint y: 250, endPoint x: 213, endPoint y: 257, distance: 13.0
click at [203, 251] on p "Infrastructure as a Service →Domain Controller (1 year)" at bounding box center [185, 257] width 118 height 39
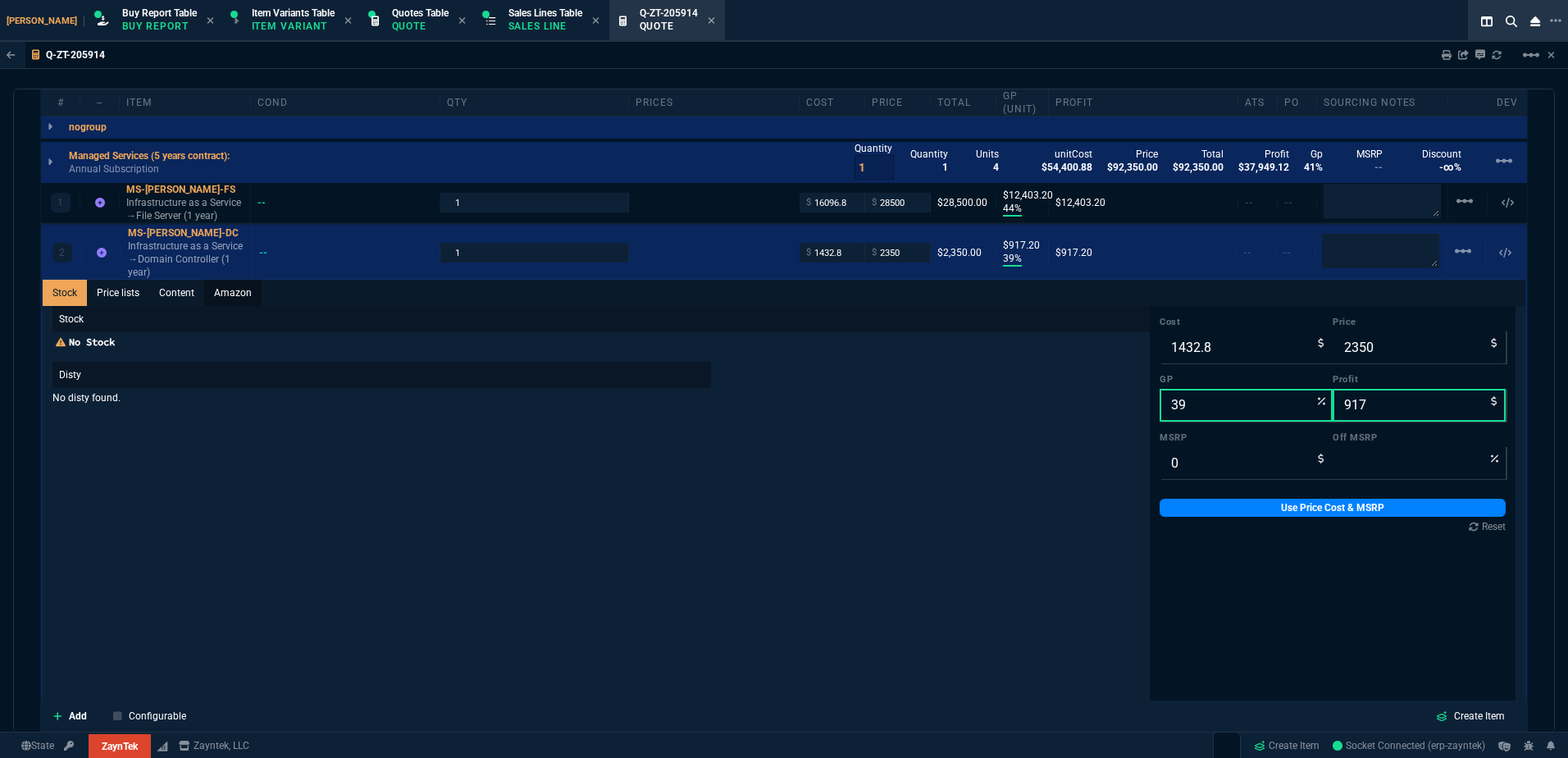
click at [204, 297] on link "Amazon" at bounding box center [232, 292] width 57 height 26
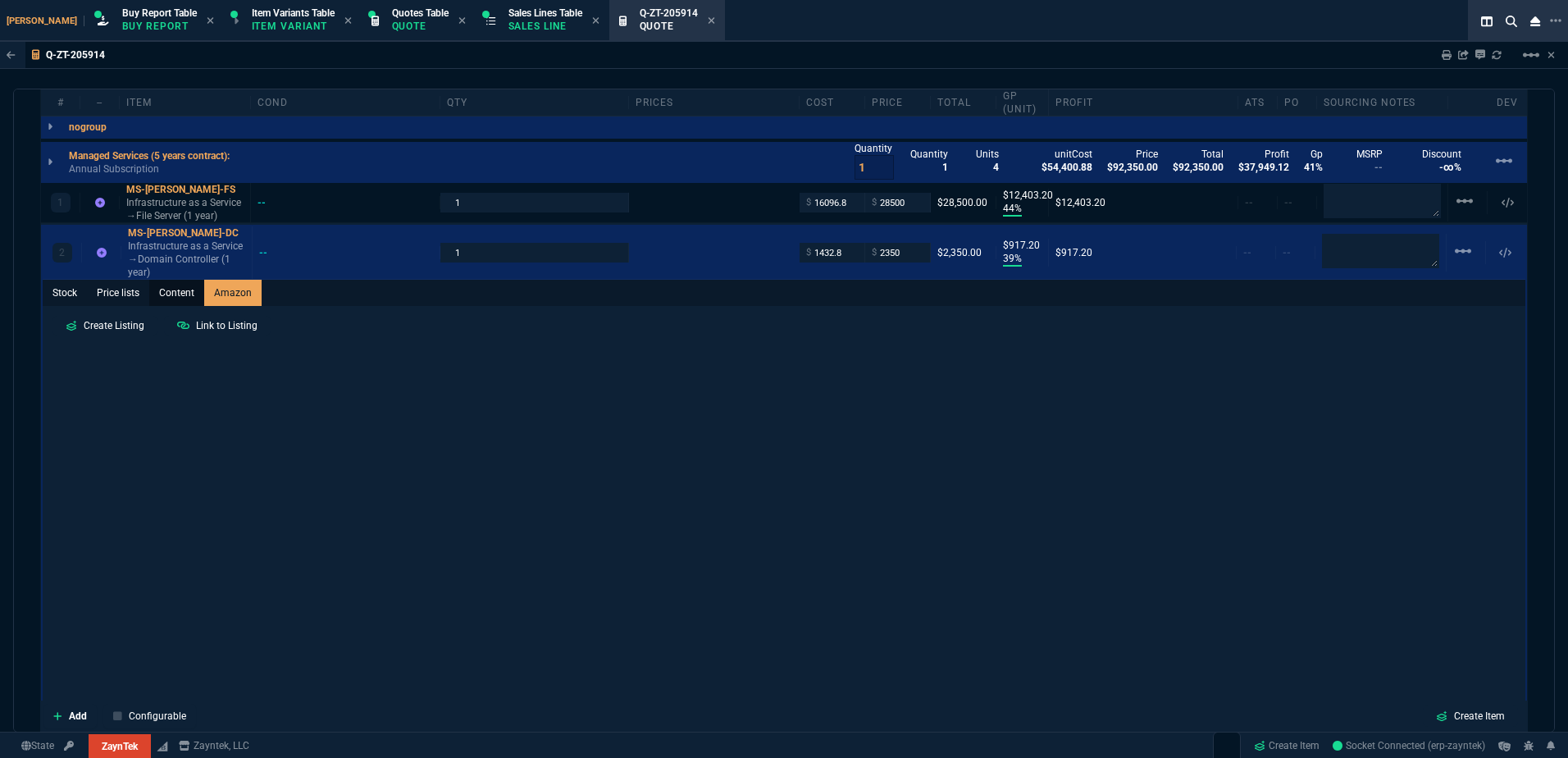
click at [188, 295] on link "Content" at bounding box center [177, 292] width 55 height 26
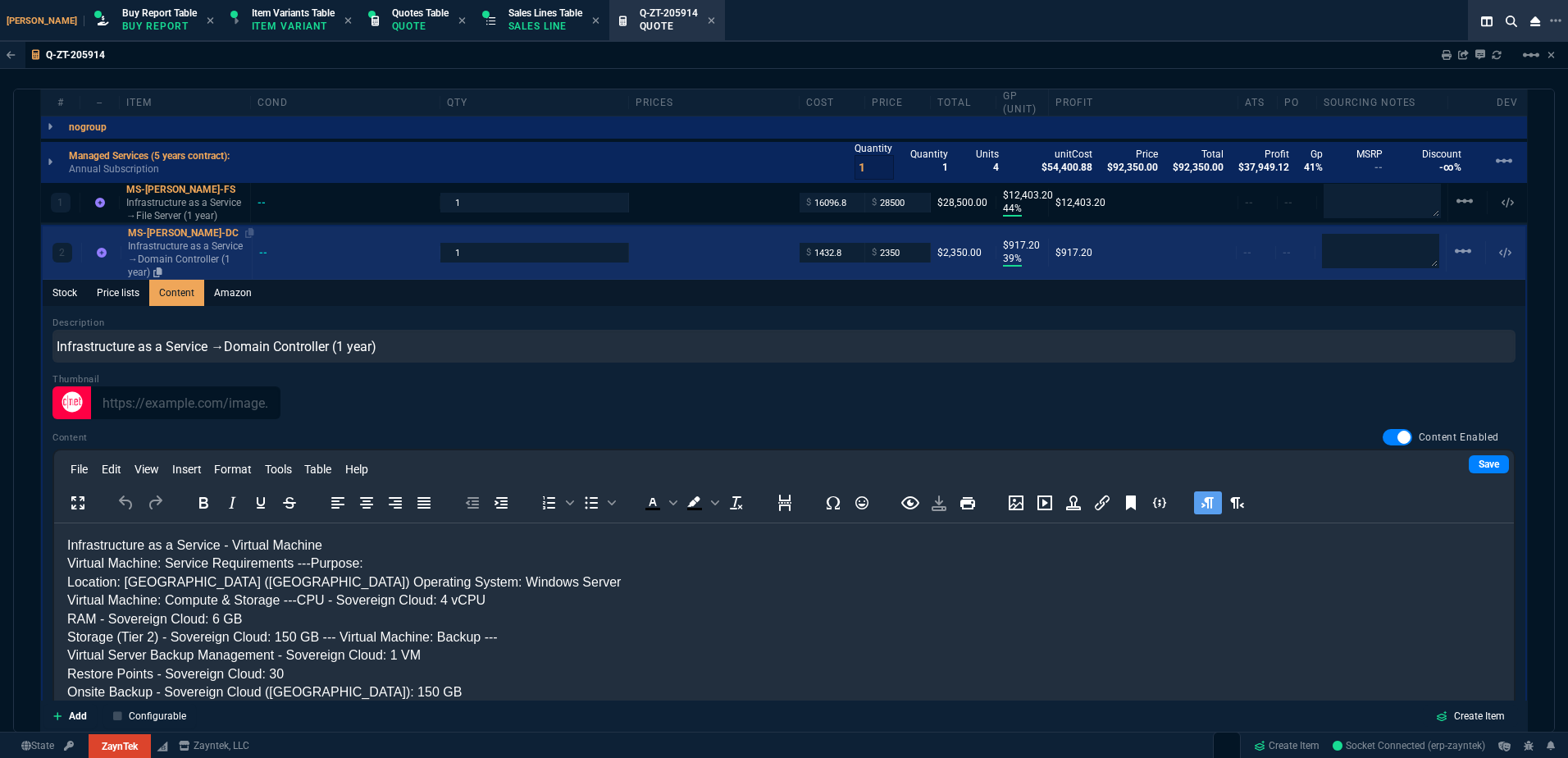
click at [189, 262] on p "Infrastructure as a Service →Domain Controller (1 year)" at bounding box center [187, 259] width 118 height 39
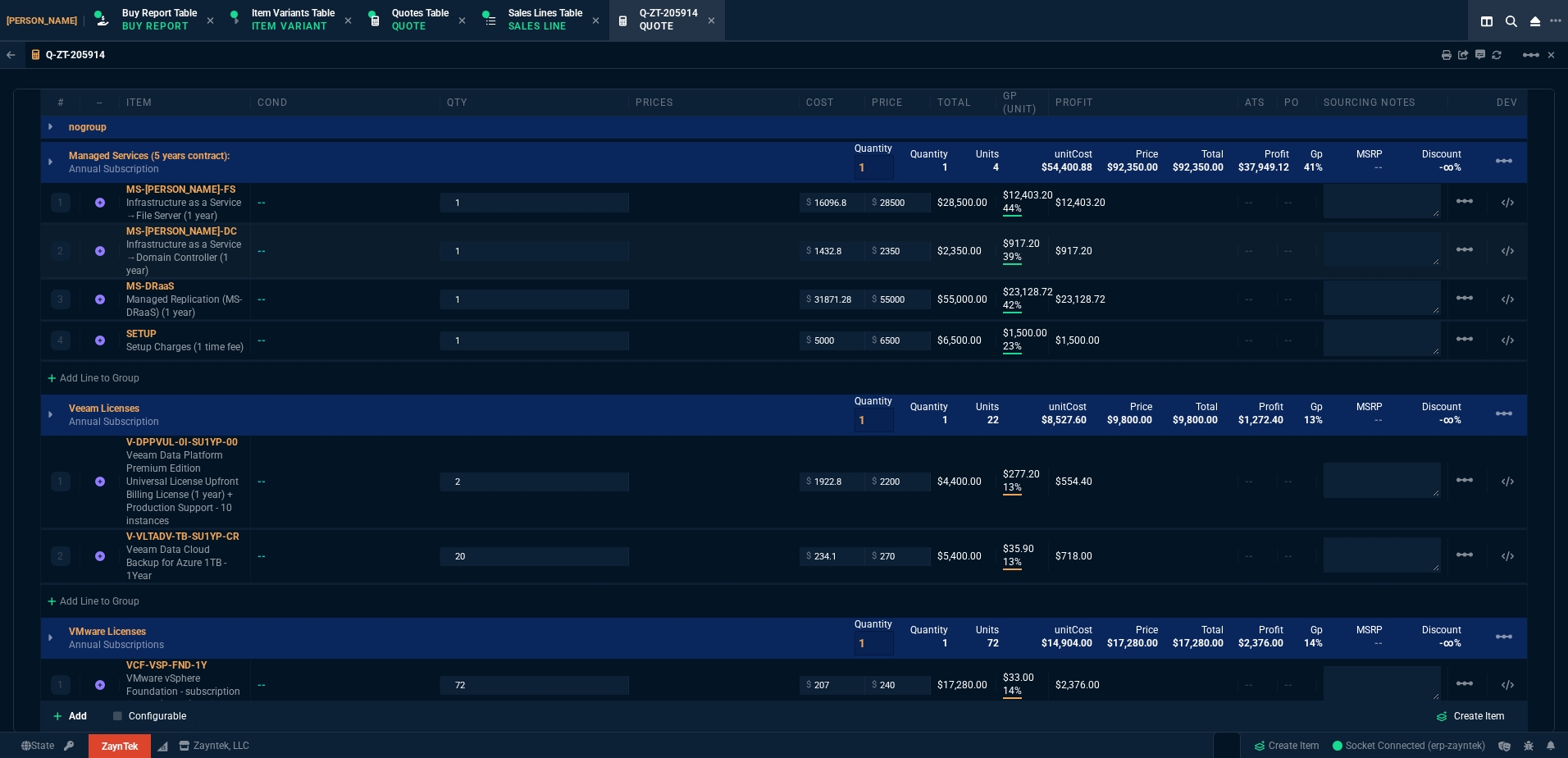
type input "39"
type input "917"
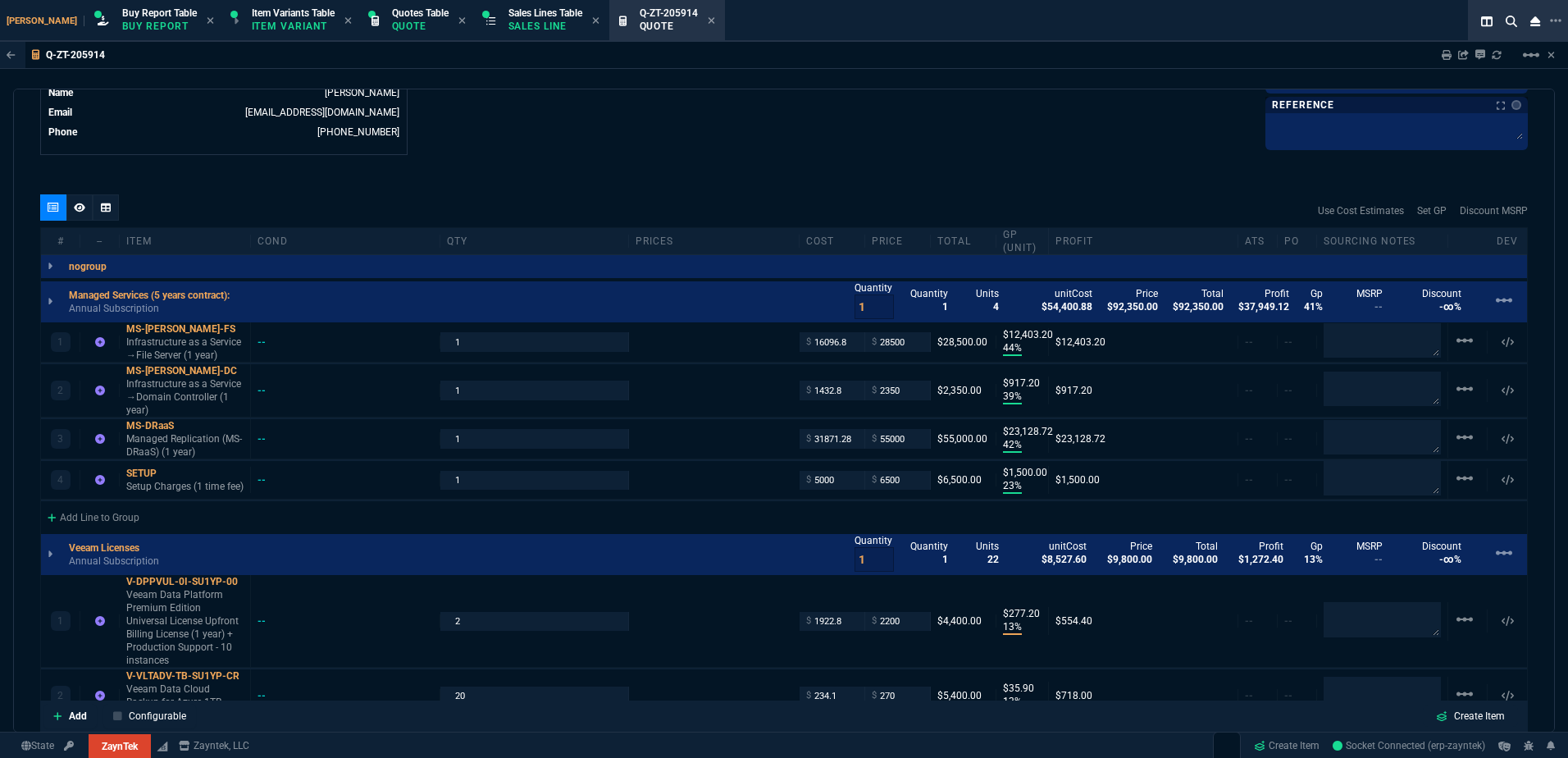
scroll to position [655, 0]
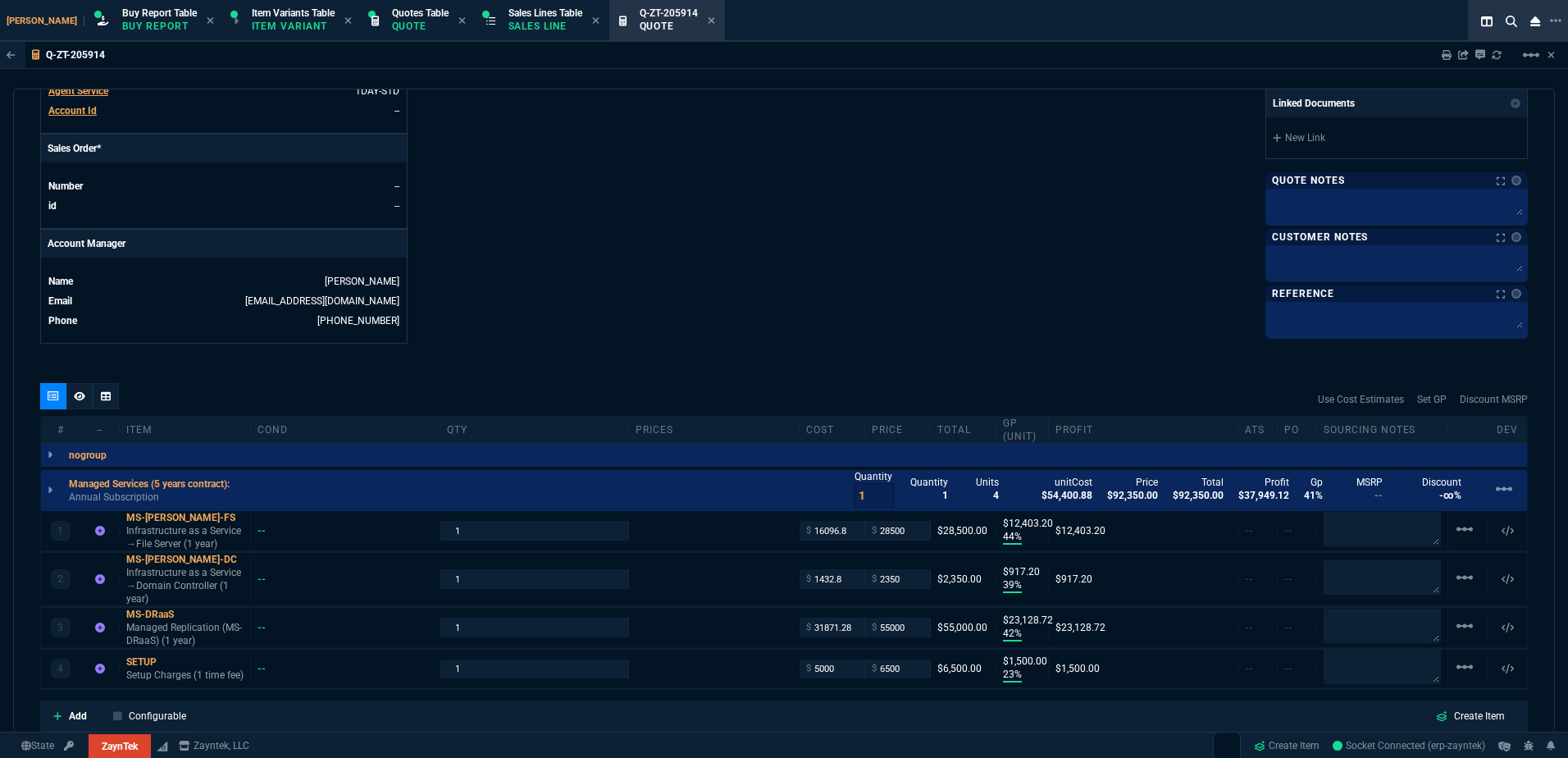
drag, startPoint x: 539, startPoint y: 31, endPoint x: 692, endPoint y: 34, distance: 153.0
click at [708, 22] on icon at bounding box center [711, 20] width 7 height 10
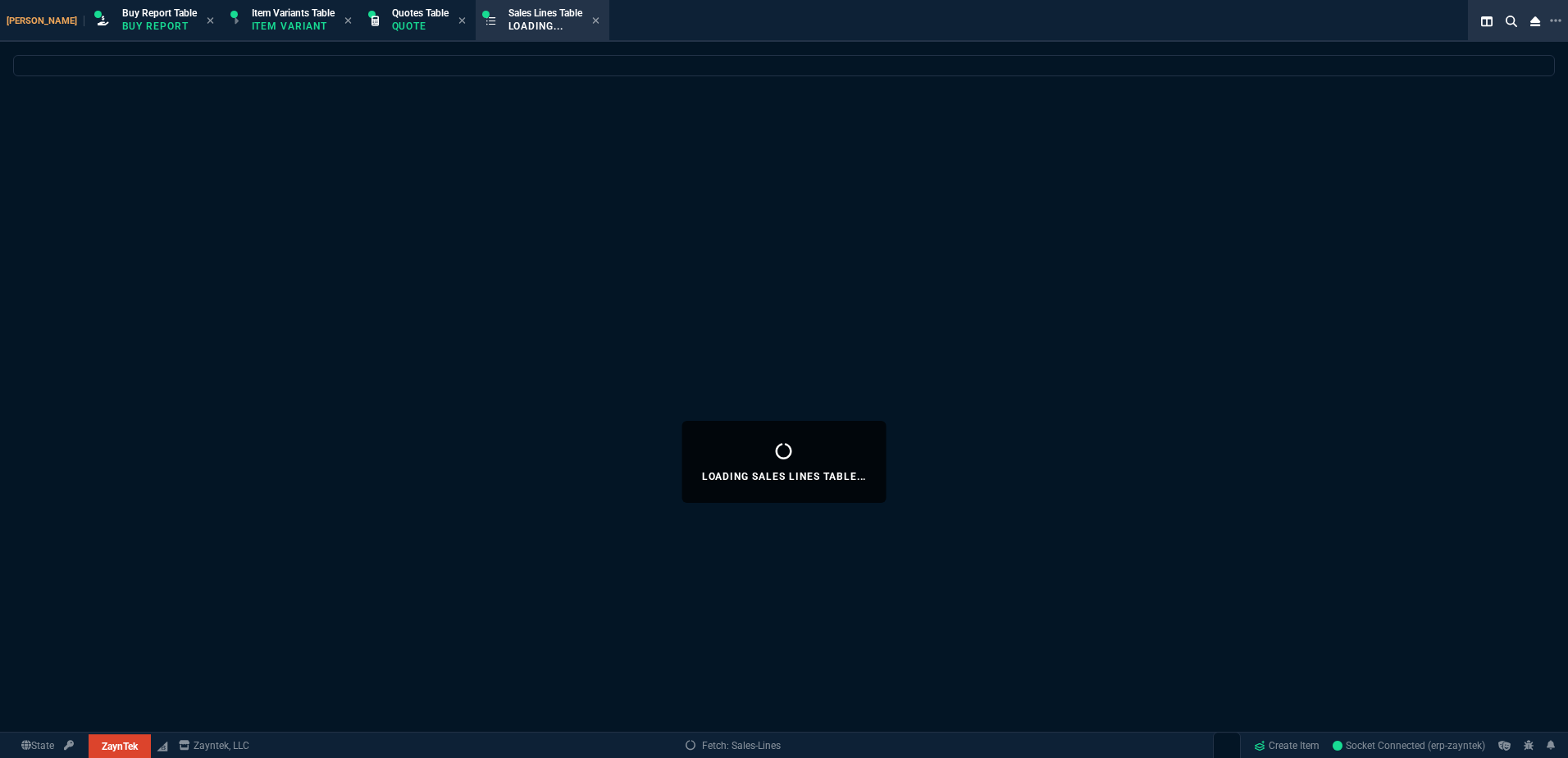
select select
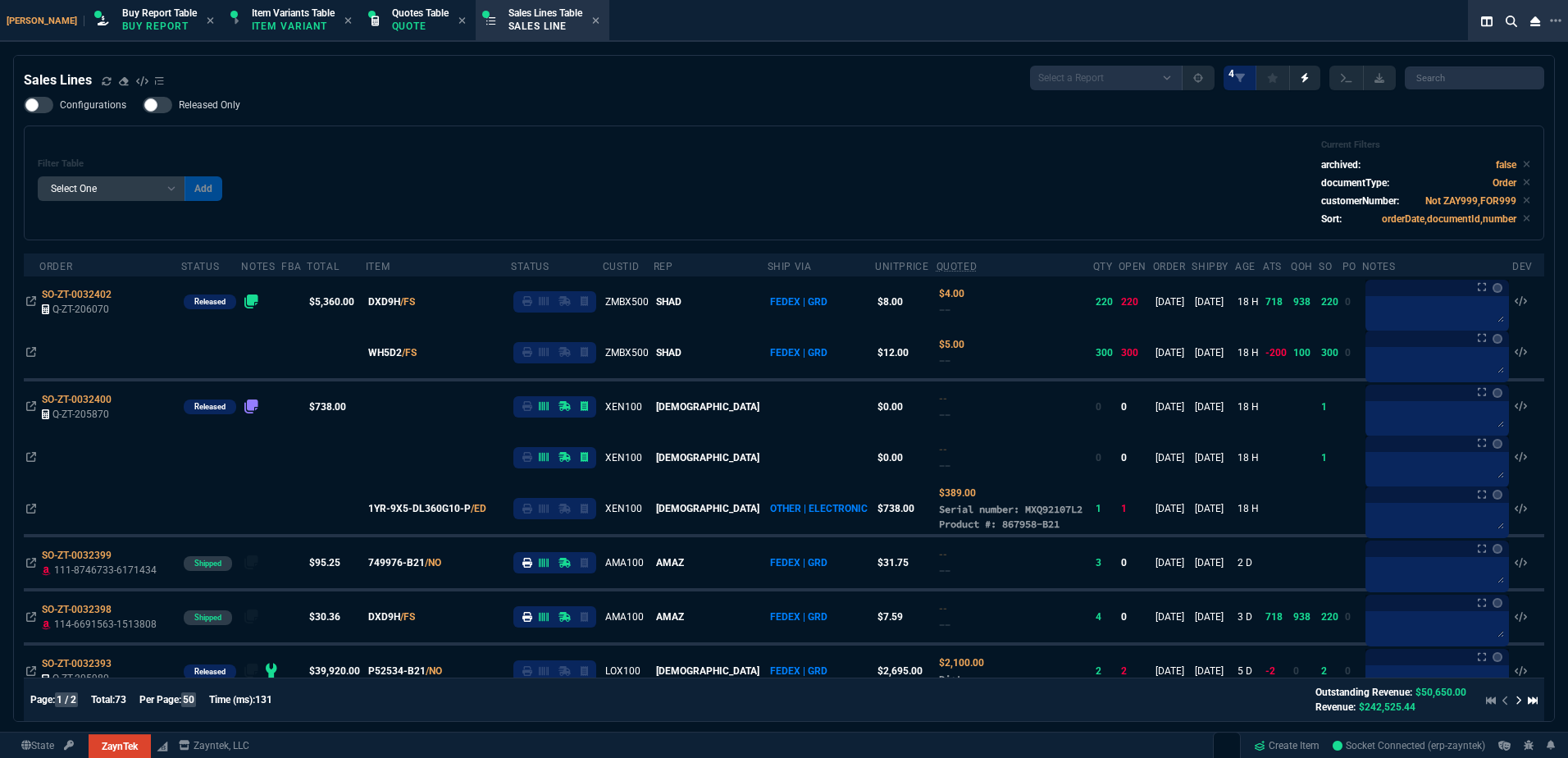
click at [570, 161] on div "Filter Table Select One Add Filter () Age () ATS () Cond (itemVariantCode) Cust…" at bounding box center [784, 183] width 1492 height 87
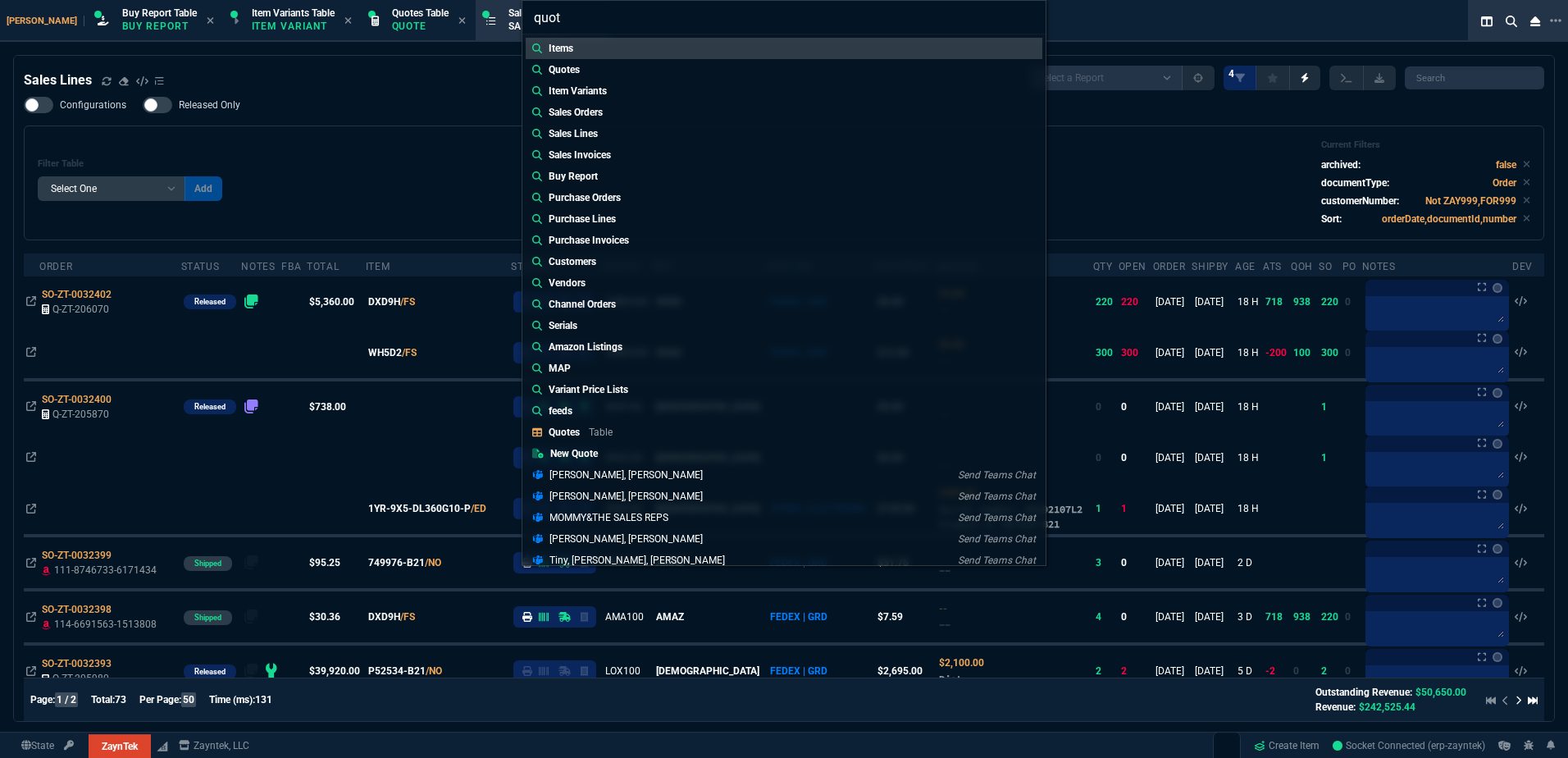
type input "quote"
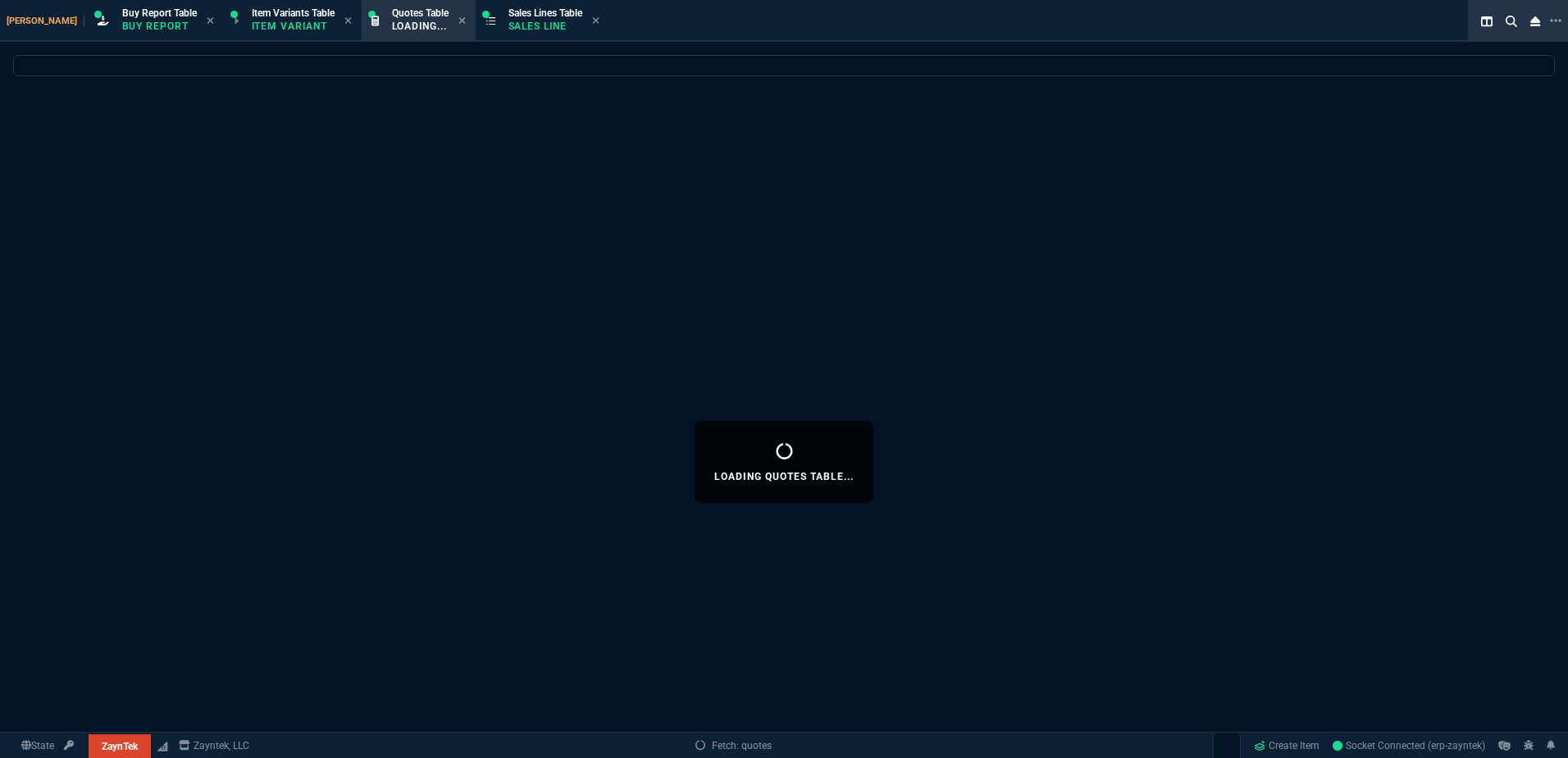
select select
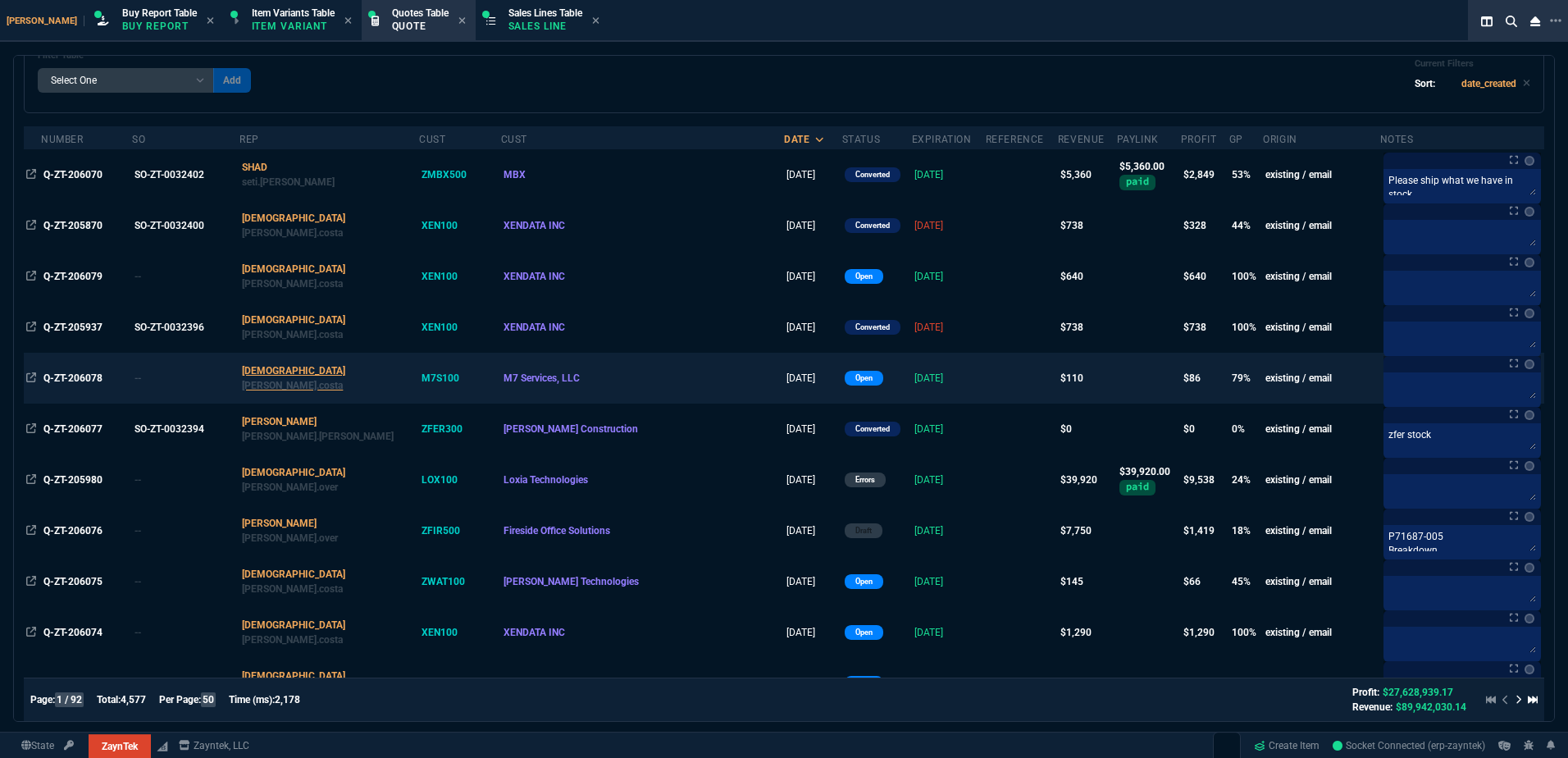
scroll to position [0, 0]
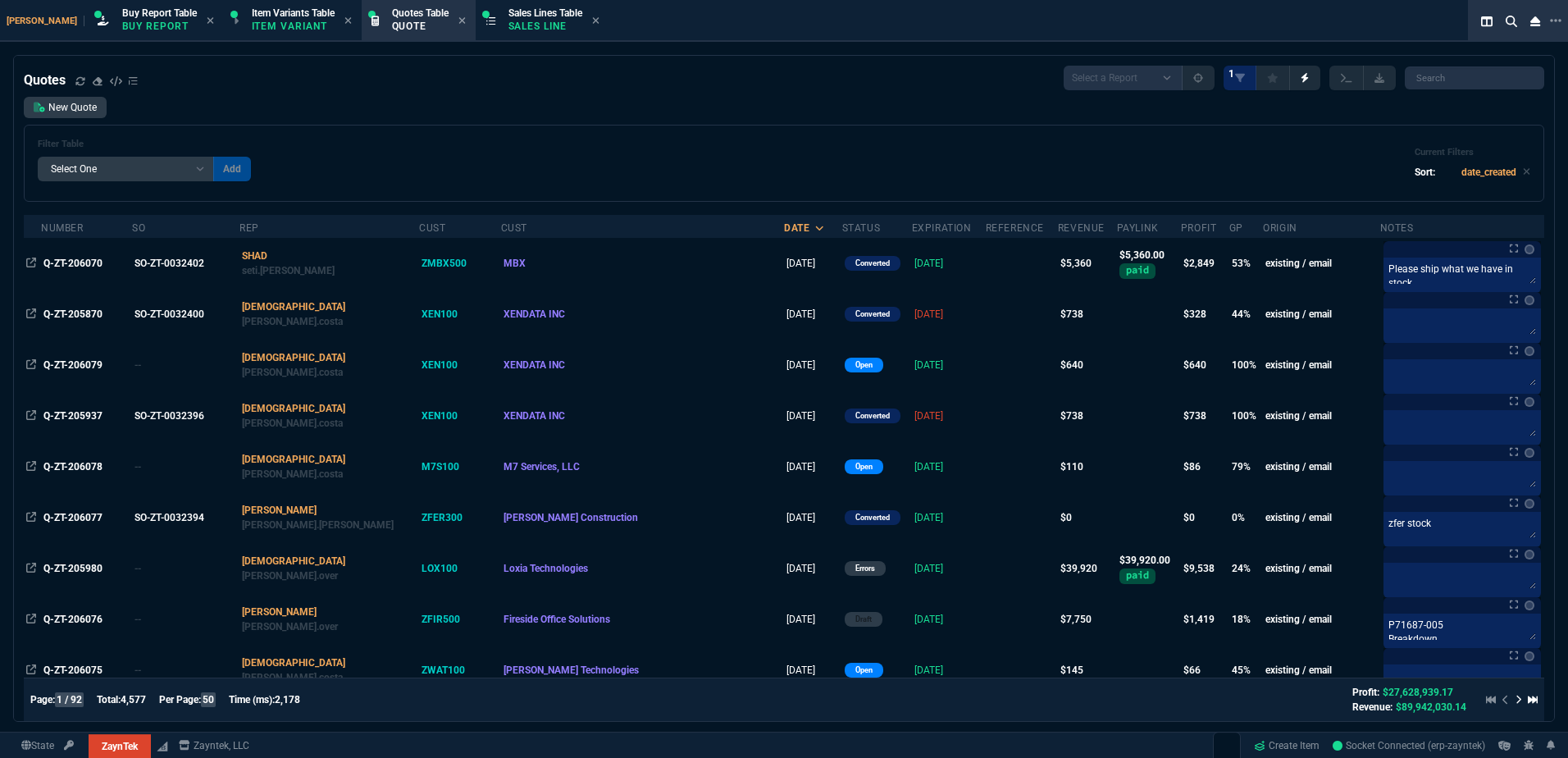
click at [467, 172] on div "Filter Table Select One Add Filter () creator (creator) Cust (headers.customerN…" at bounding box center [784, 163] width 1492 height 49
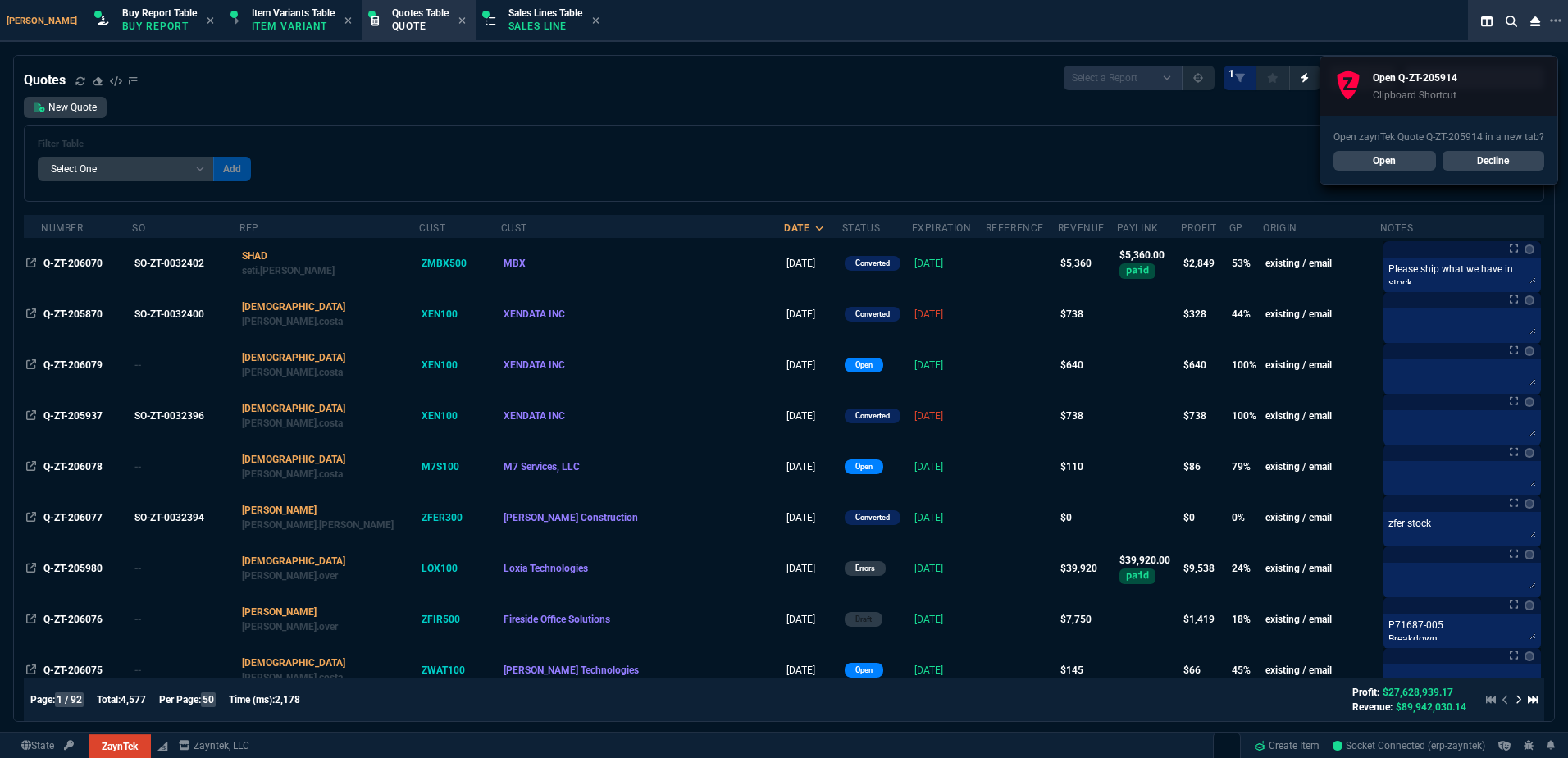
click at [589, 108] on div "New Quote Filter Table Select One Add Filter () creator (creator) Cust (headers…" at bounding box center [784, 150] width 1521 height 105
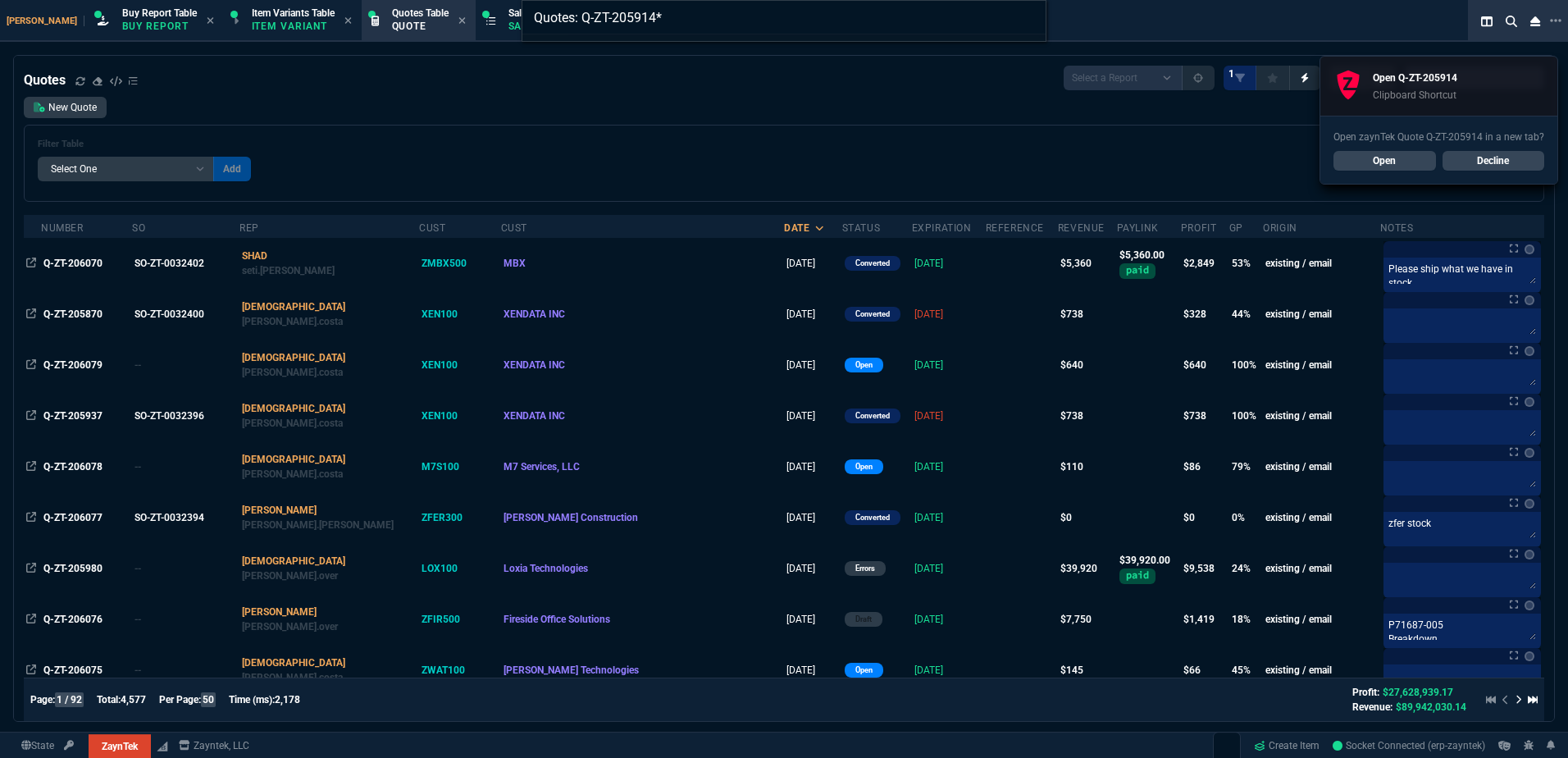
type input "Quotes: Q-ZT-205914"
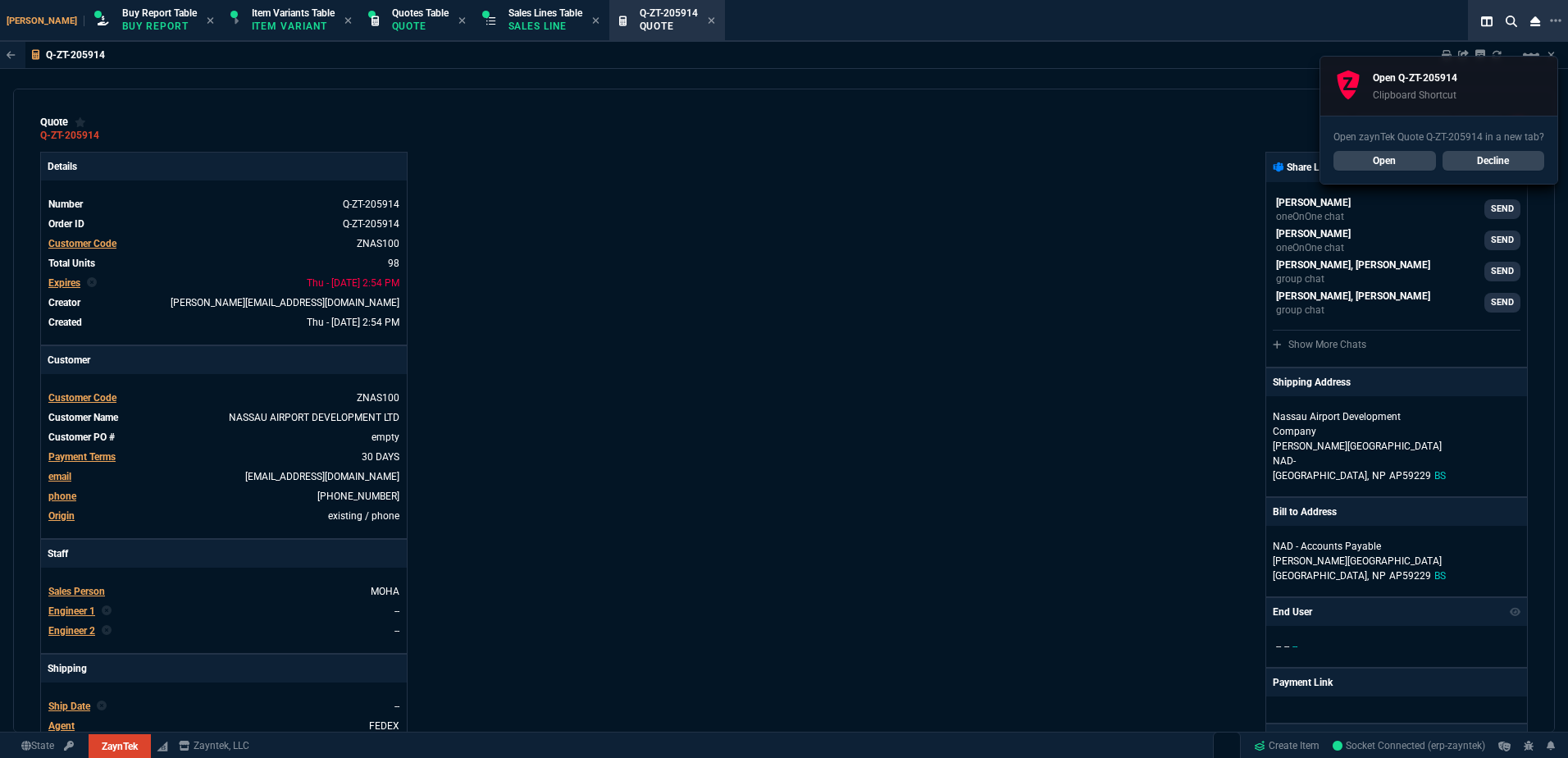
type input "44"
type input "12403"
type input "39"
type input "917"
type input "42"
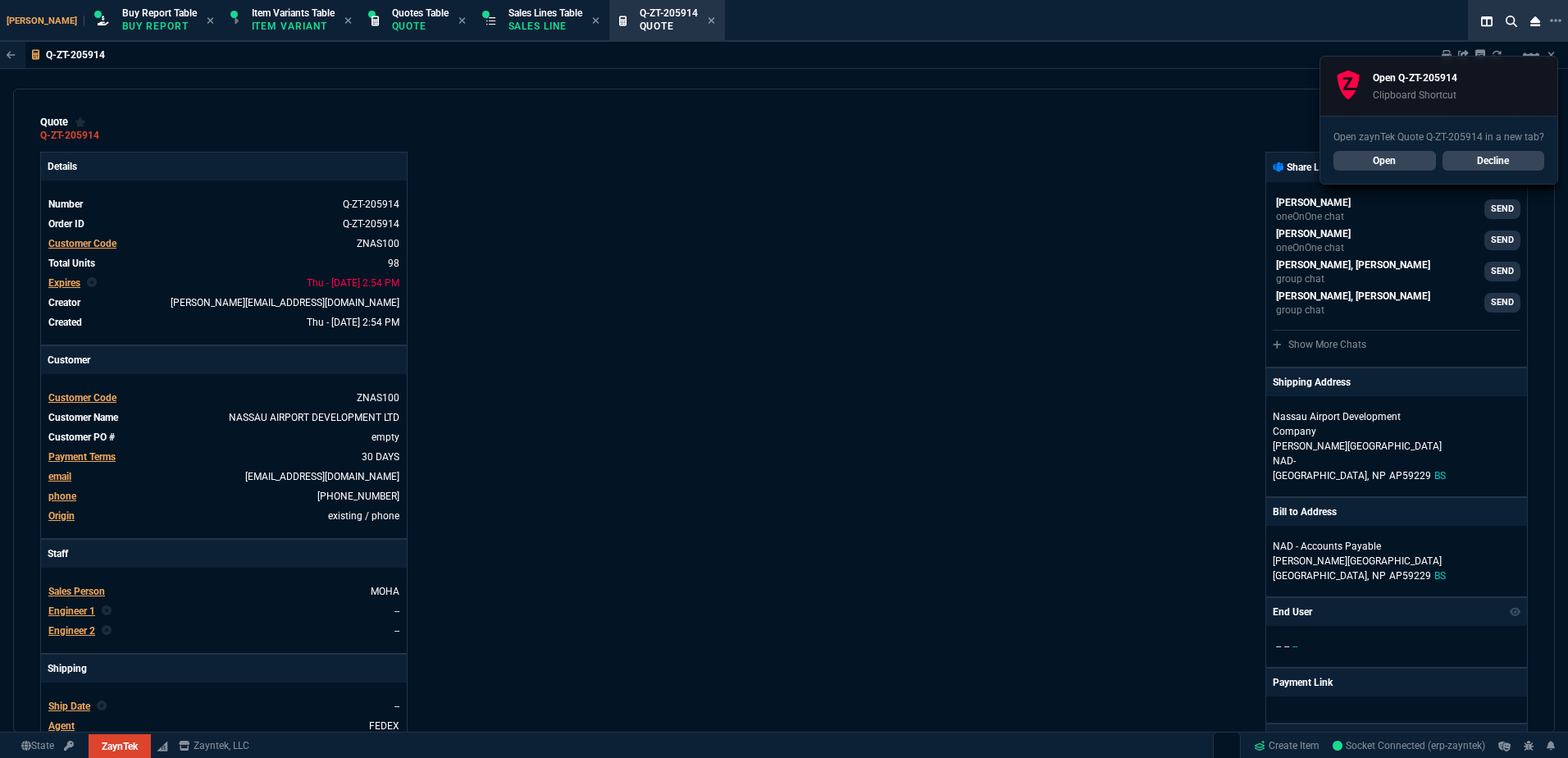
type input "23129"
type input "23"
type input "1500"
type input "13"
type input "277"
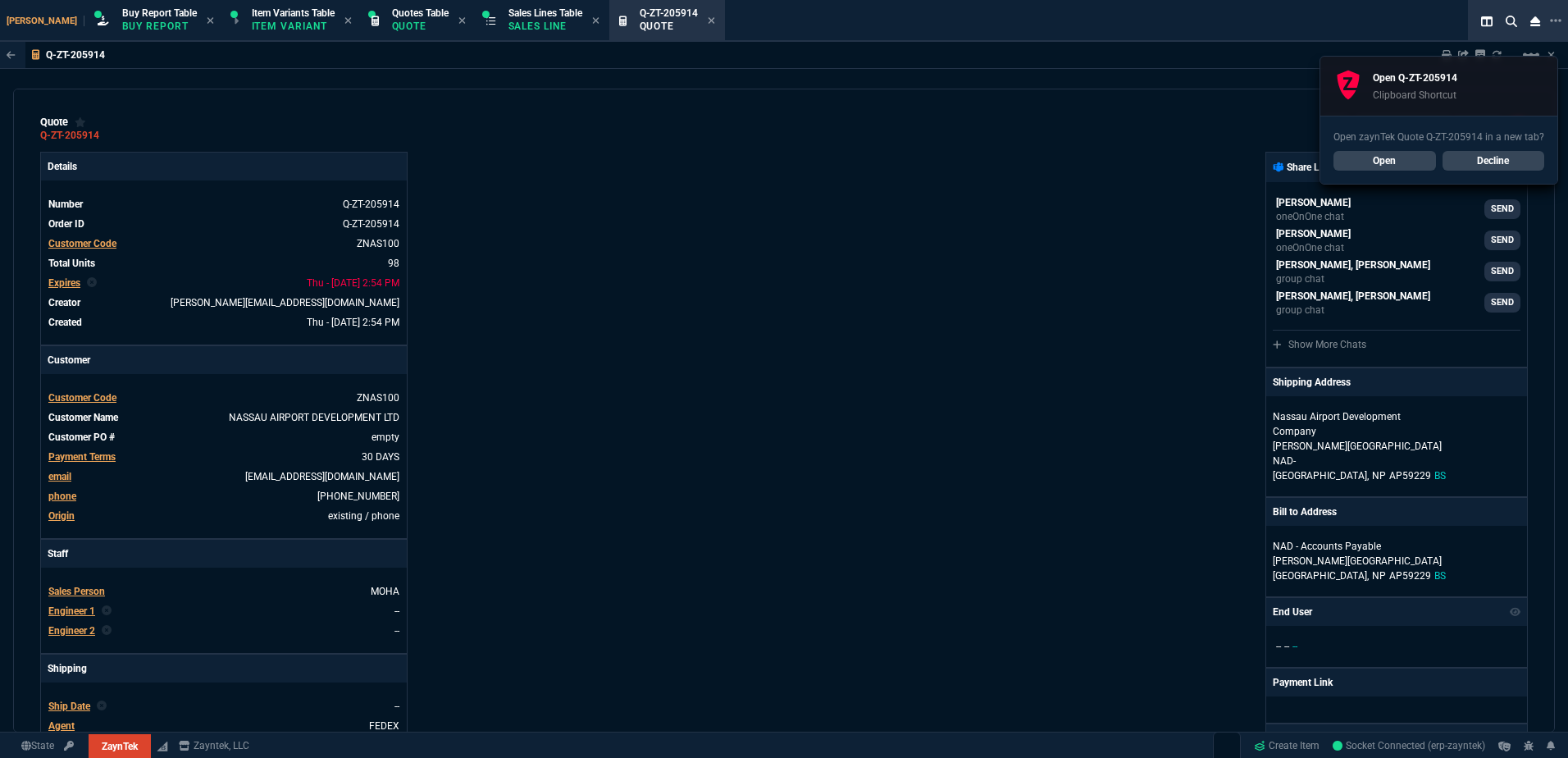
type input "13"
type input "36"
type input "14"
type input "33"
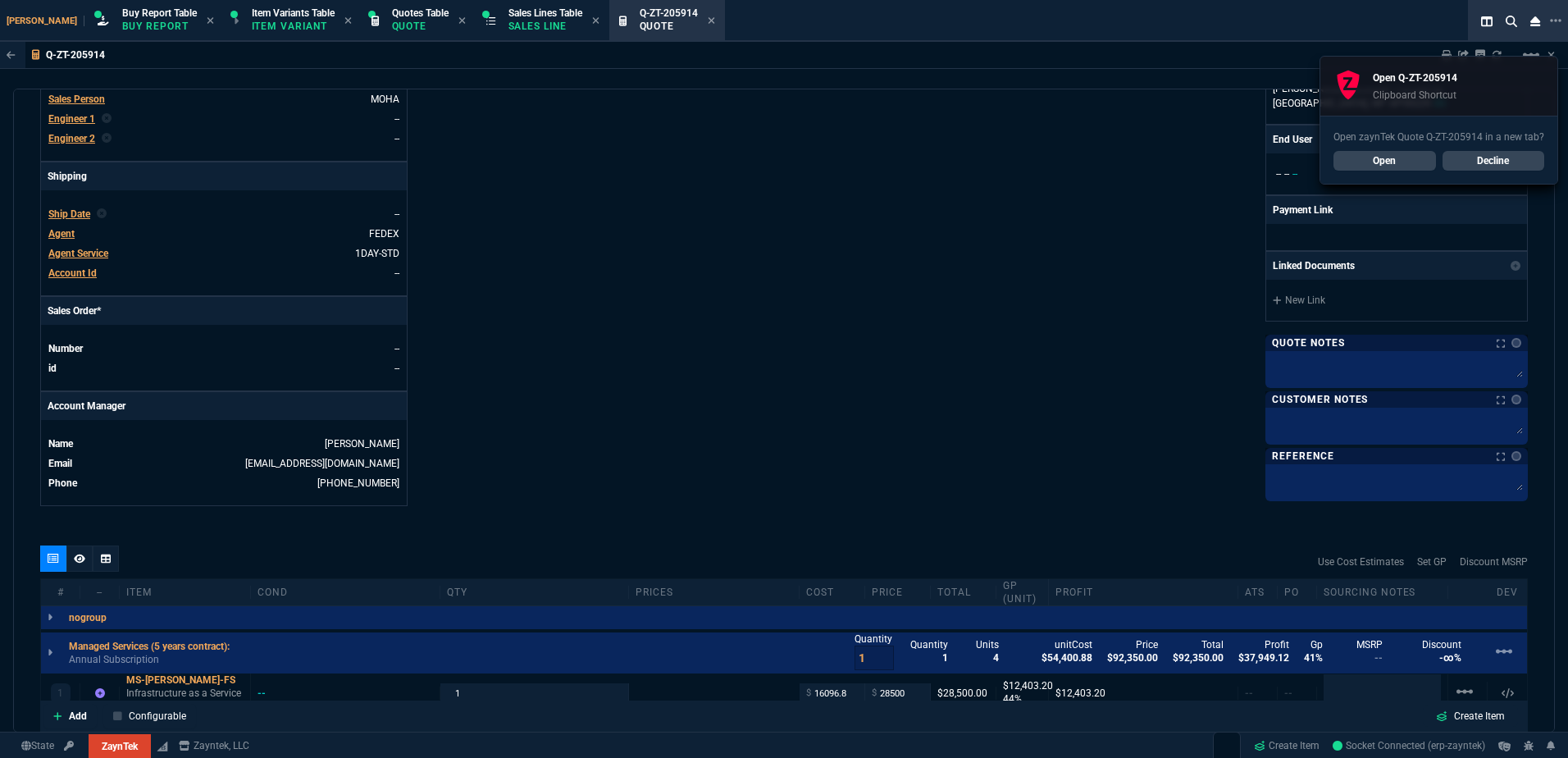
scroll to position [820, 0]
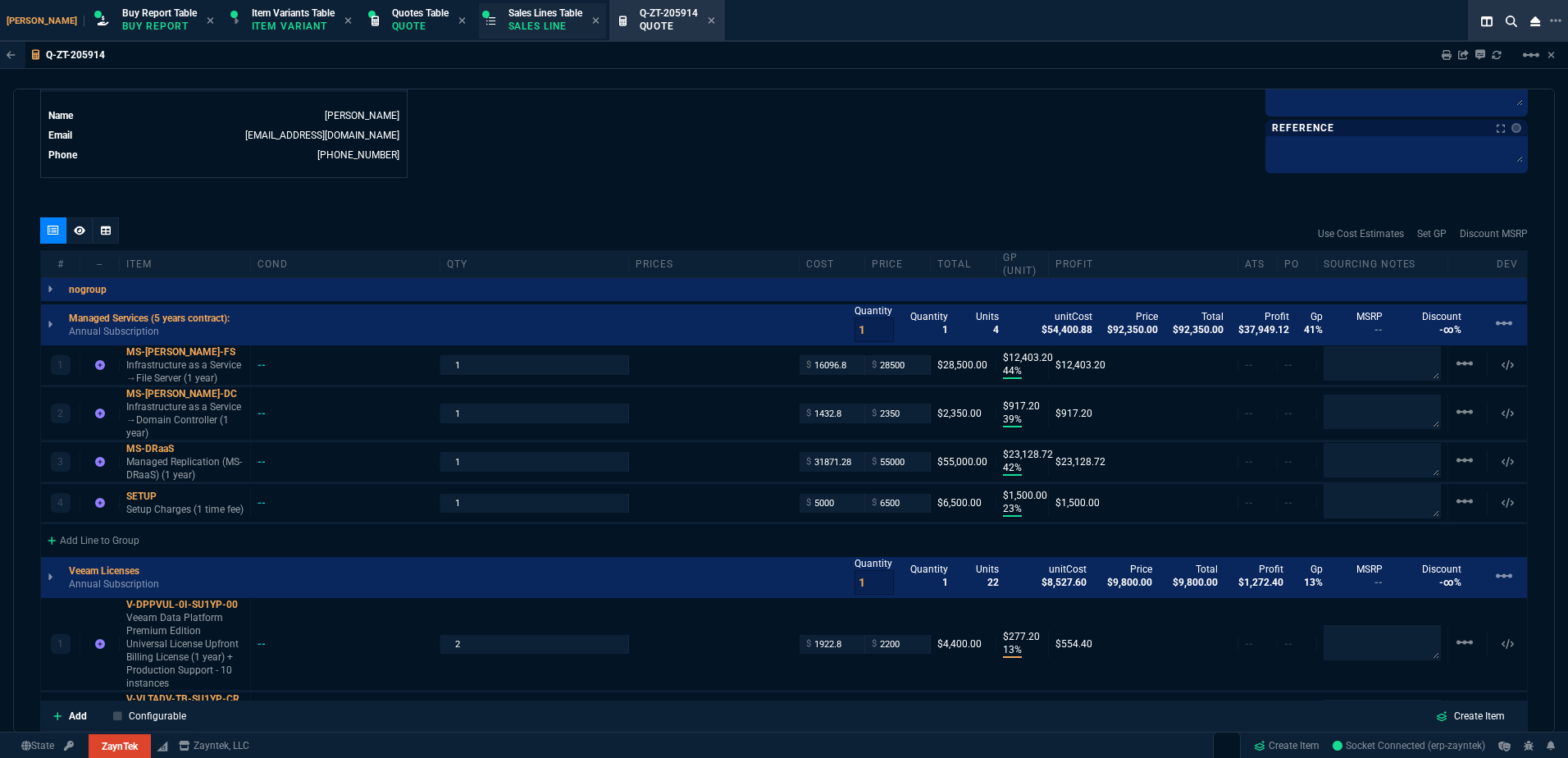
drag, startPoint x: 493, startPoint y: 20, endPoint x: 547, endPoint y: 20, distance: 54.0
click at [508, 20] on p "Sales Line" at bounding box center [545, 26] width 74 height 13
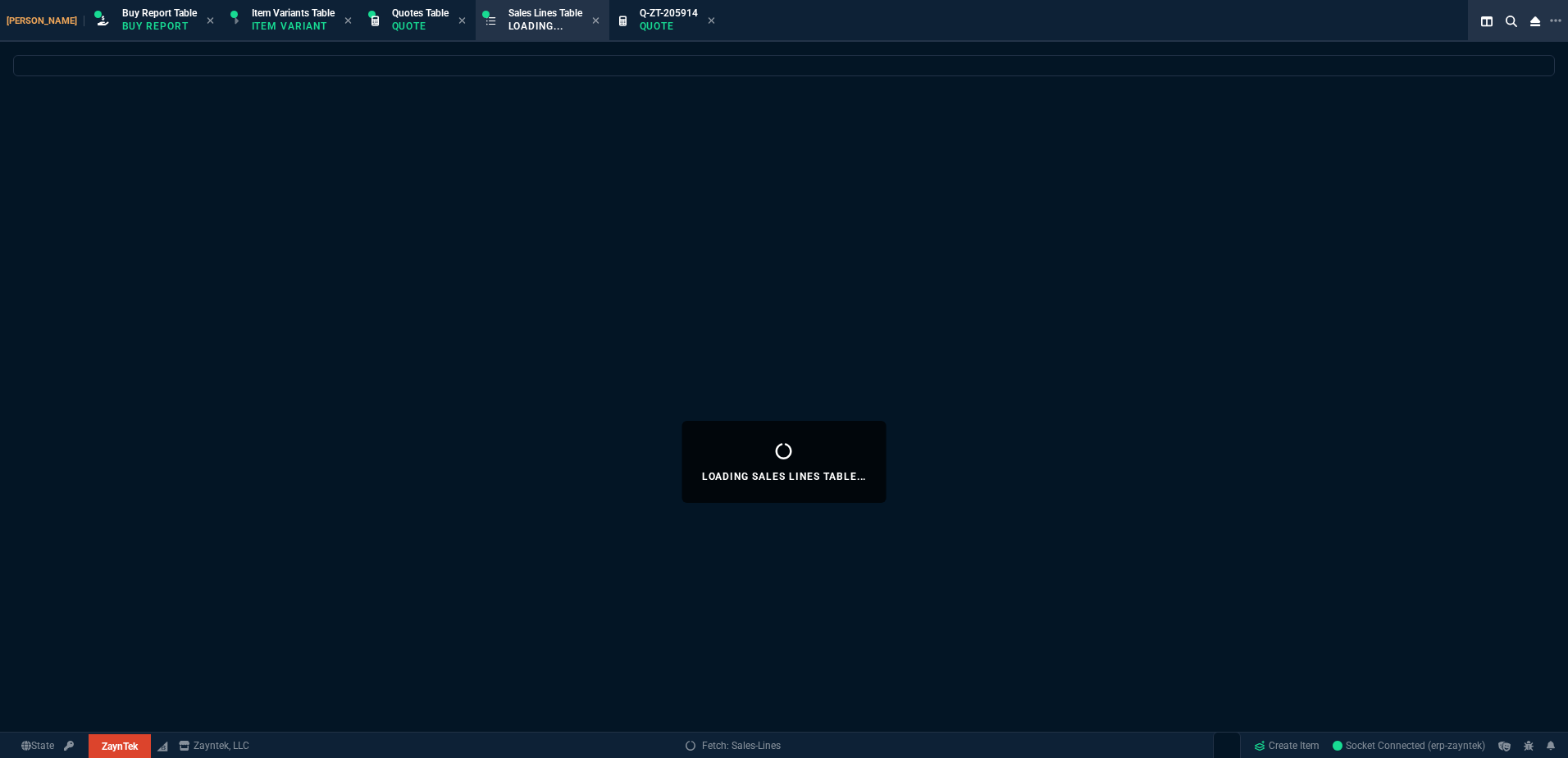
click at [708, 23] on icon at bounding box center [711, 20] width 7 height 10
select select
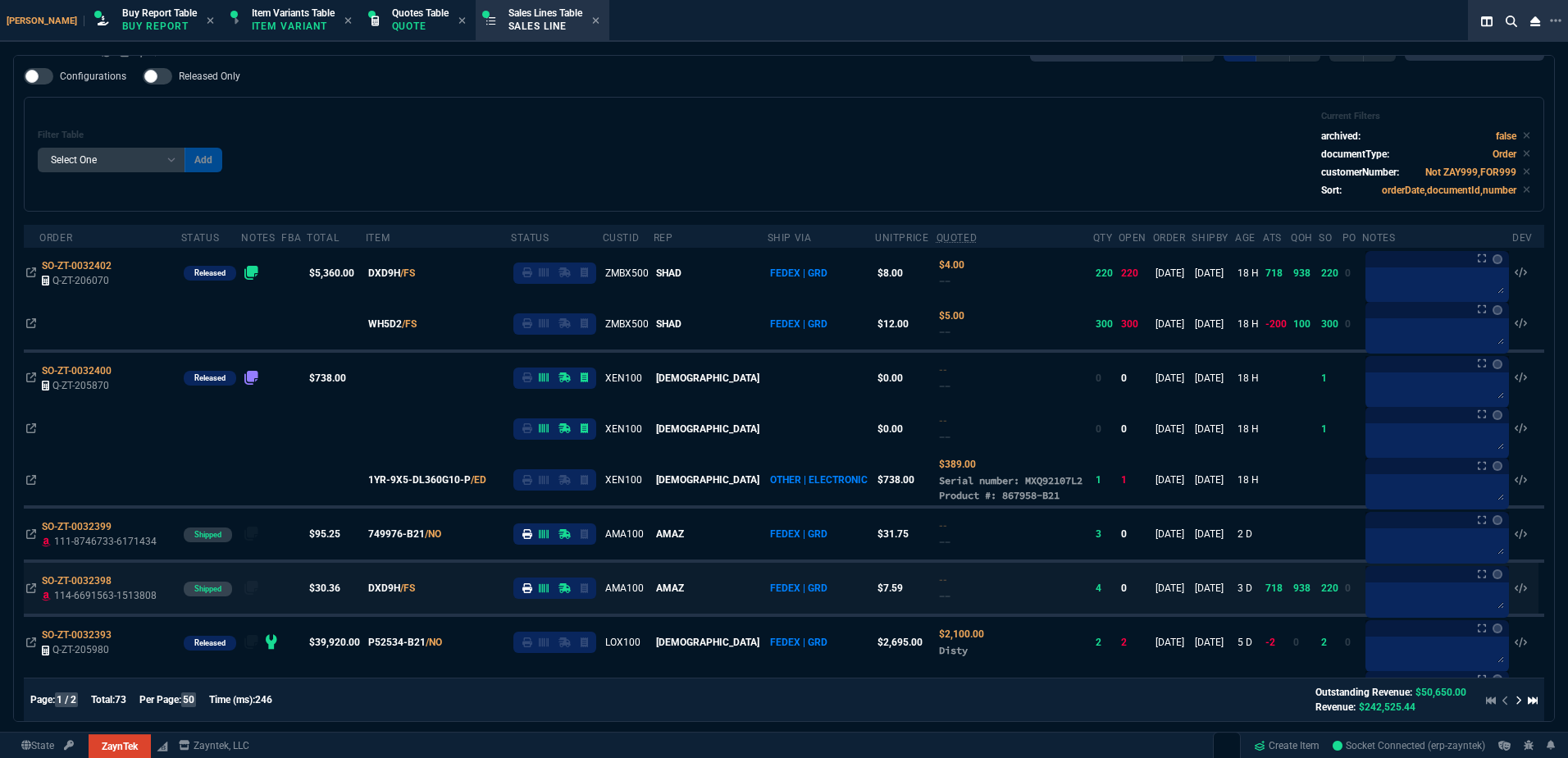
scroll to position [0, 0]
